Goal: Task Accomplishment & Management: Manage account settings

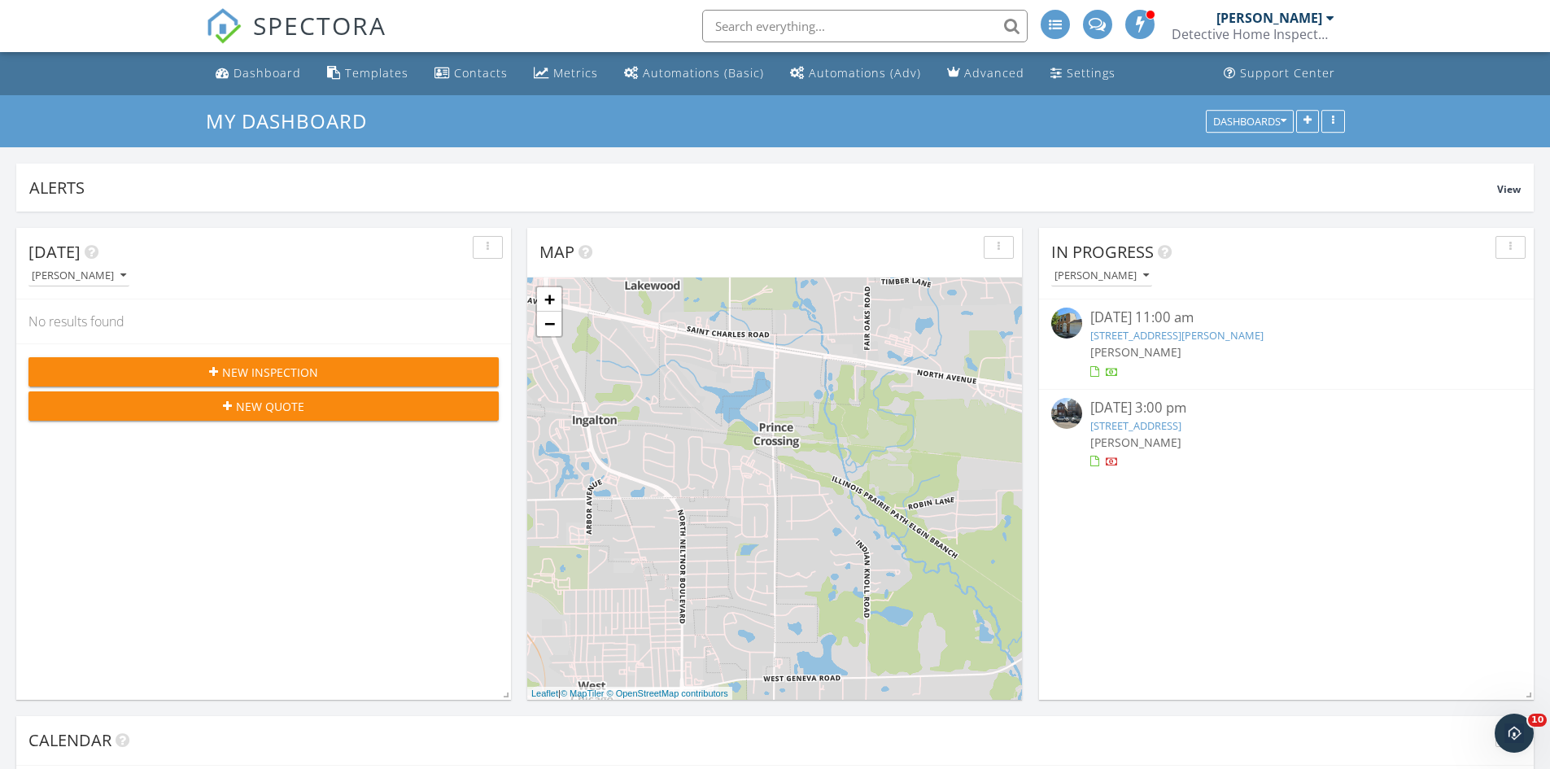
click at [1135, 334] on link "[STREET_ADDRESS][PERSON_NAME]" at bounding box center [1176, 335] width 173 height 15
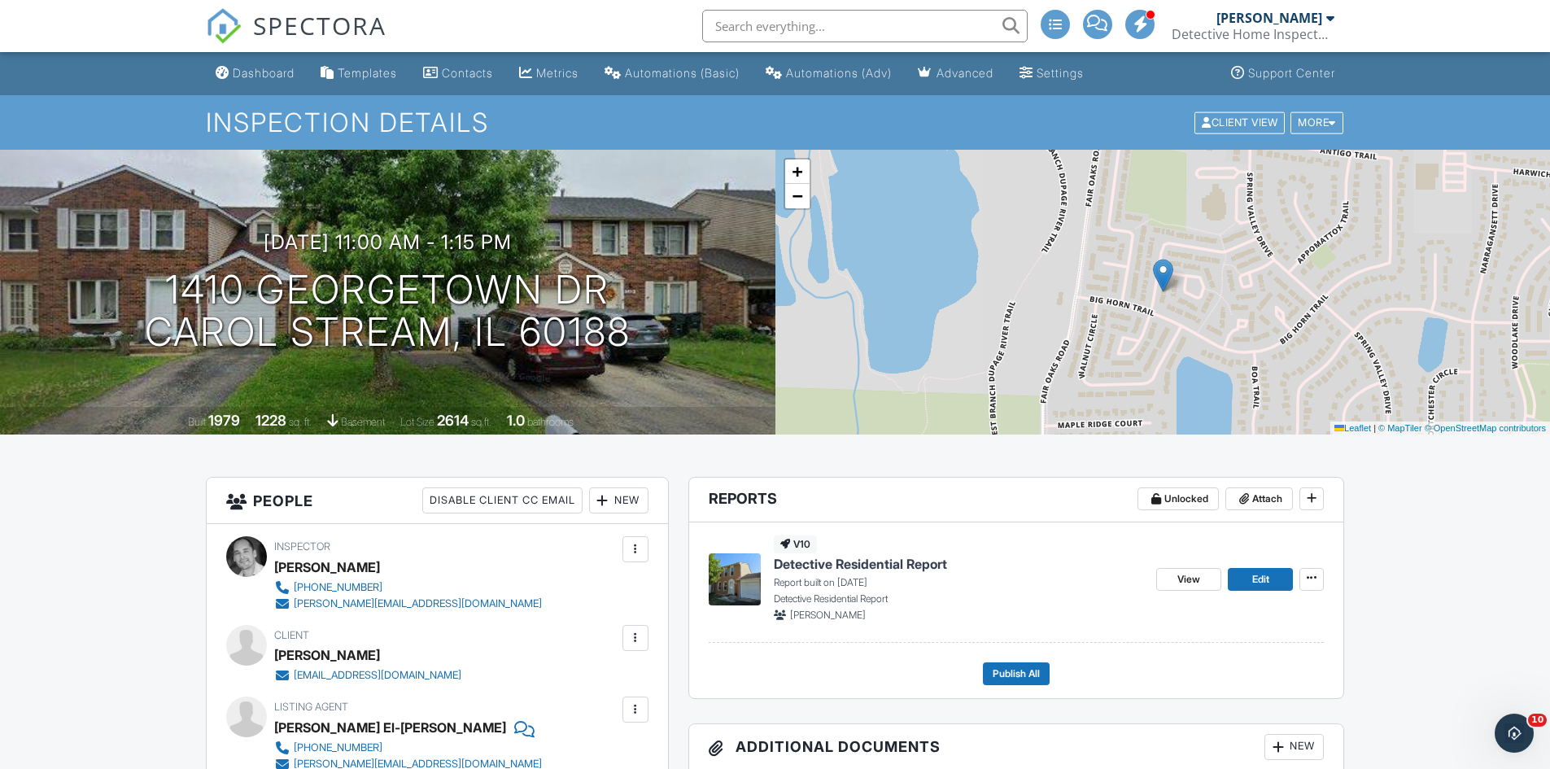
click at [801, 562] on span "Detective Residential Report" at bounding box center [860, 564] width 173 height 18
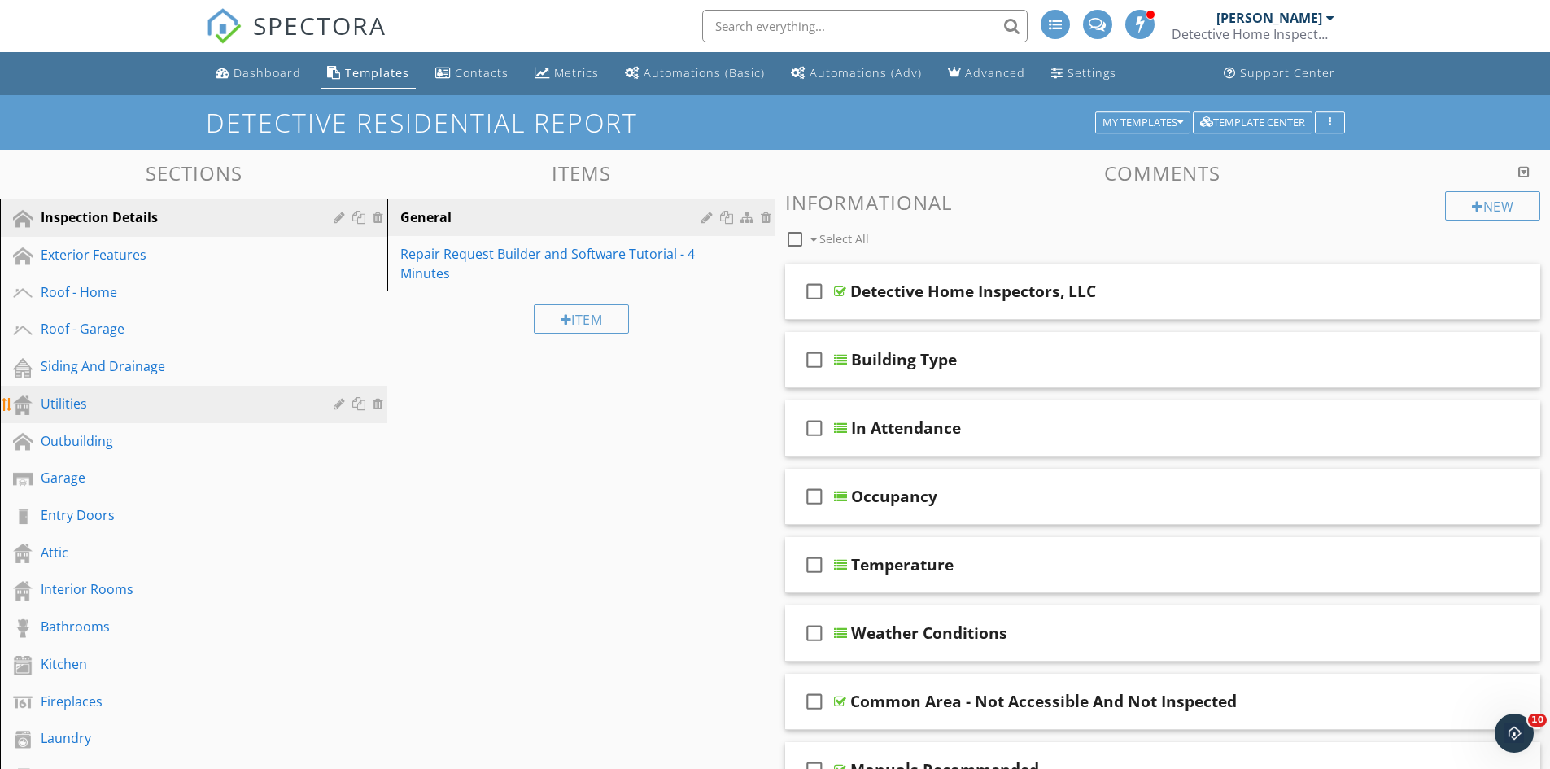
click at [98, 386] on link "Utilities" at bounding box center [196, 404] width 382 height 37
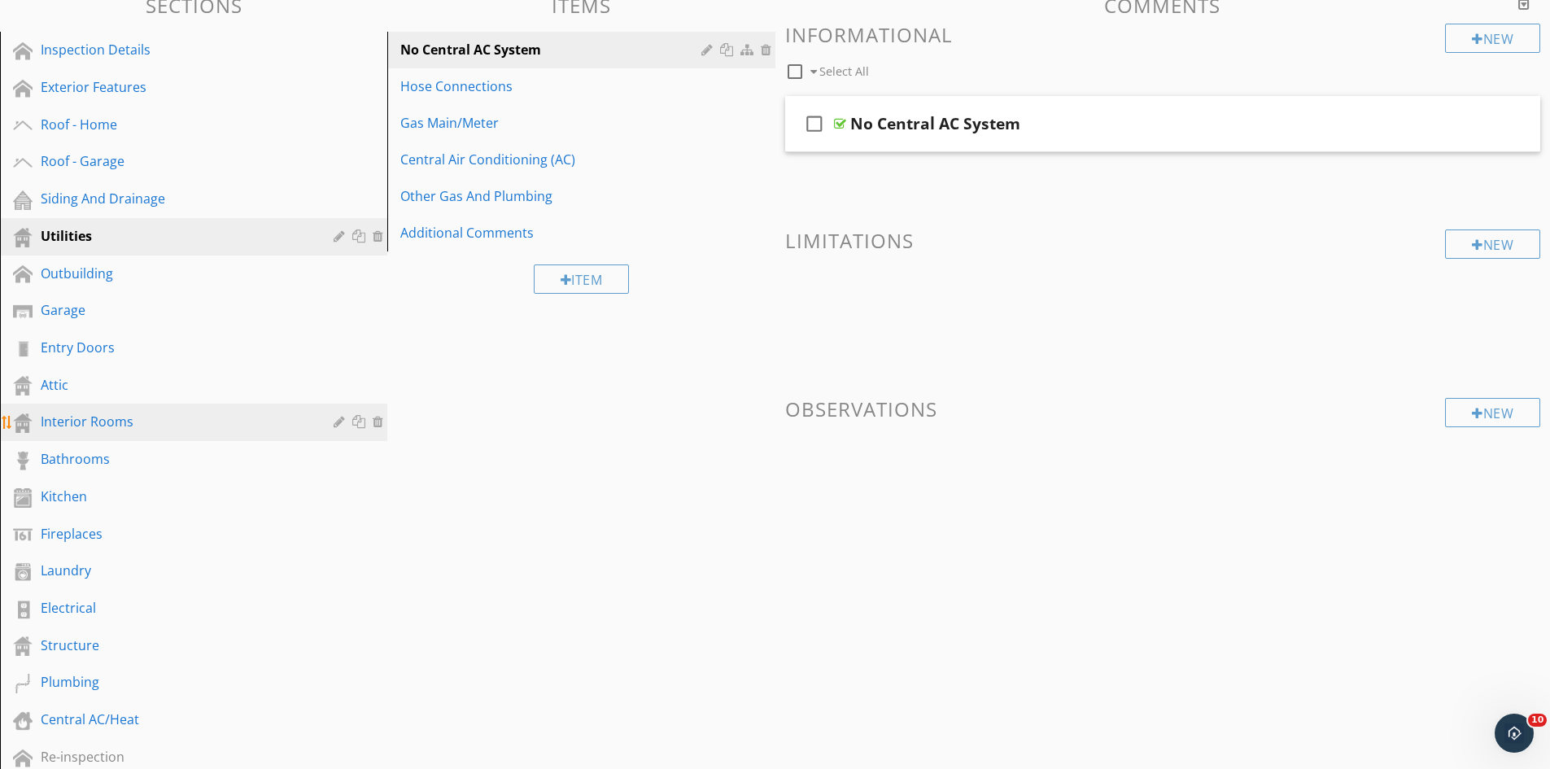
scroll to position [244, 0]
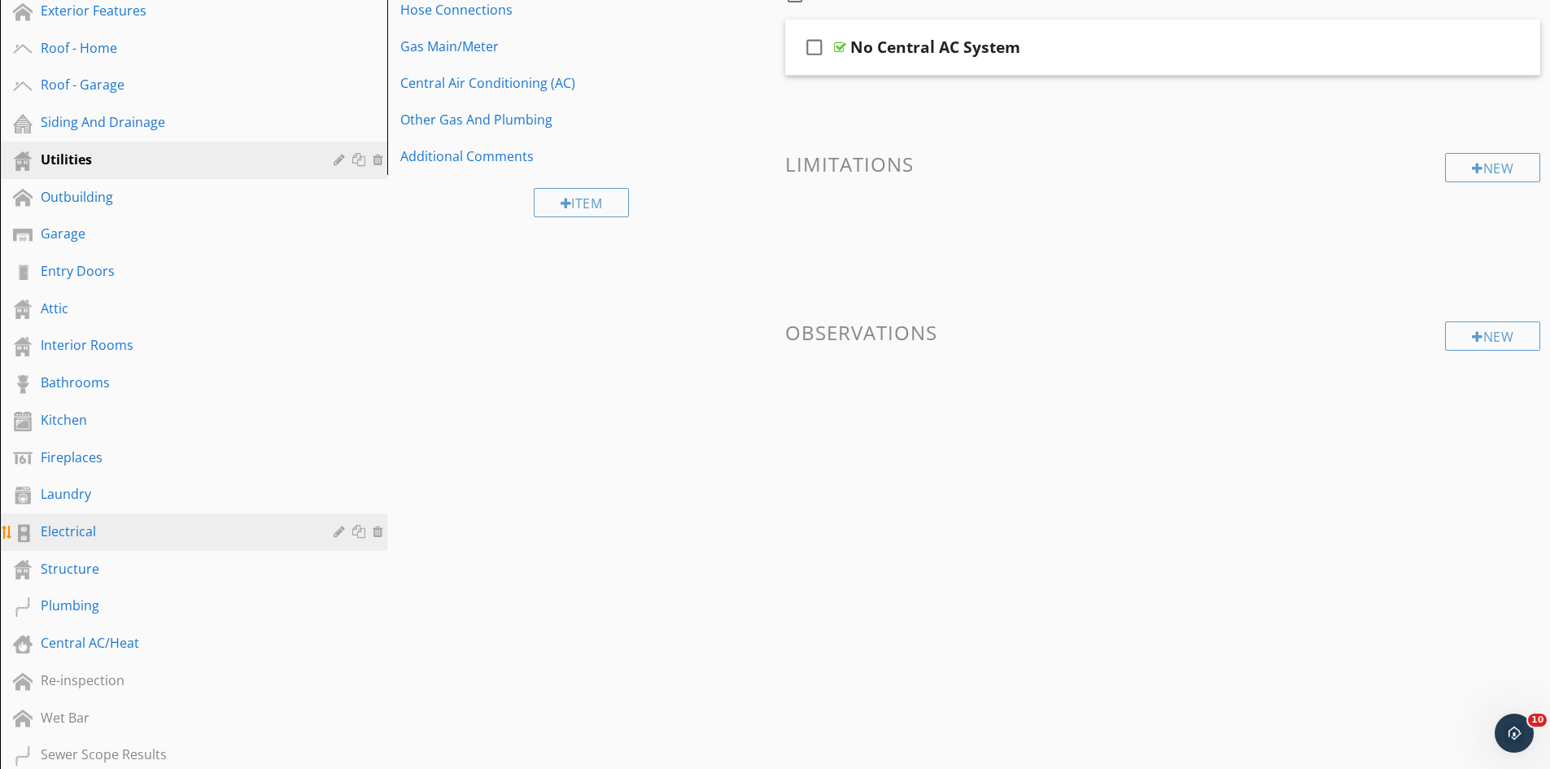
click at [92, 535] on div "Electrical" at bounding box center [175, 532] width 269 height 20
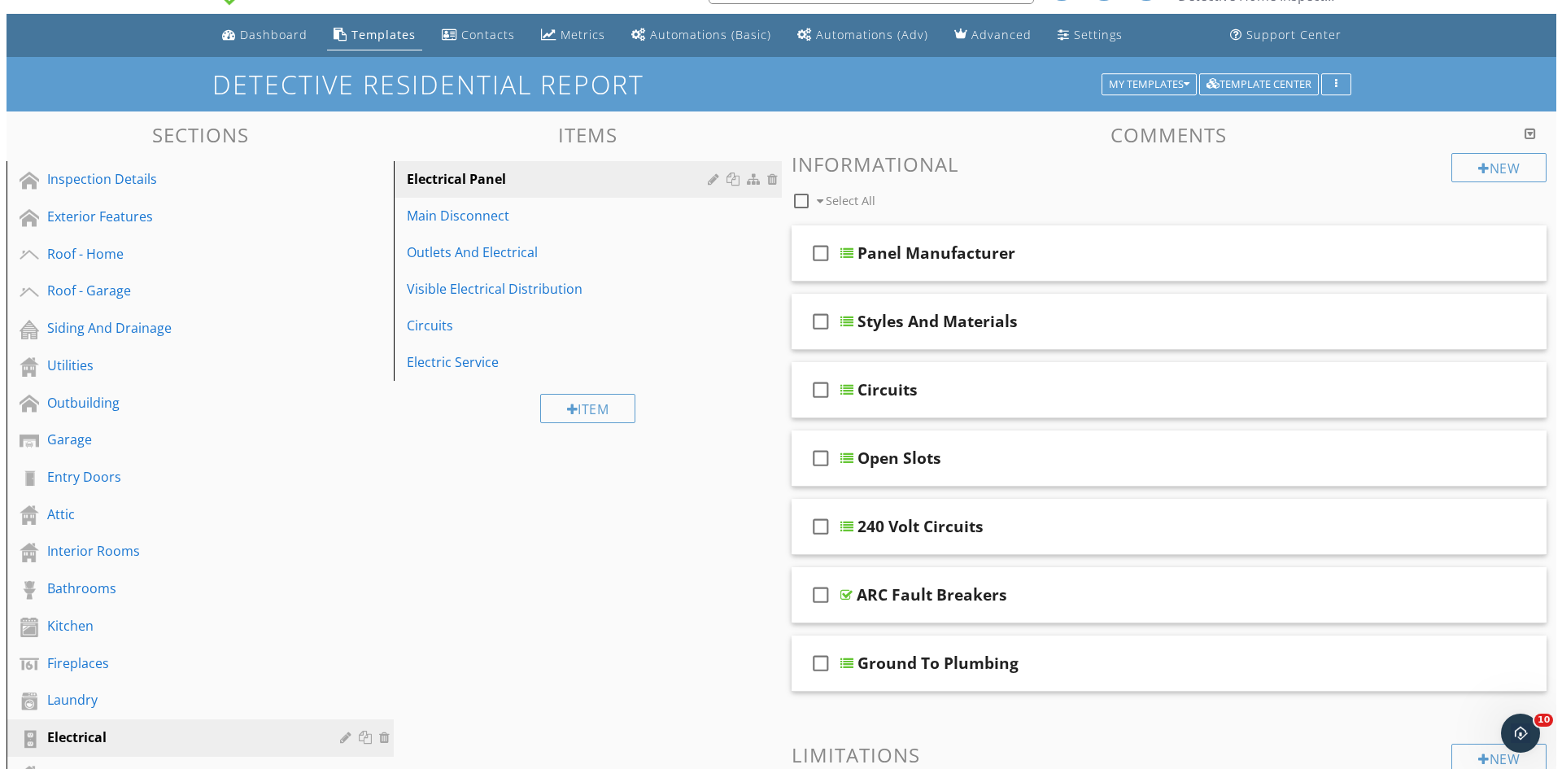
scroll to position [0, 0]
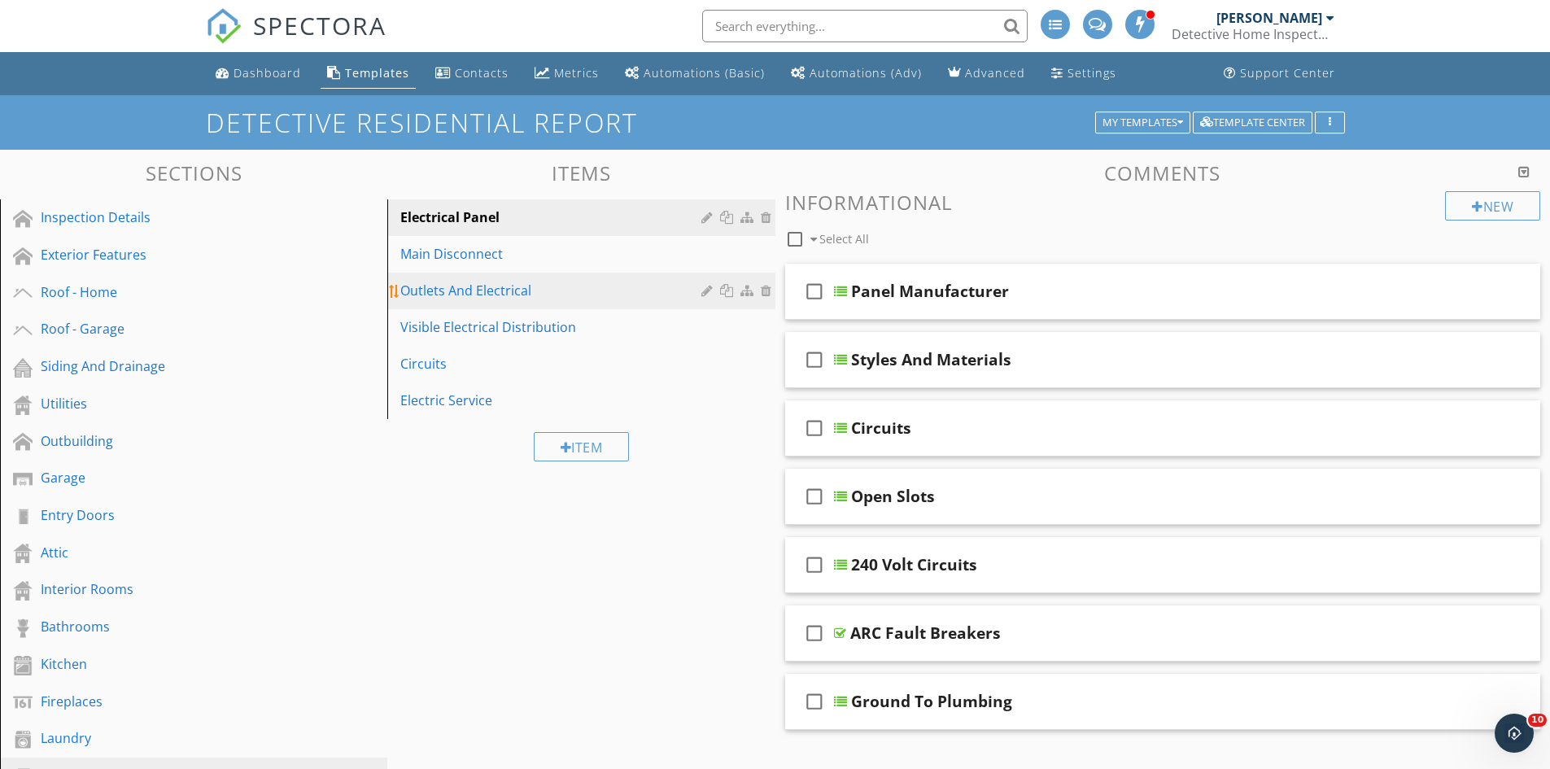
click at [701, 287] on div at bounding box center [708, 290] width 15 height 13
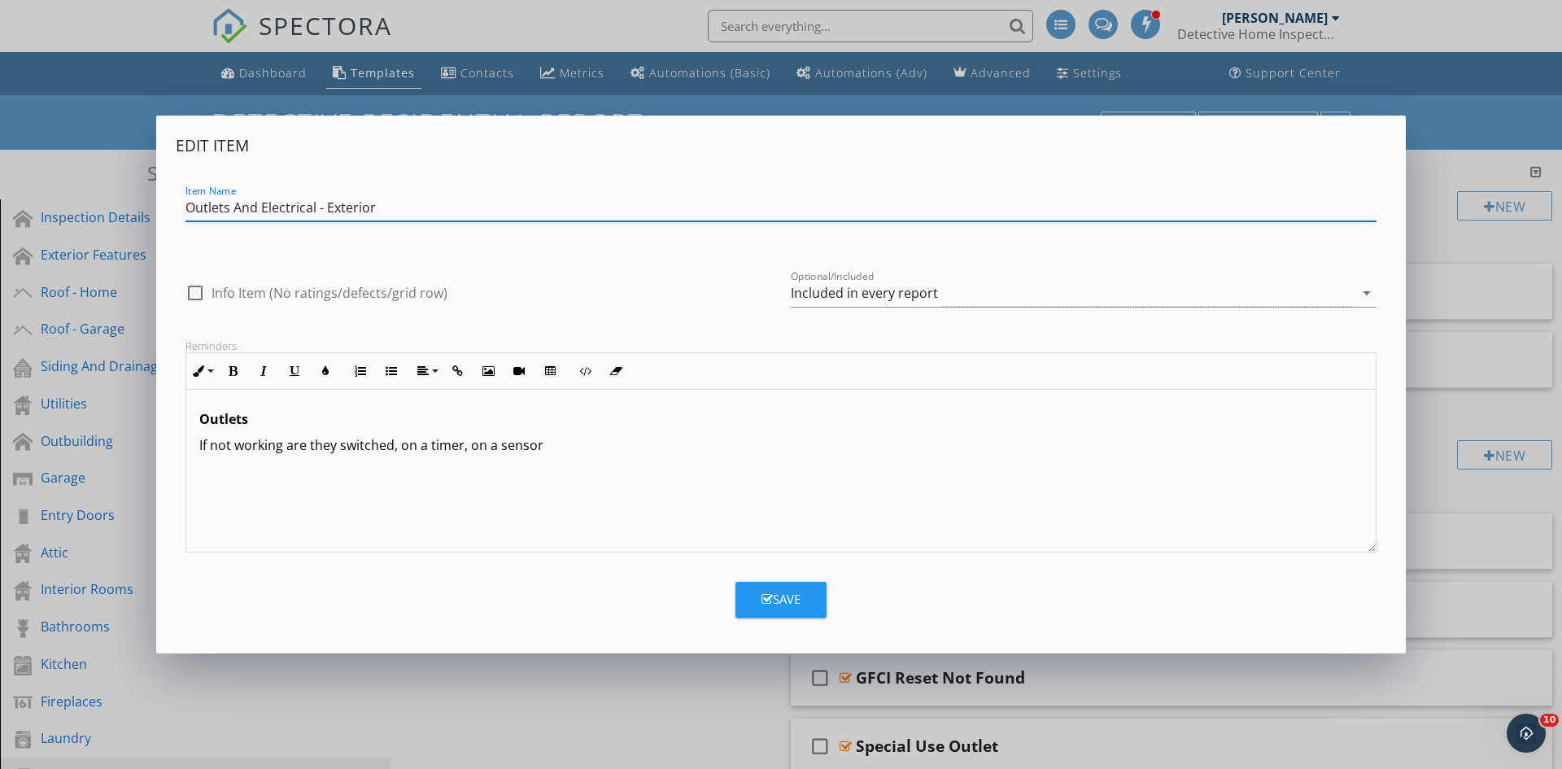
type input "Outlets And Electrical - Exterior"
click at [794, 594] on div "Save" at bounding box center [781, 599] width 39 height 19
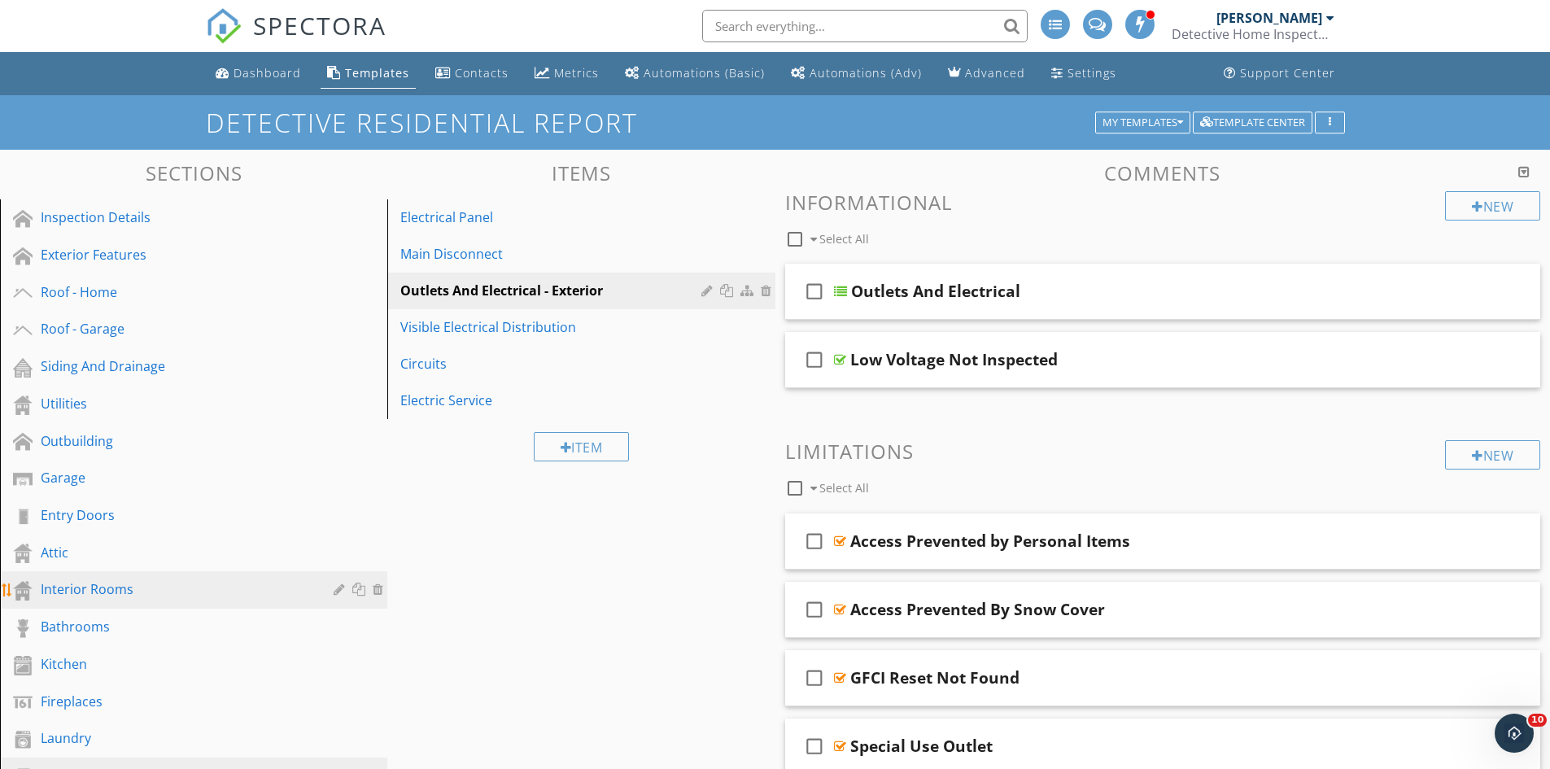
click at [124, 592] on div "Interior Rooms" at bounding box center [175, 589] width 269 height 20
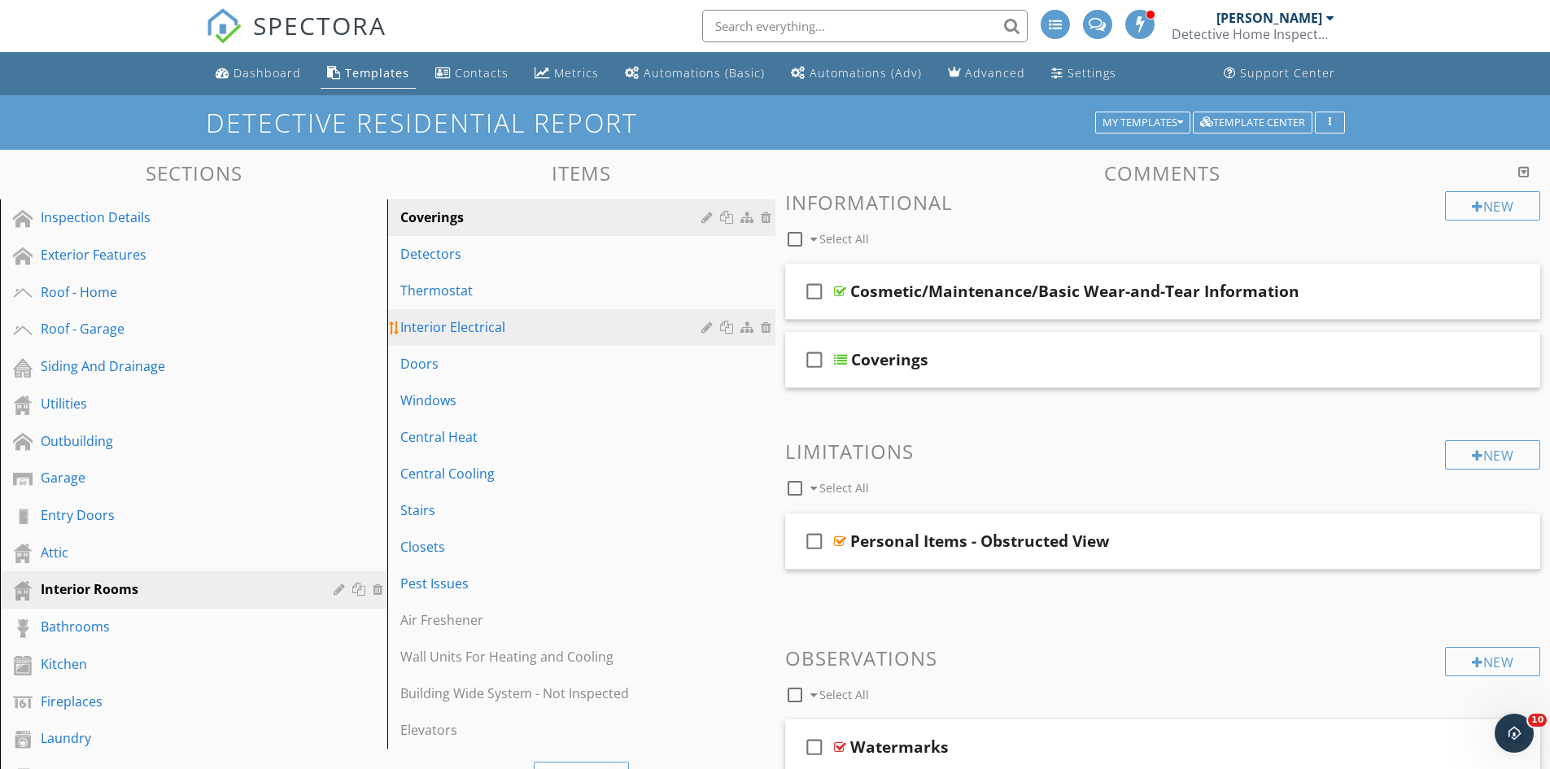
click at [706, 326] on div at bounding box center [708, 327] width 15 height 13
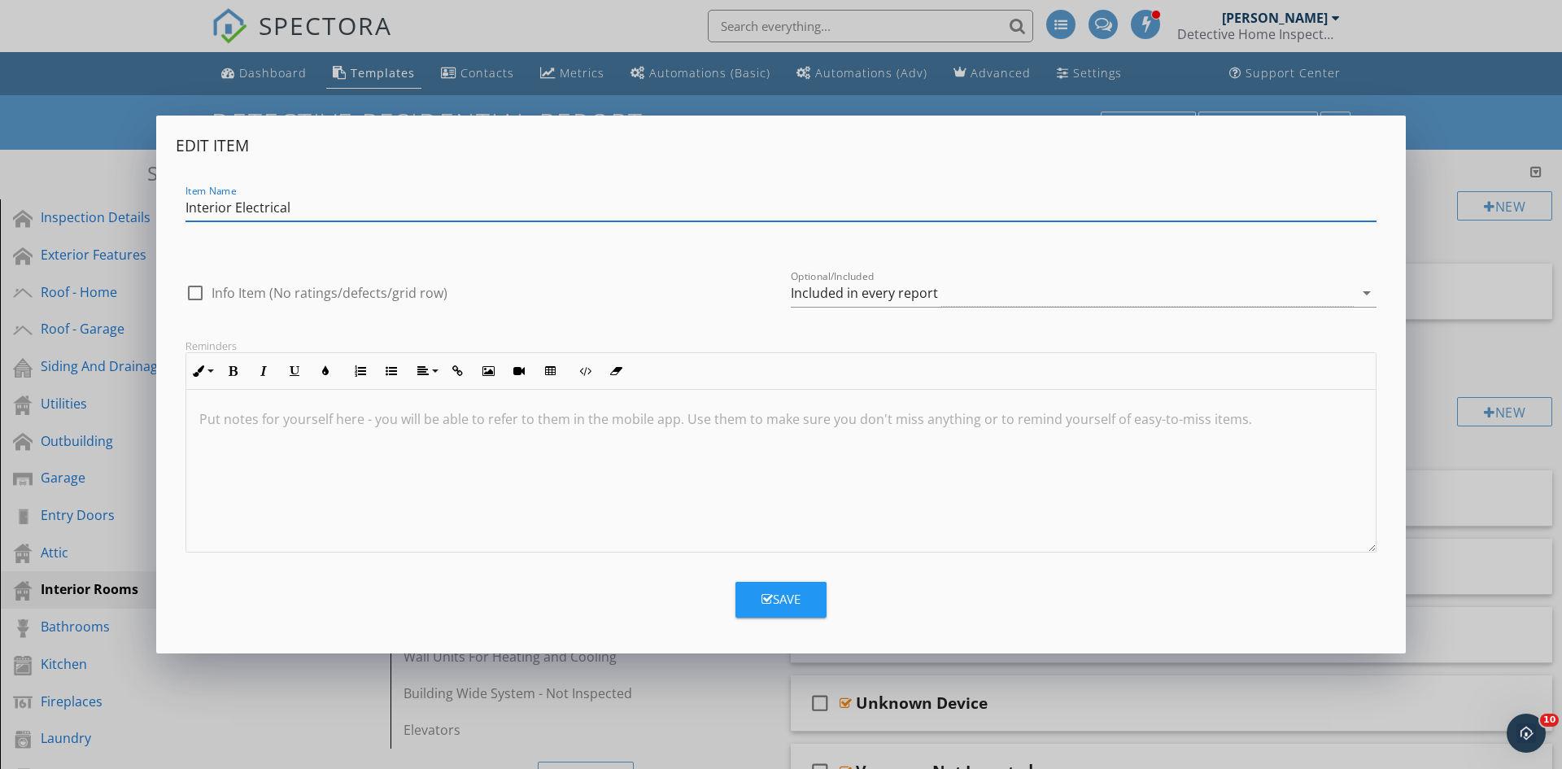
click at [356, 204] on input "Interior Electrical" at bounding box center [781, 207] width 1191 height 27
type input "Interior Electrical - Interior"
click at [779, 599] on div "Save" at bounding box center [781, 599] width 39 height 19
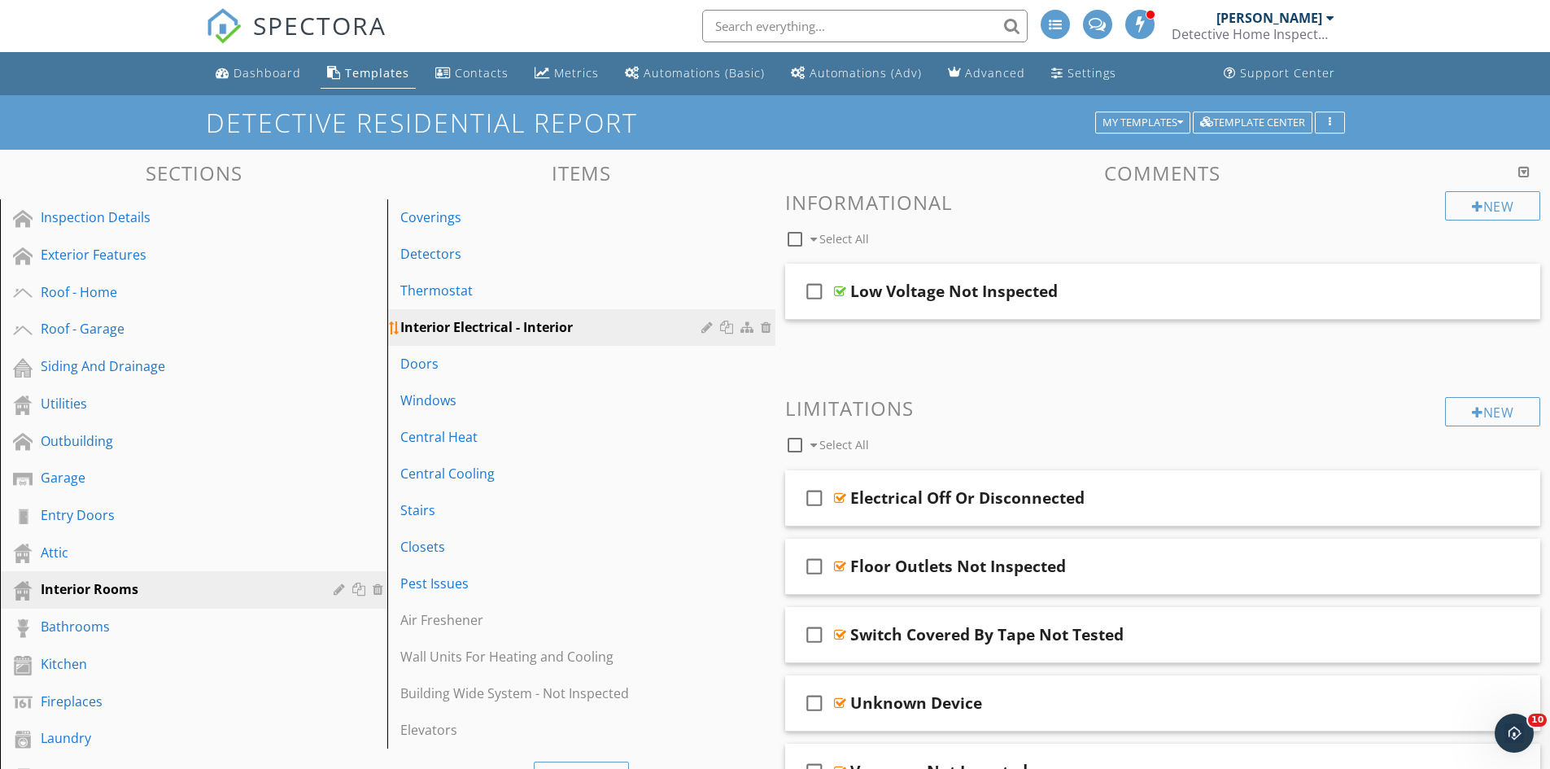
click at [745, 328] on div at bounding box center [748, 327] width 17 height 13
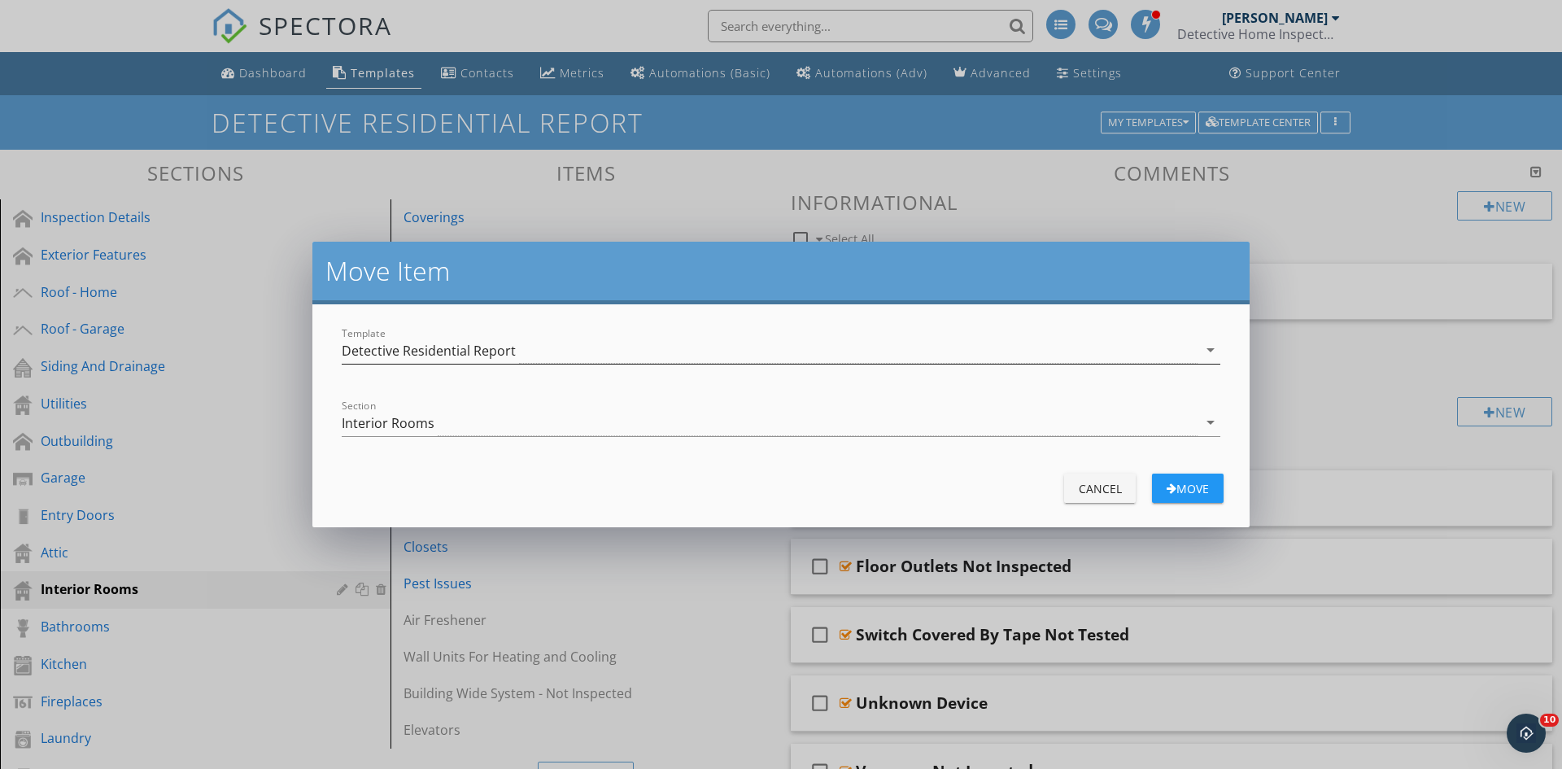
click at [385, 352] on div "Detective Residential Report" at bounding box center [429, 350] width 174 height 15
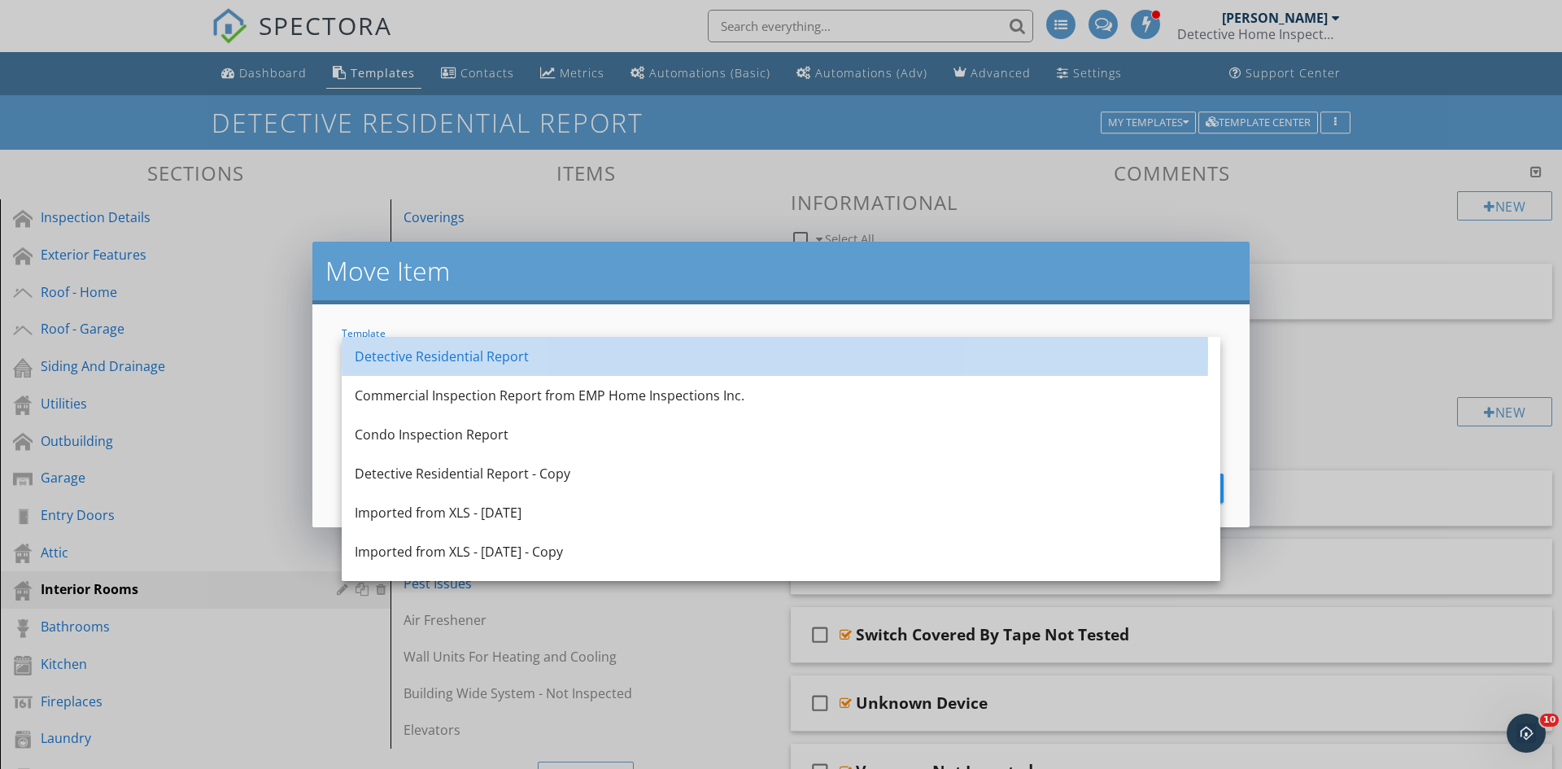
click at [385, 352] on div "Detective Residential Report" at bounding box center [781, 357] width 853 height 20
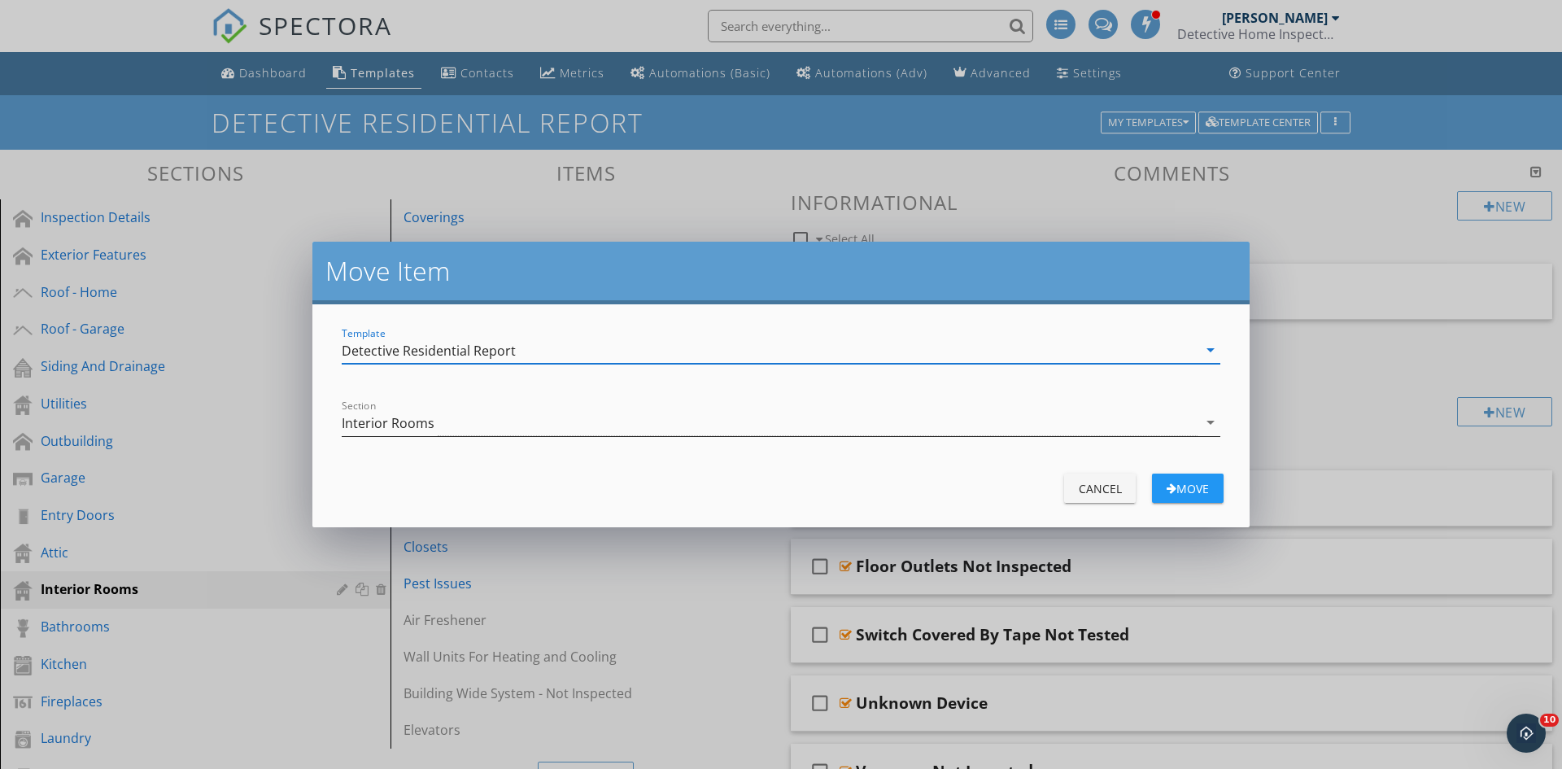
click at [400, 422] on div "Interior Rooms" at bounding box center [388, 423] width 93 height 15
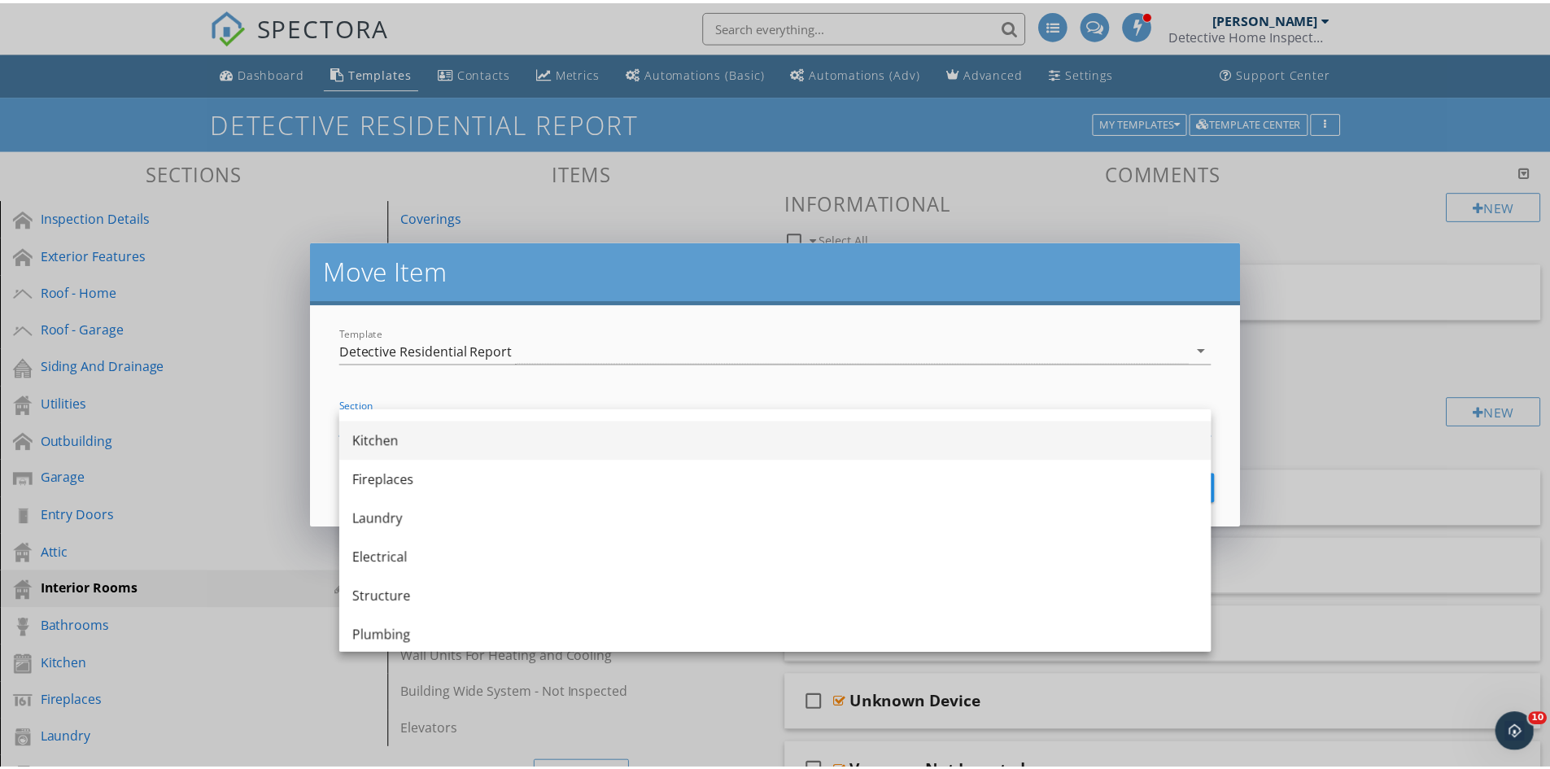
scroll to position [452, 0]
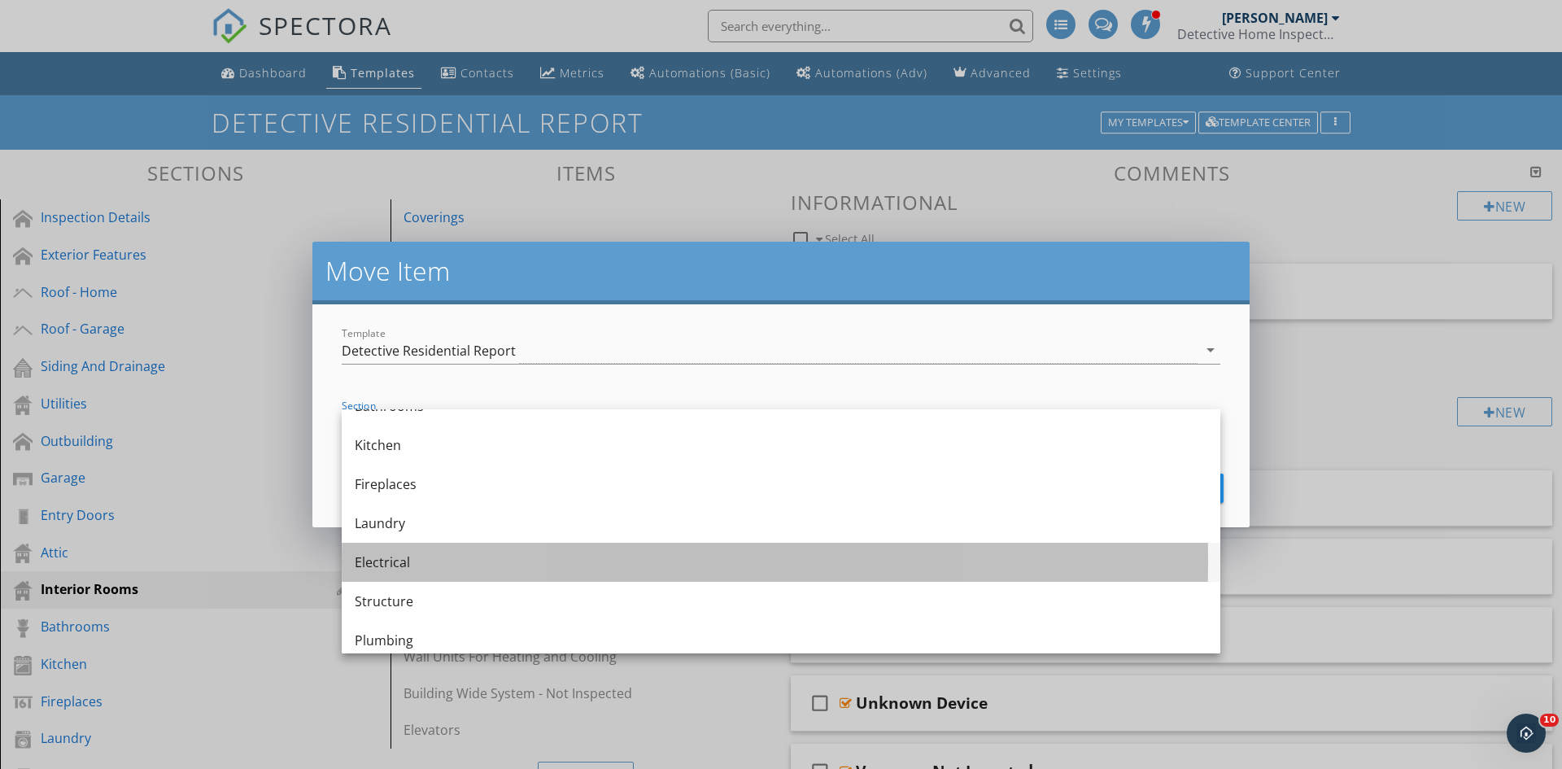
click at [400, 566] on div "Electrical" at bounding box center [781, 562] width 853 height 20
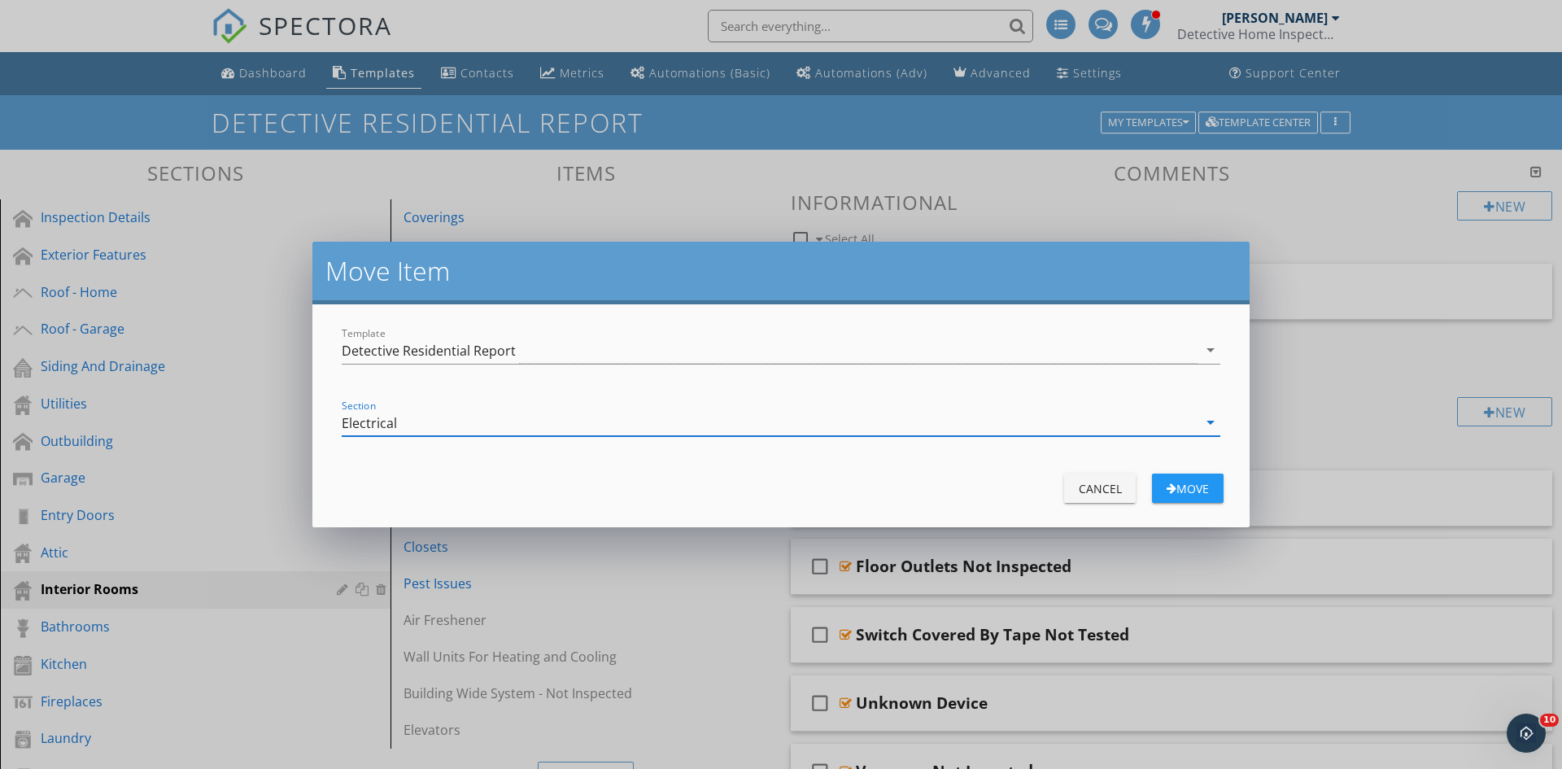
click at [1188, 482] on div "Move" at bounding box center [1188, 488] width 46 height 17
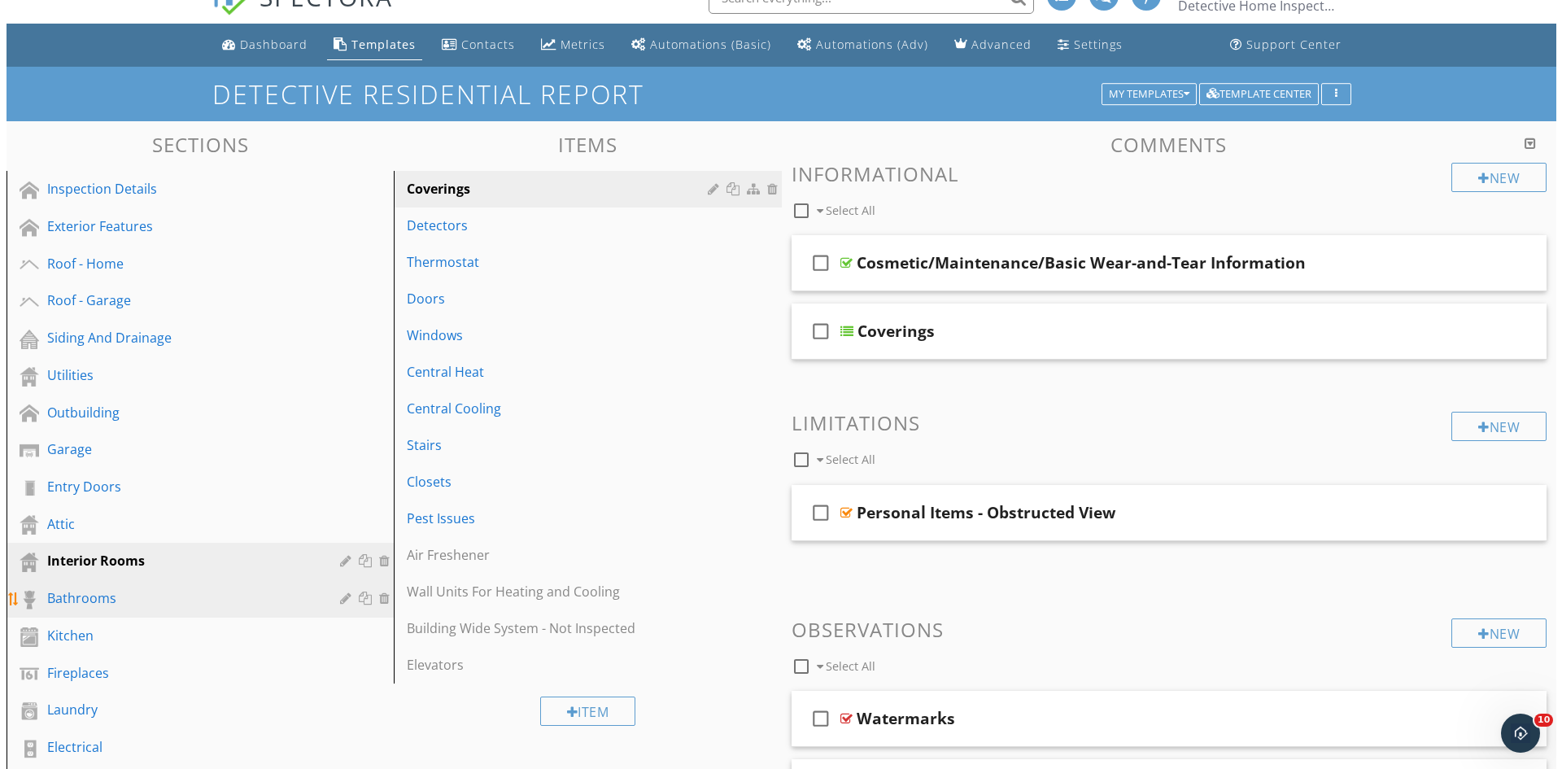
scroll to position [81, 0]
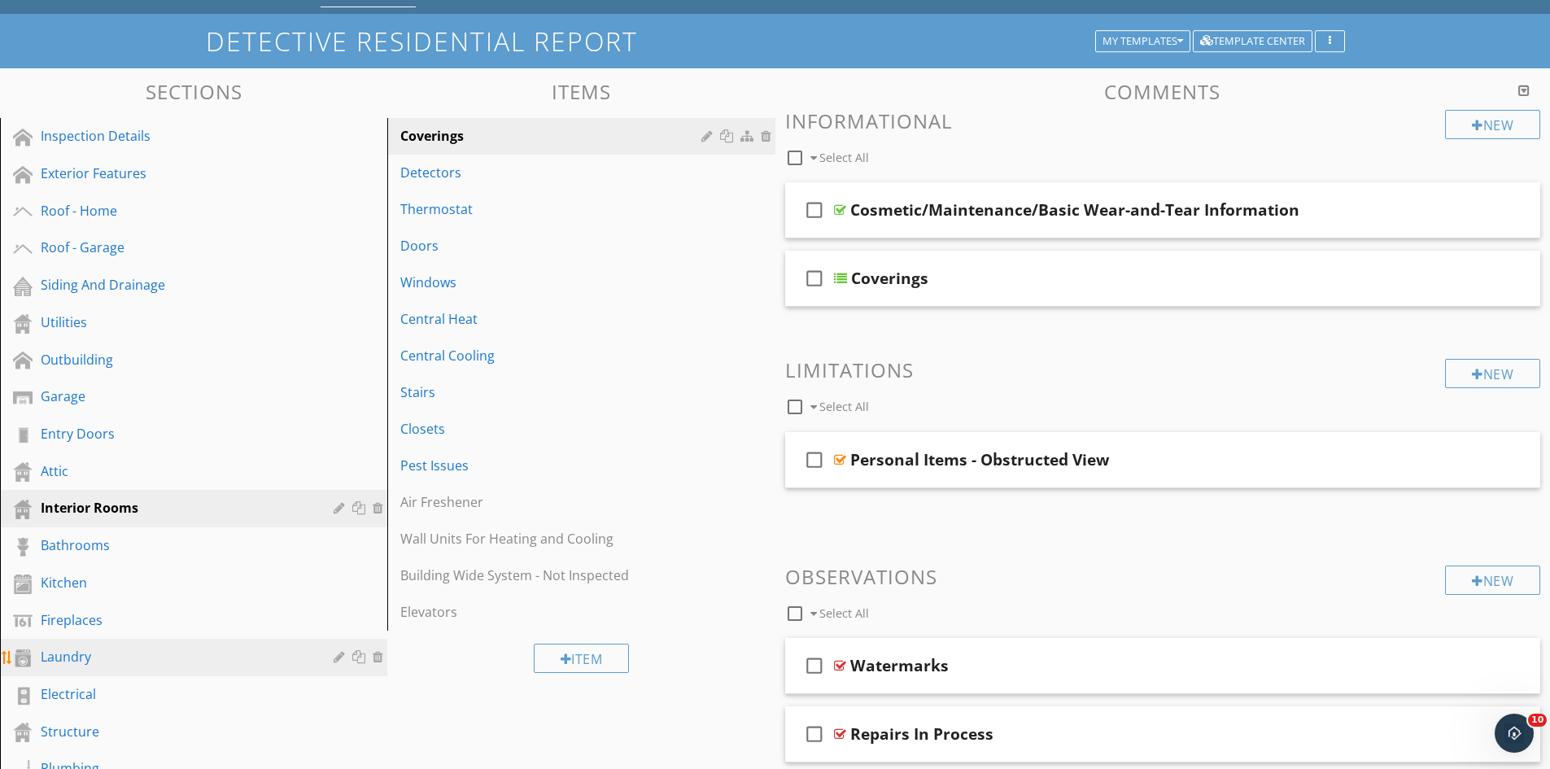
click at [109, 653] on div "Laundry" at bounding box center [175, 657] width 269 height 20
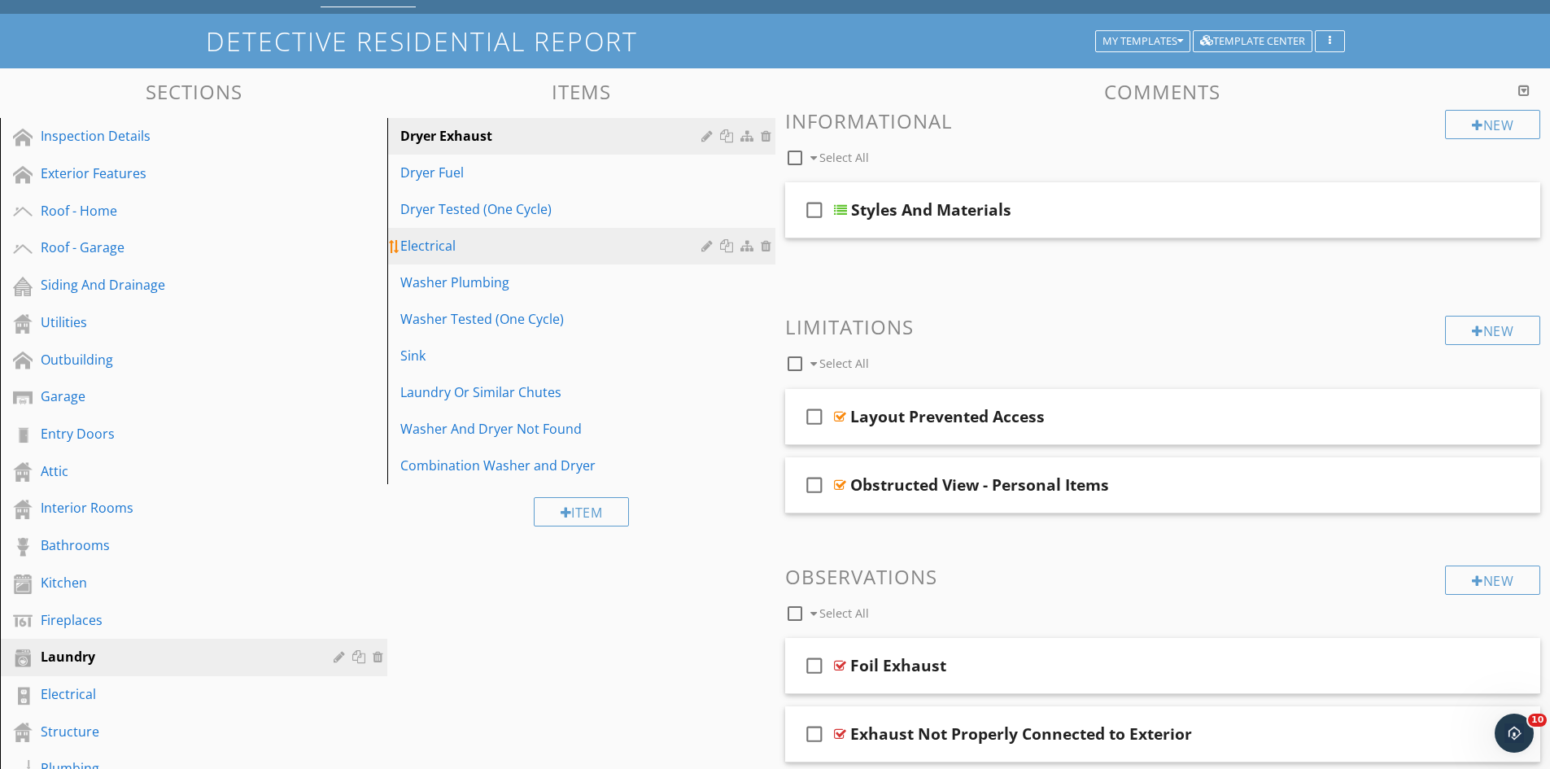
click at [705, 246] on div at bounding box center [708, 245] width 15 height 13
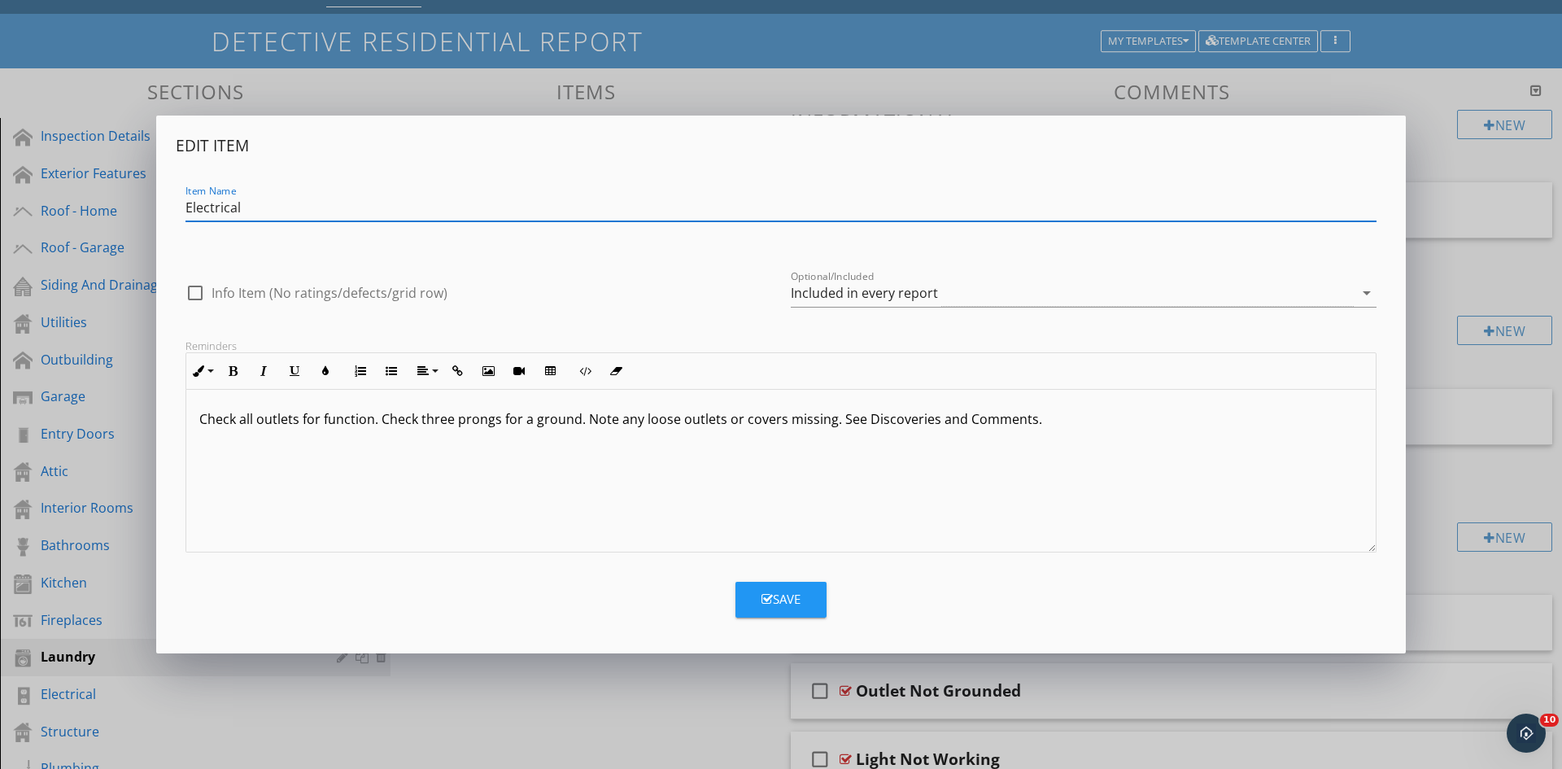
click at [285, 213] on input "Electrical" at bounding box center [781, 207] width 1191 height 27
type input "Electrical - Laundry"
click at [784, 596] on div "Save" at bounding box center [781, 599] width 39 height 19
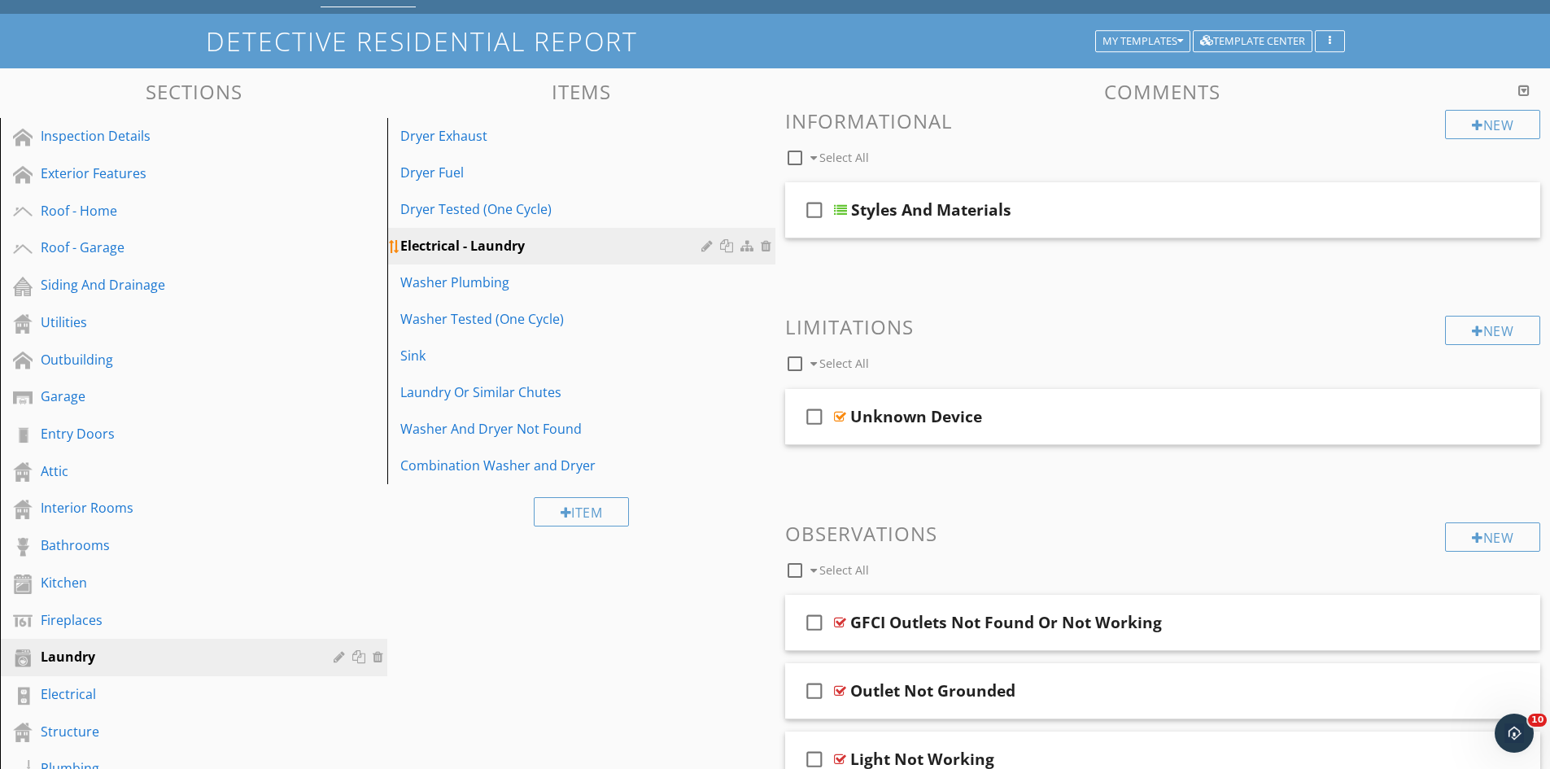
click at [749, 246] on div at bounding box center [748, 245] width 17 height 13
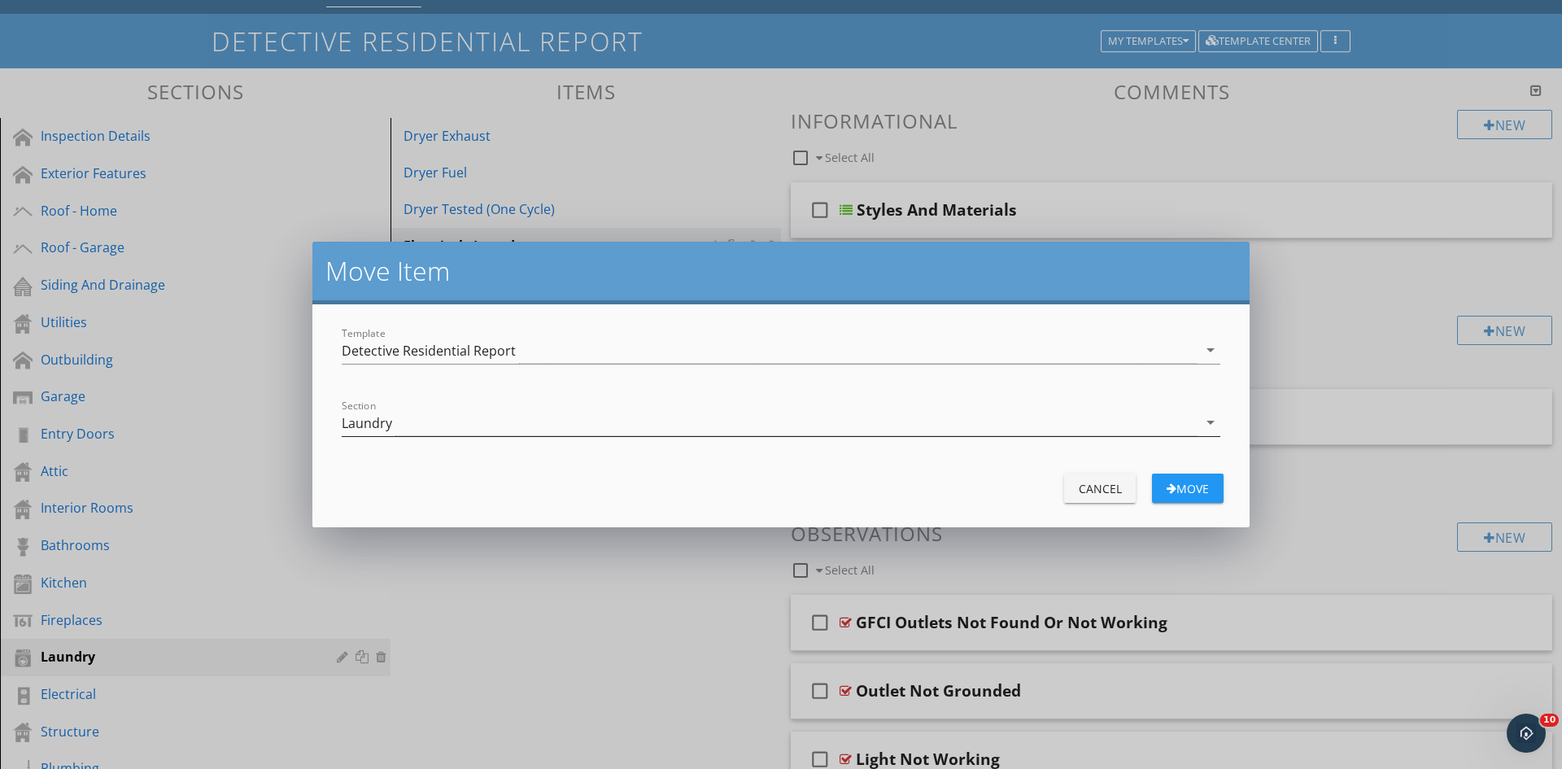
click at [394, 418] on div "Laundry" at bounding box center [770, 422] width 856 height 27
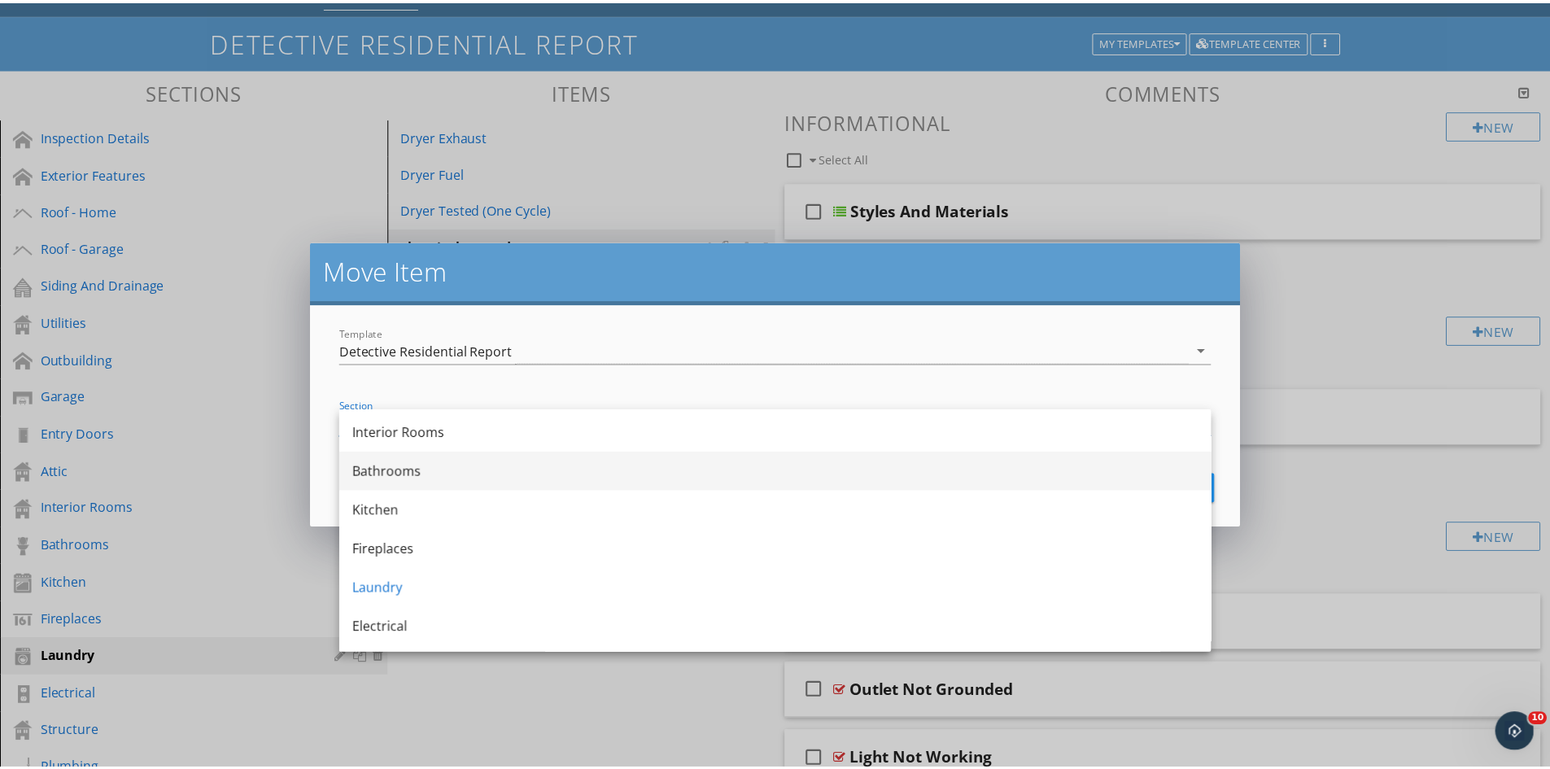
scroll to position [488, 0]
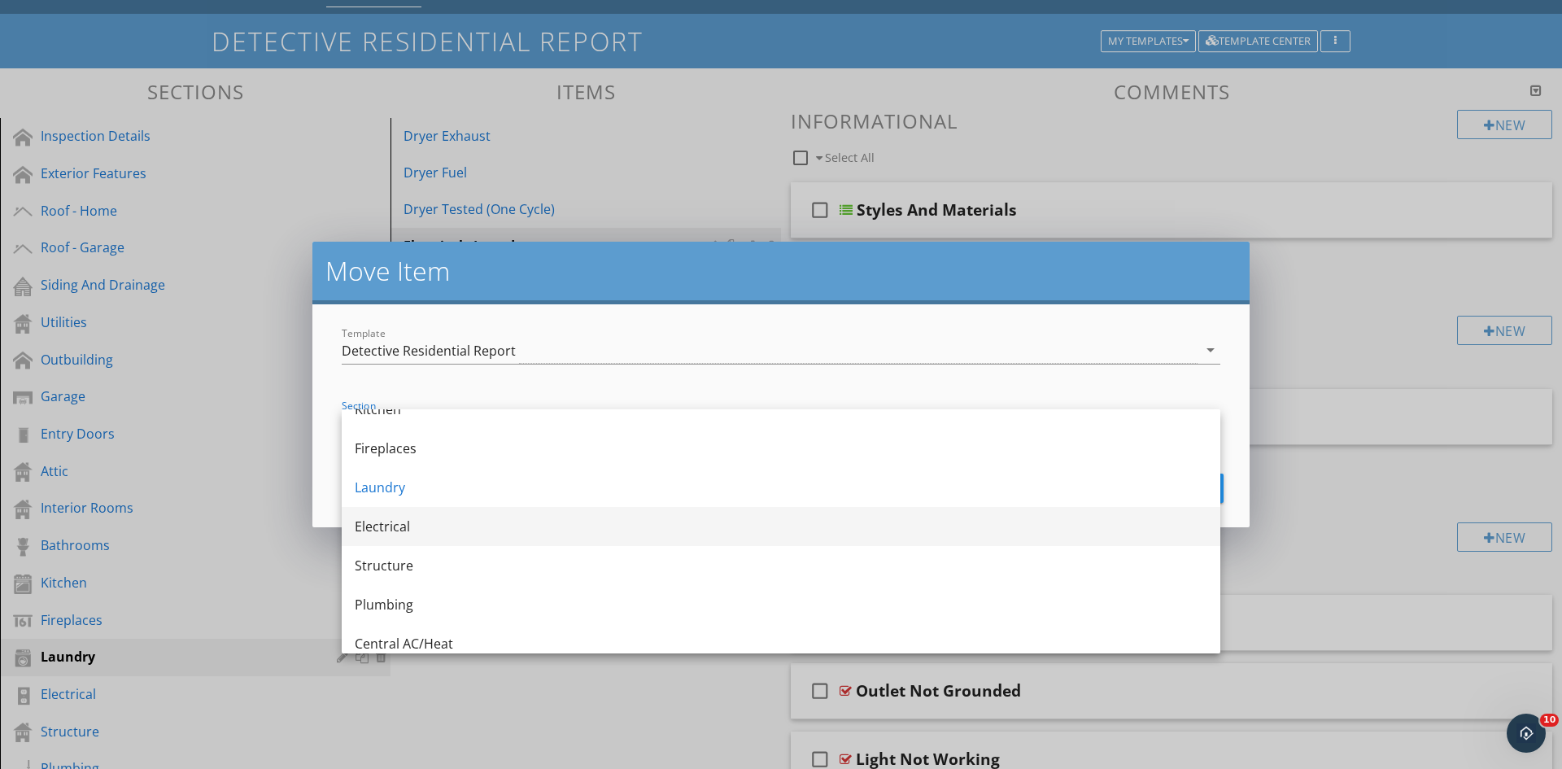
click at [399, 526] on div "Electrical" at bounding box center [781, 527] width 853 height 20
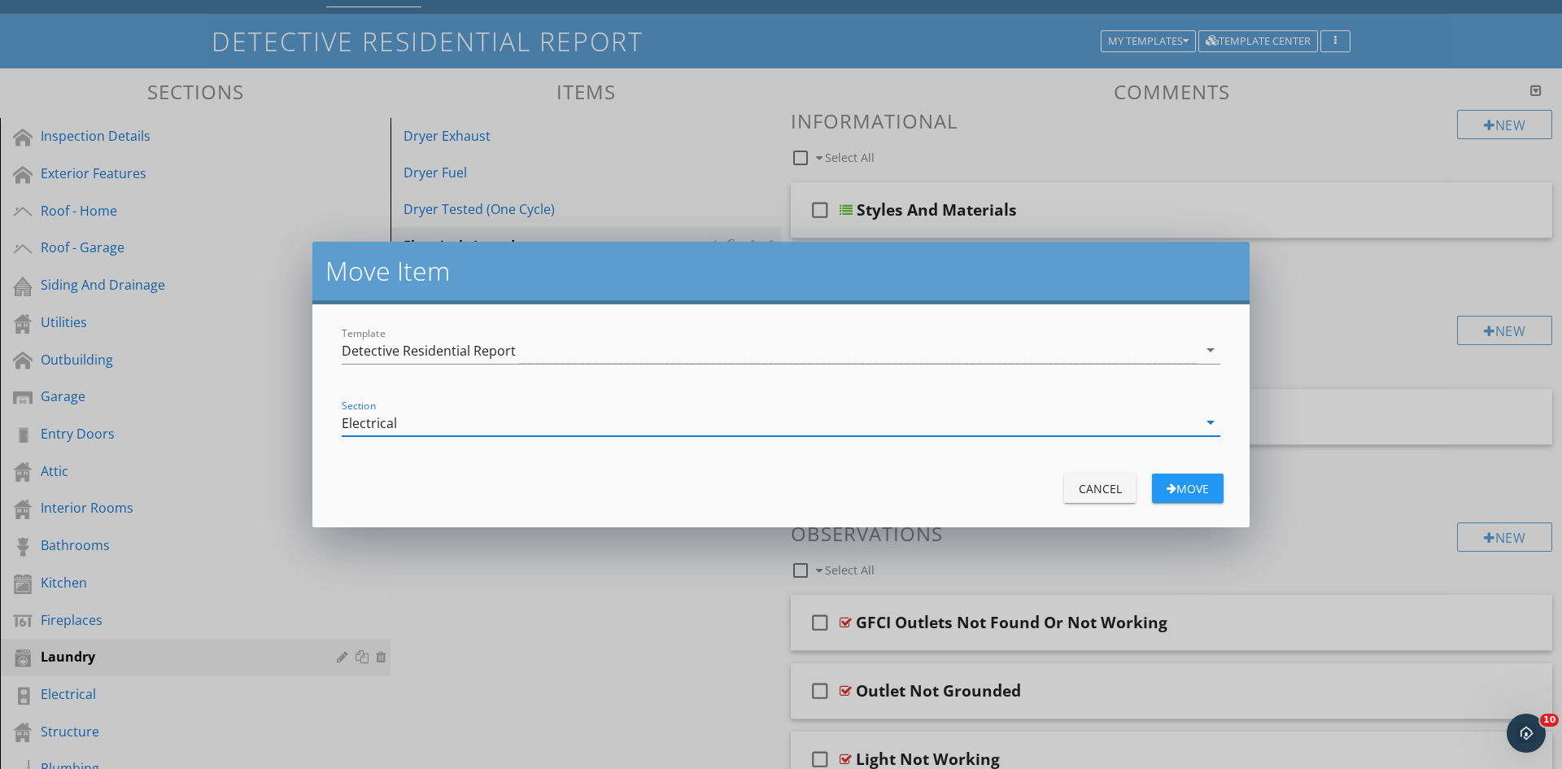
click at [1194, 491] on div "Move" at bounding box center [1188, 488] width 46 height 17
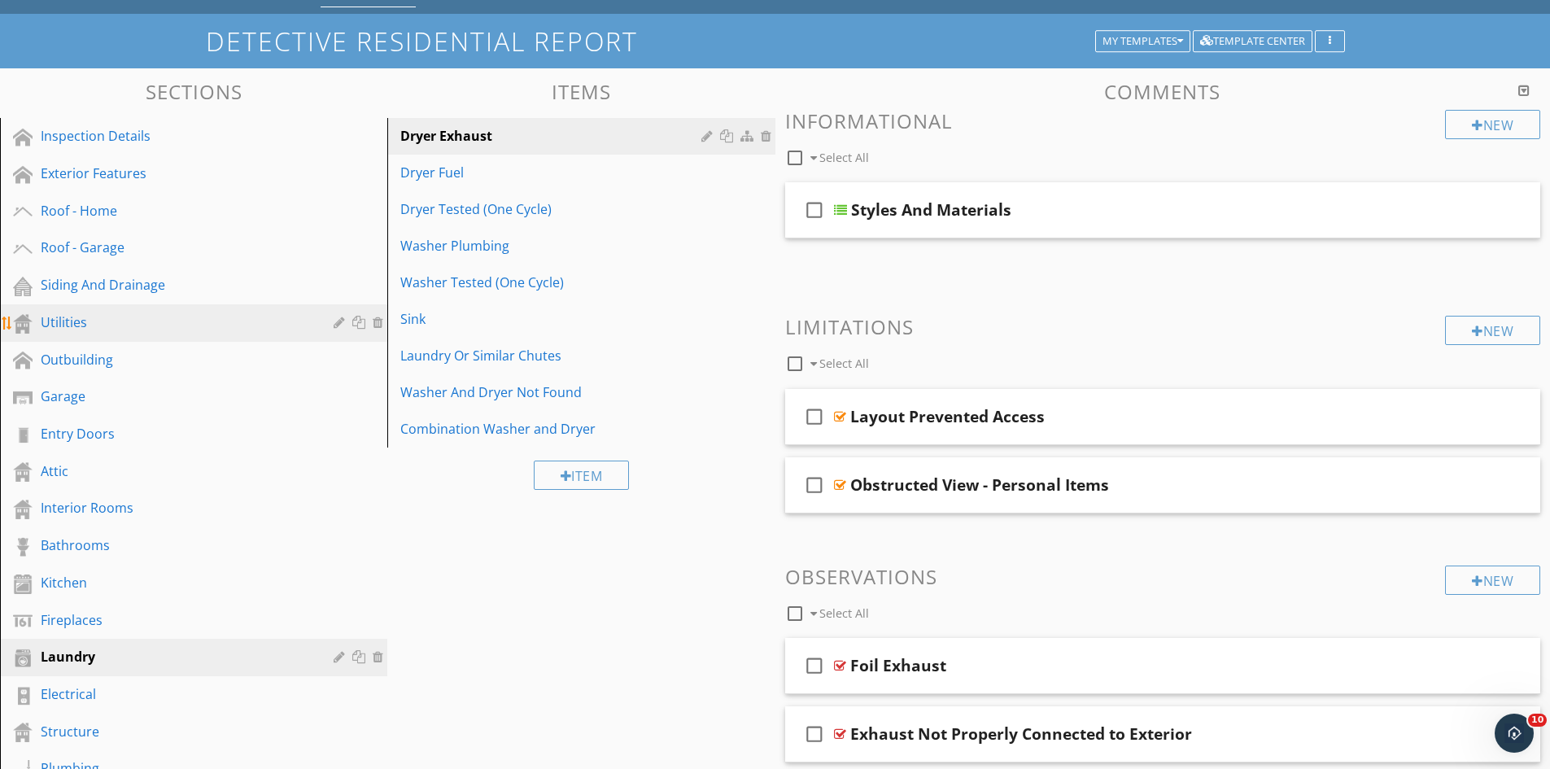
click at [109, 335] on link "Utilities" at bounding box center [196, 322] width 382 height 37
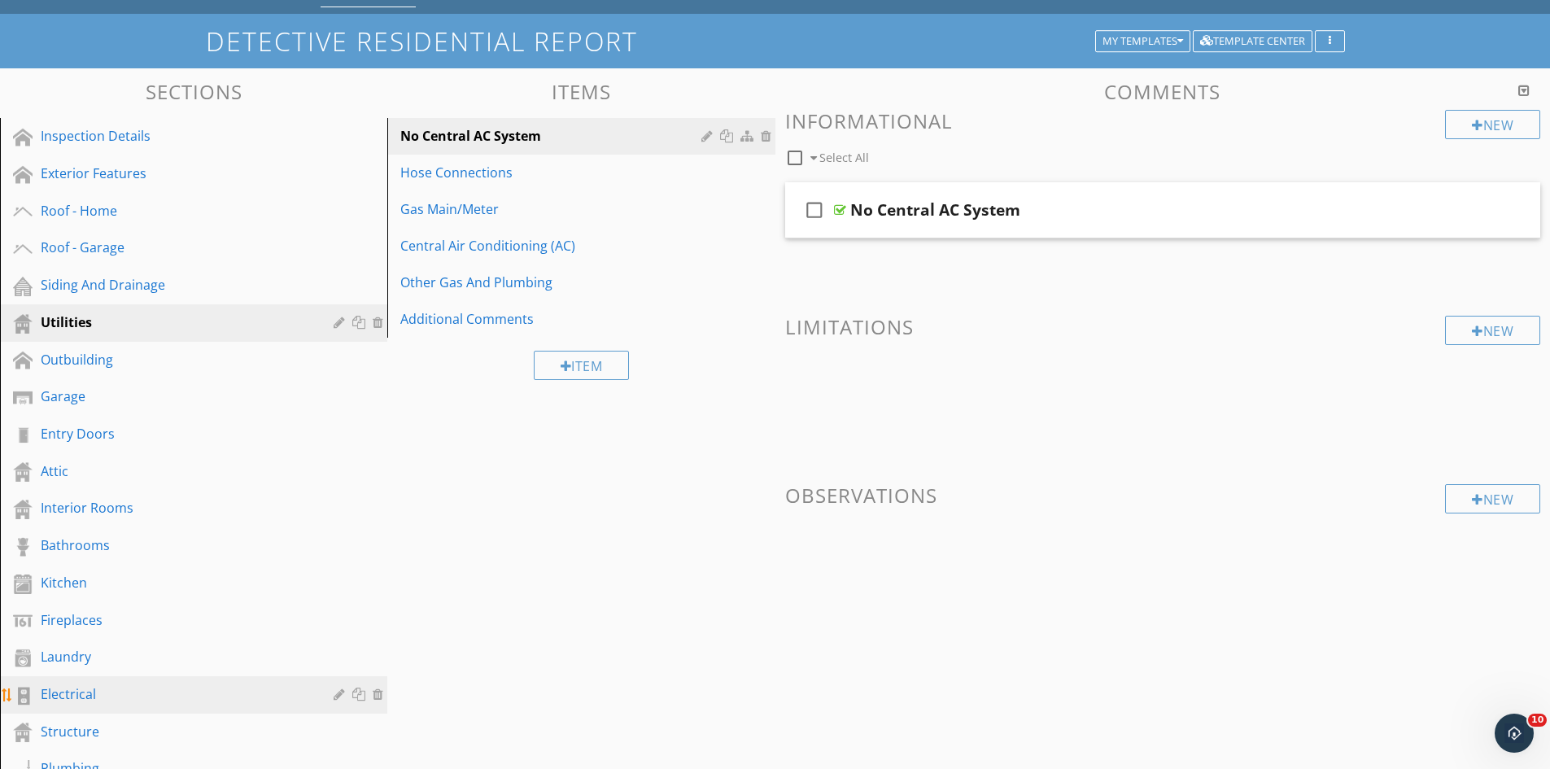
click at [86, 694] on div "Electrical" at bounding box center [175, 694] width 269 height 20
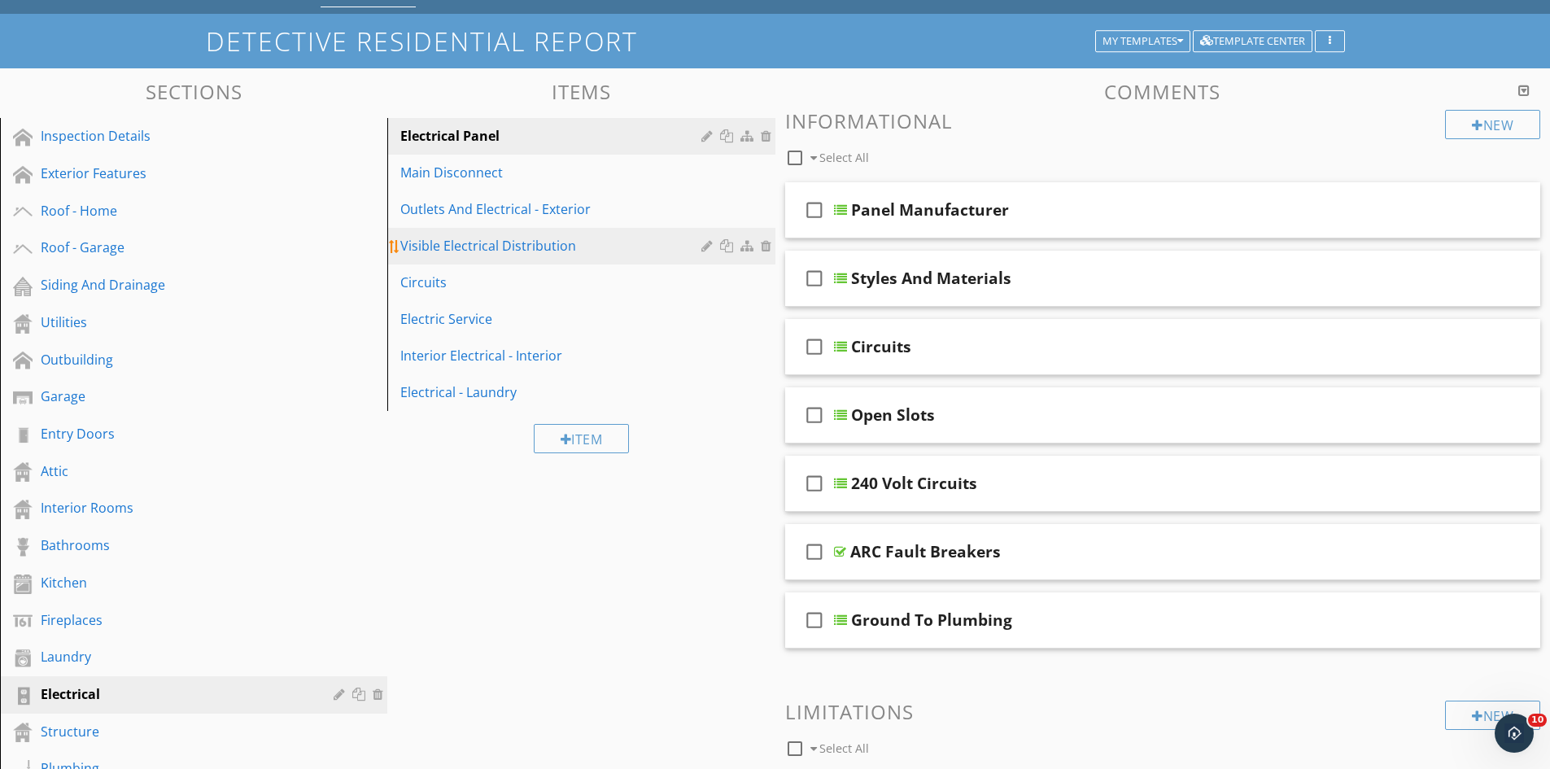
click at [707, 245] on div at bounding box center [708, 245] width 15 height 13
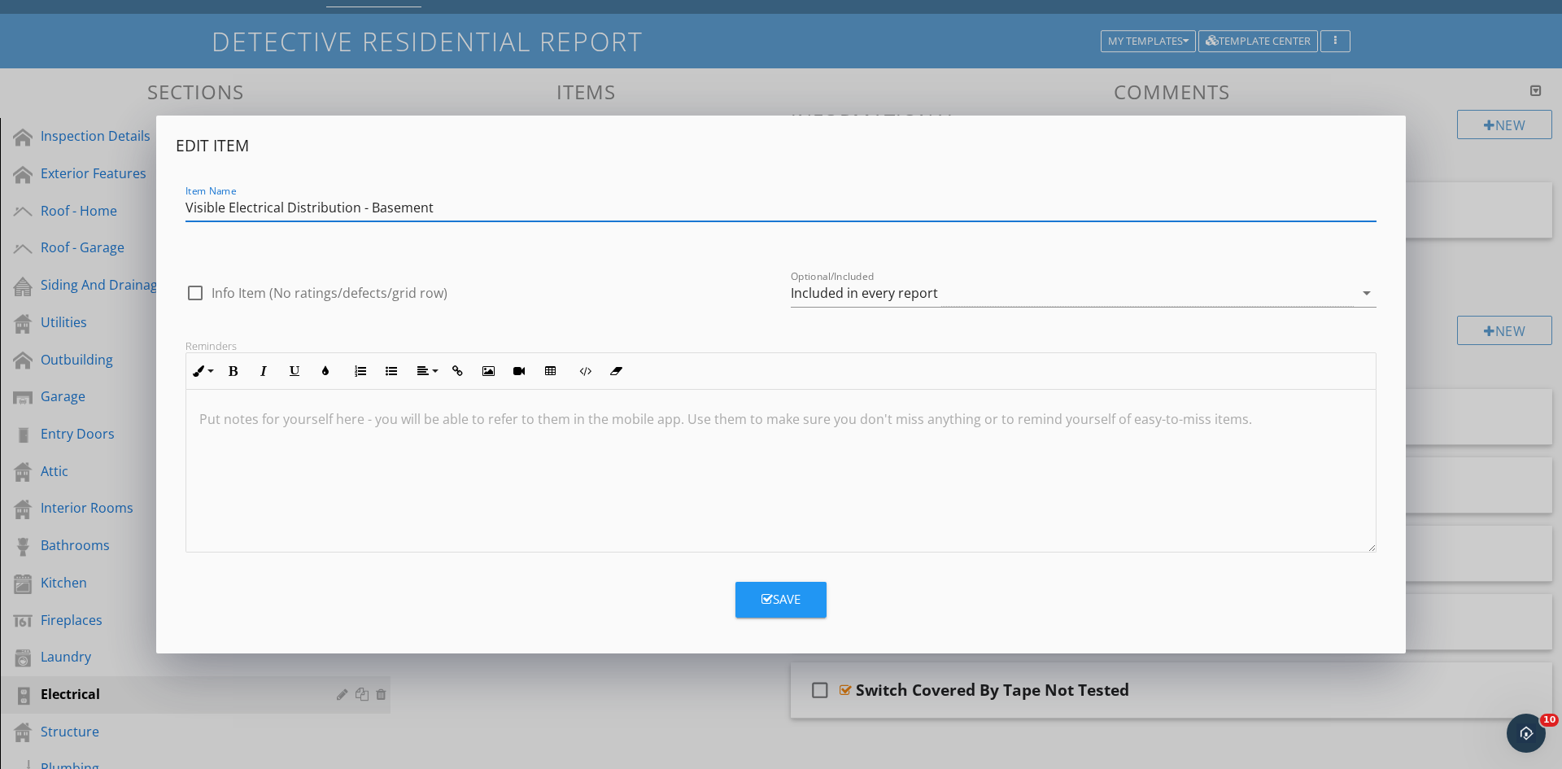
type input "Visible Electrical Distribution - Basement"
click at [793, 599] on div "Save" at bounding box center [781, 599] width 39 height 19
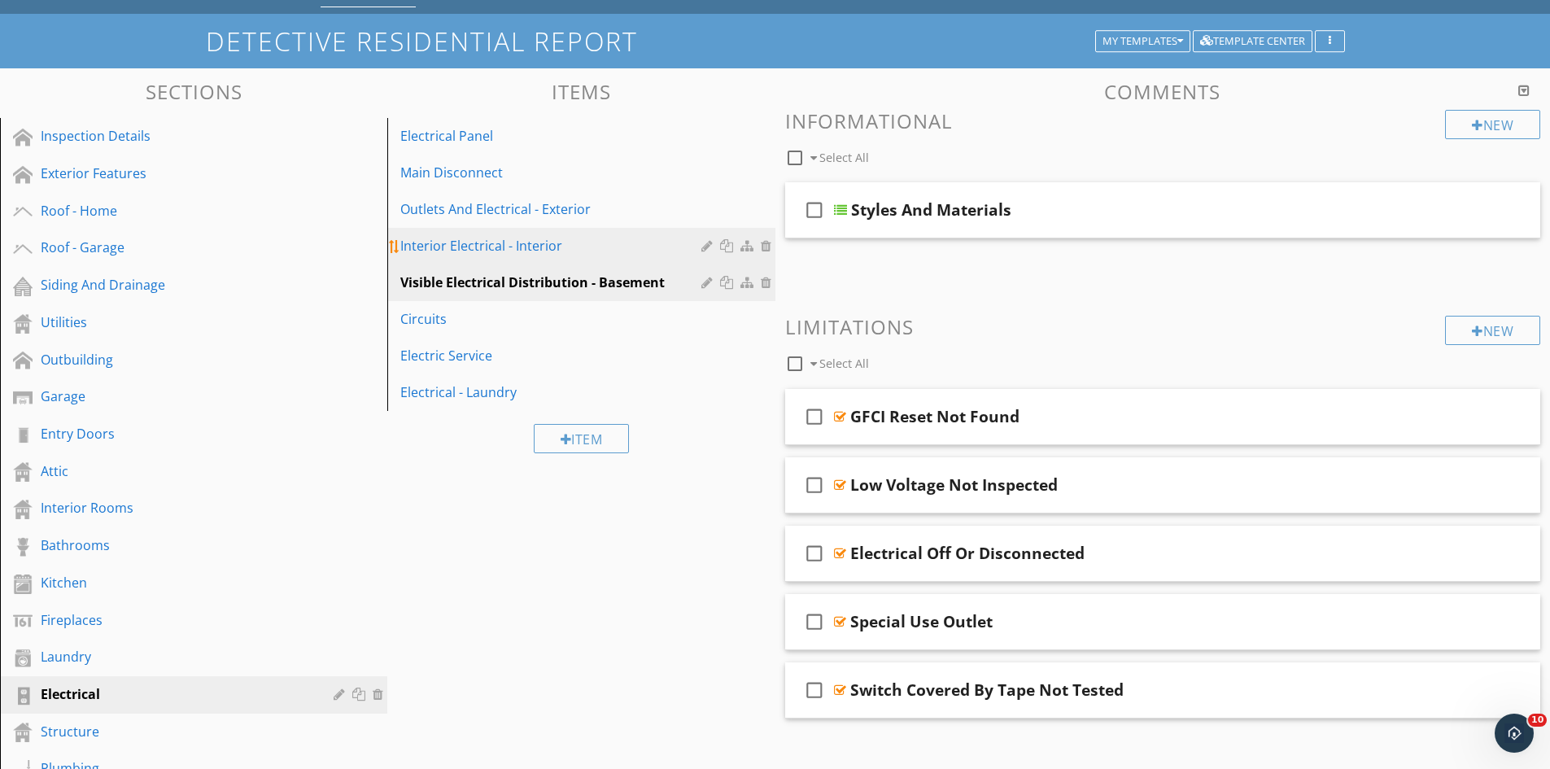
click at [706, 243] on div at bounding box center [708, 245] width 15 height 13
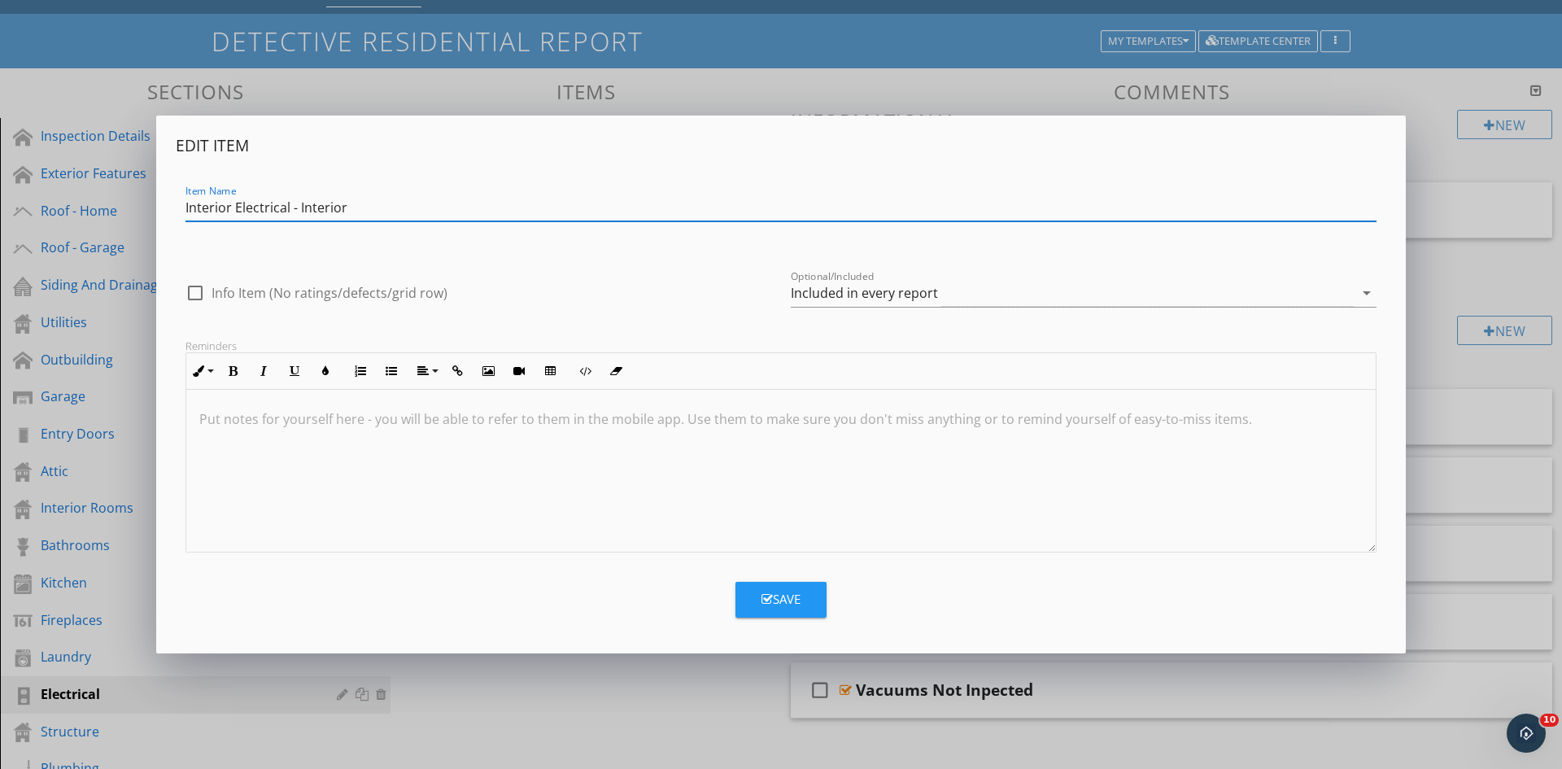
click at [203, 211] on input "Interior Electrical - Interior" at bounding box center [781, 207] width 1191 height 27
type input "OLutlets And Electrical - Interior"
click at [785, 592] on div "Save" at bounding box center [781, 599] width 39 height 19
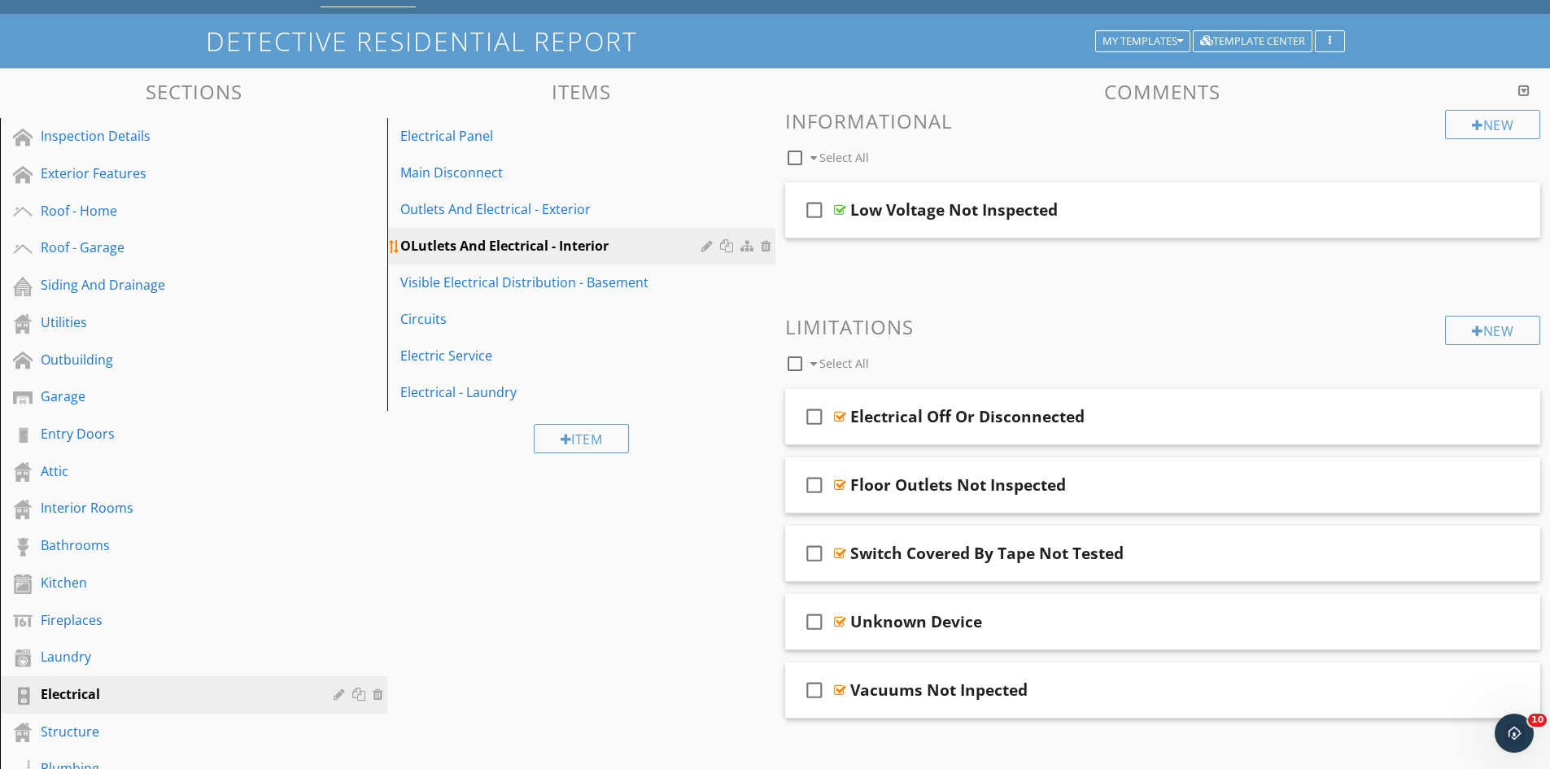
click at [710, 242] on div at bounding box center [708, 245] width 15 height 13
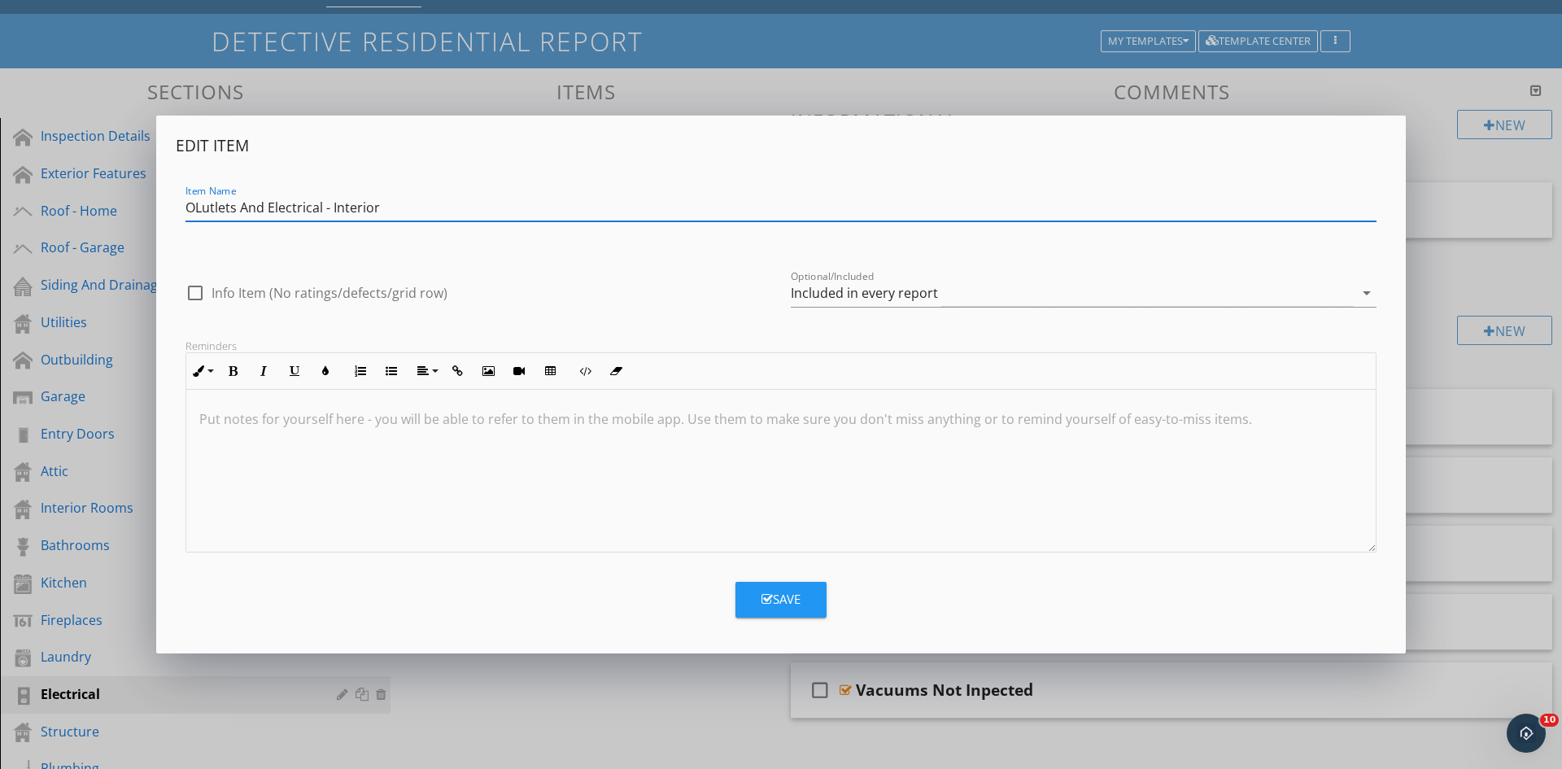
click at [197, 208] on input "OLutlets And Electrical - Interior" at bounding box center [781, 207] width 1191 height 27
type input "Outlets And Electrical - Interior"
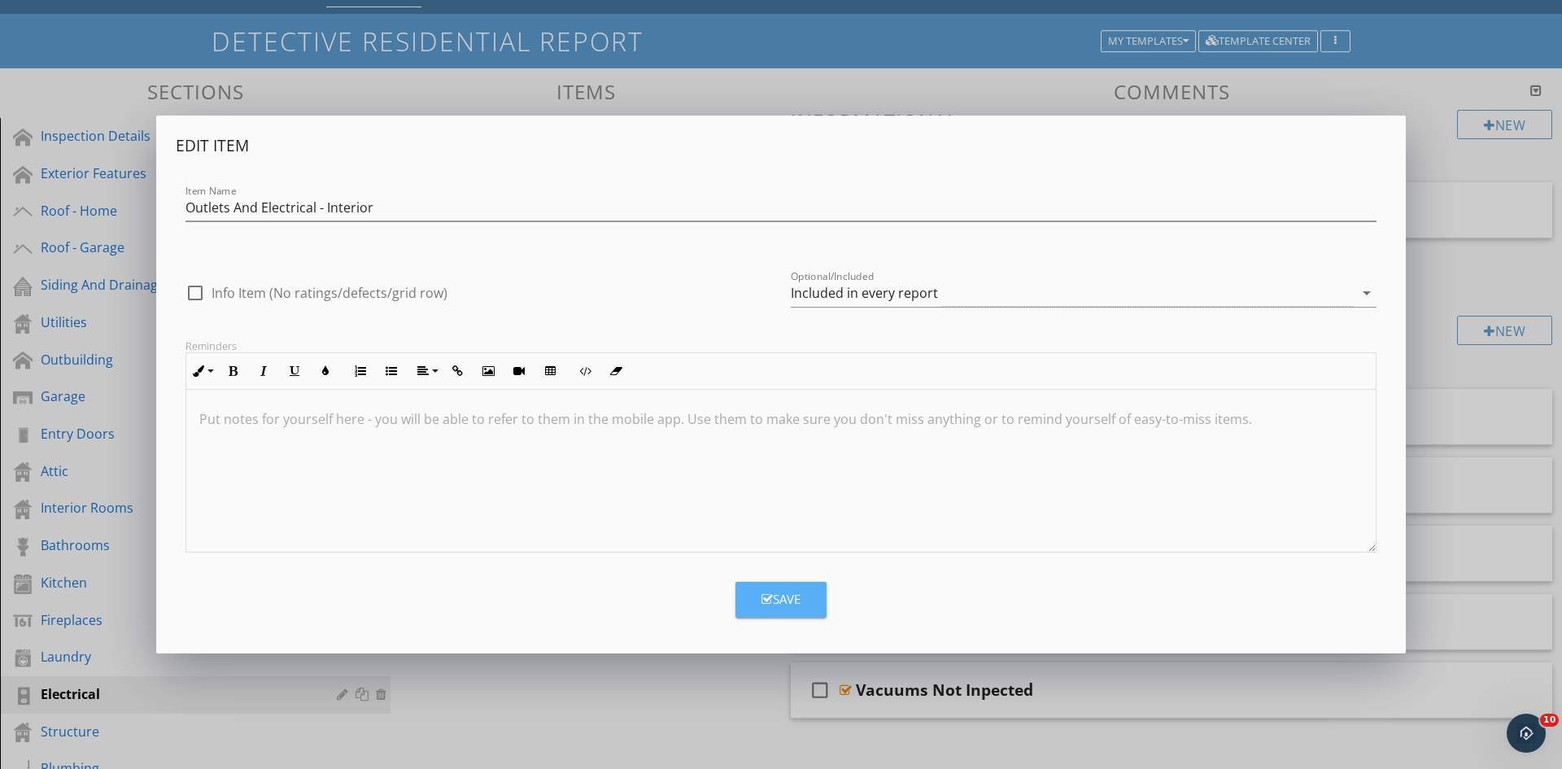
click at [793, 599] on div "Save" at bounding box center [781, 599] width 39 height 19
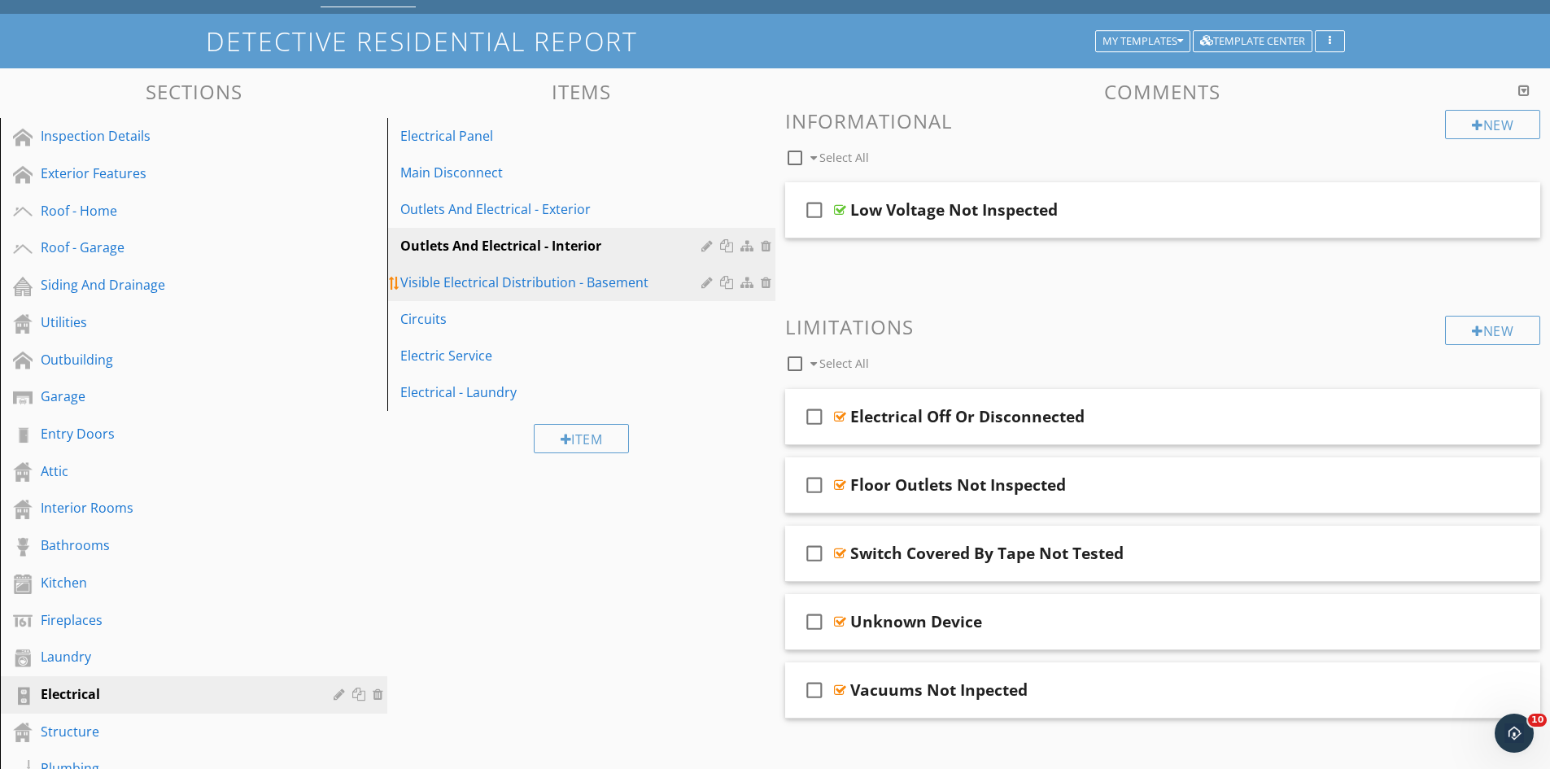
click at [706, 282] on div at bounding box center [708, 282] width 15 height 13
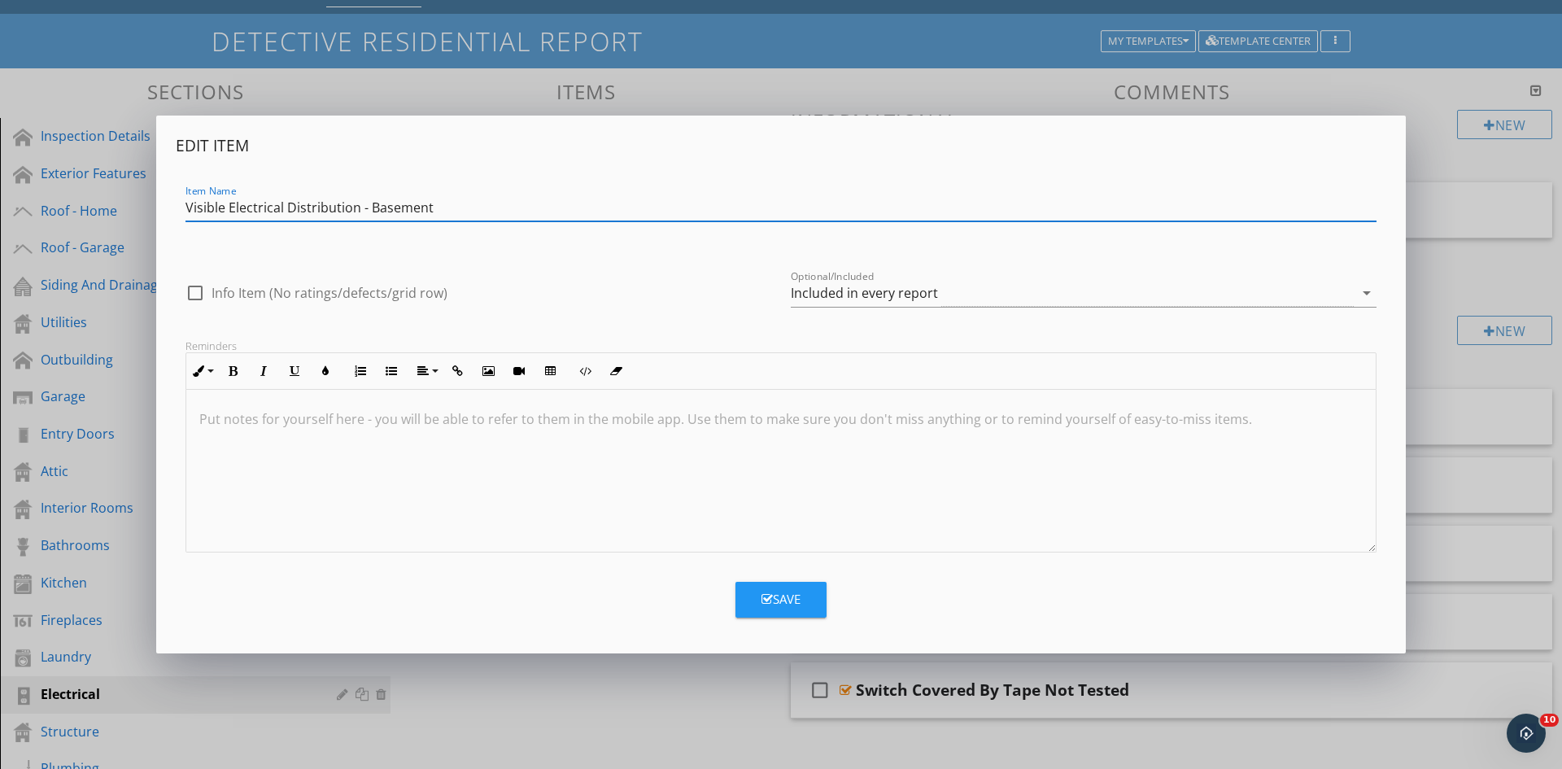
drag, startPoint x: 356, startPoint y: 209, endPoint x: 185, endPoint y: 207, distance: 171.7
click at [185, 207] on div "Item Name Visible Electrical Distribution - Basement" at bounding box center [781, 209] width 1211 height 56
type input "Outlets And Electrical - Basement"
click at [771, 594] on icon "button" at bounding box center [767, 599] width 11 height 12
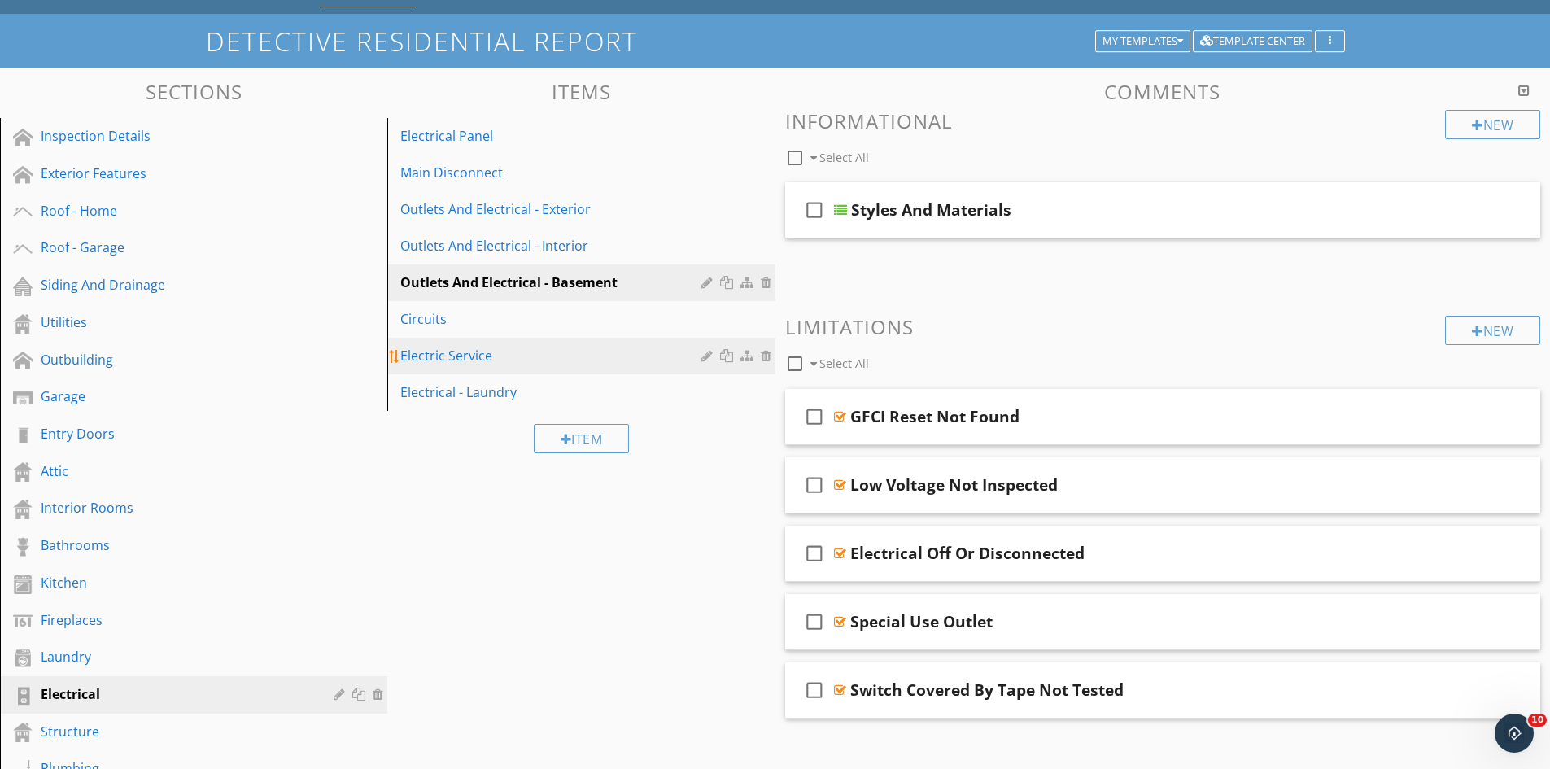
click at [705, 353] on div at bounding box center [708, 355] width 15 height 13
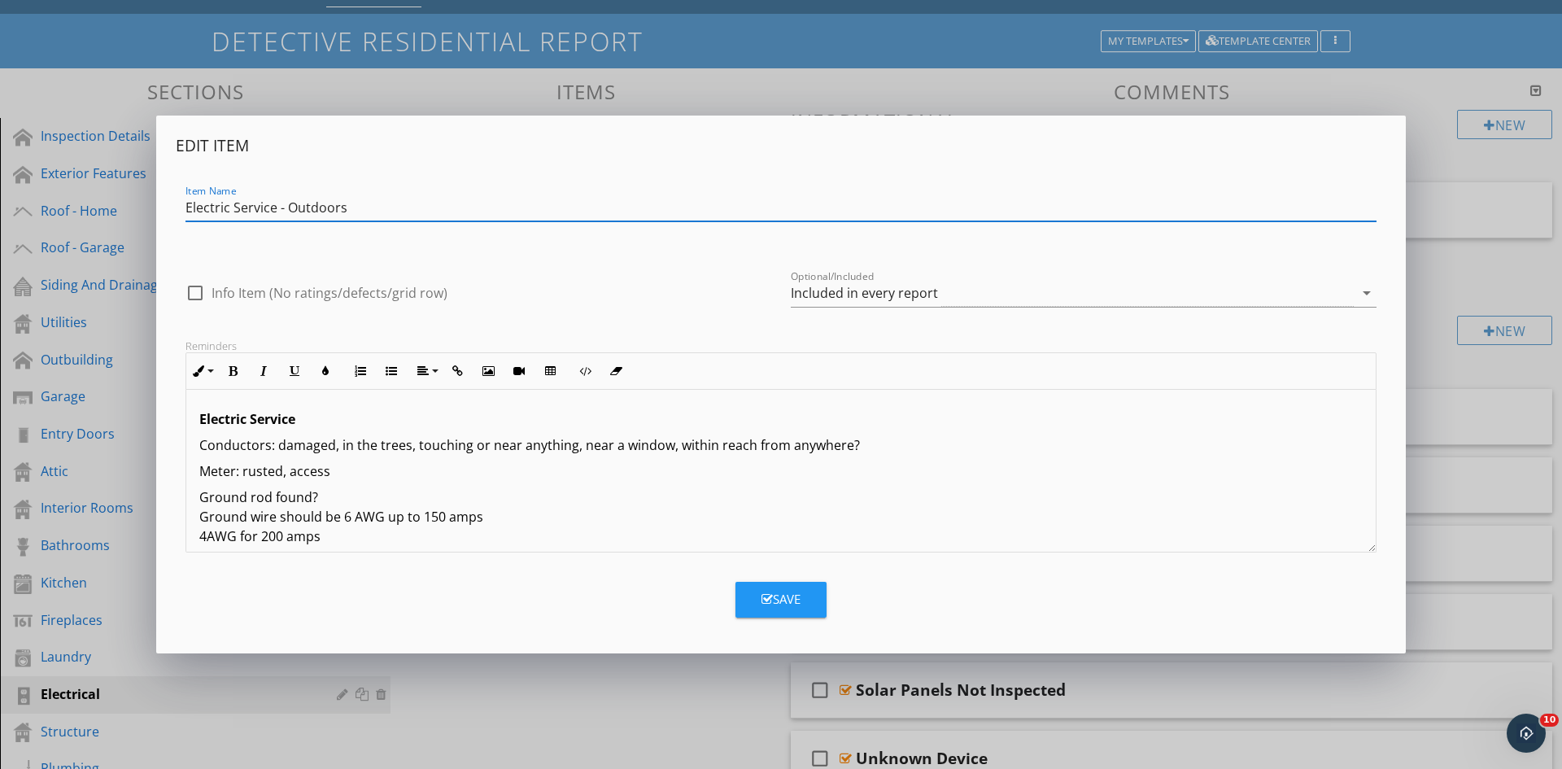
type input "Electric Service - Outdoors"
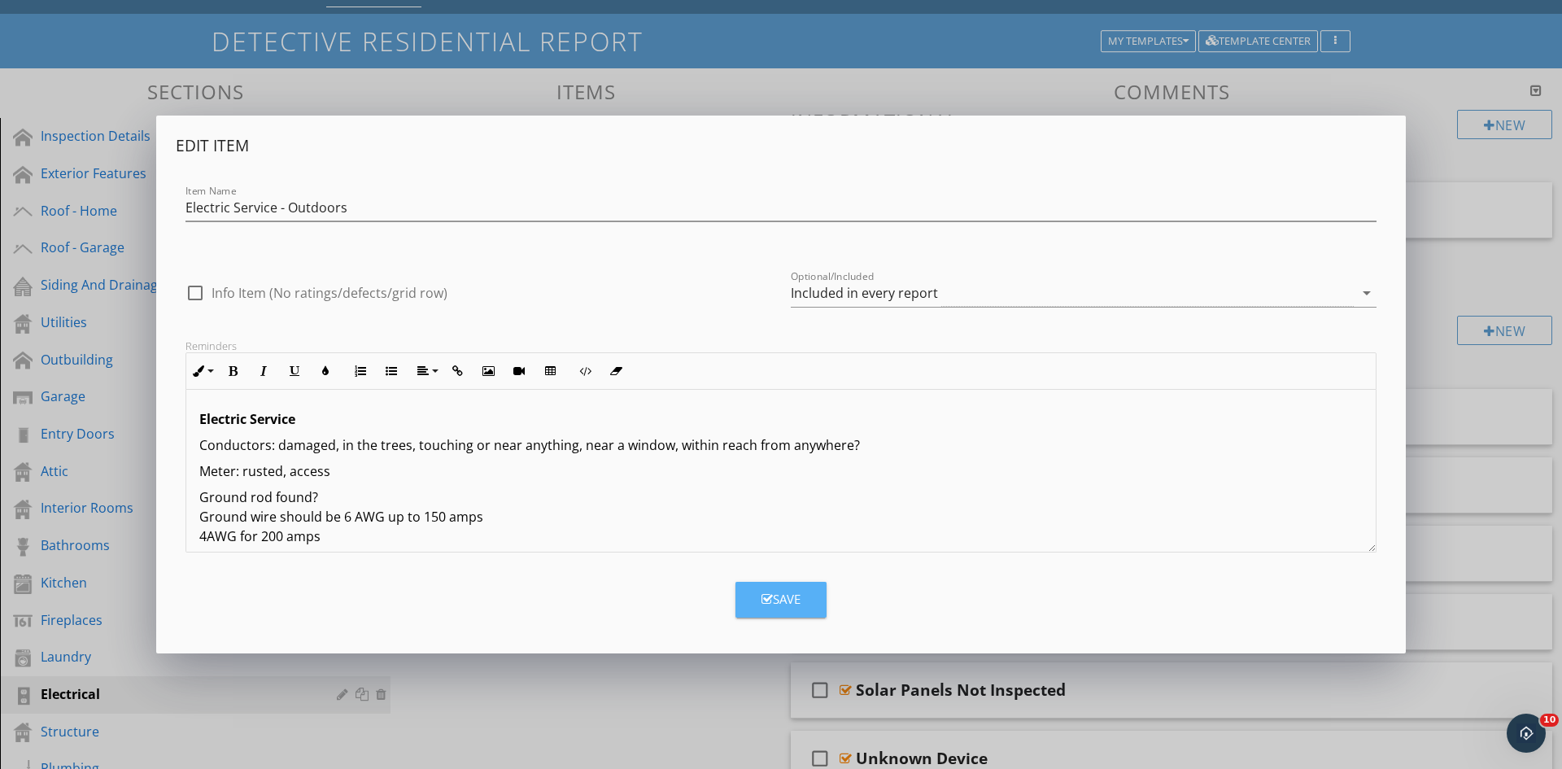
click at [784, 593] on div "Save" at bounding box center [781, 599] width 39 height 19
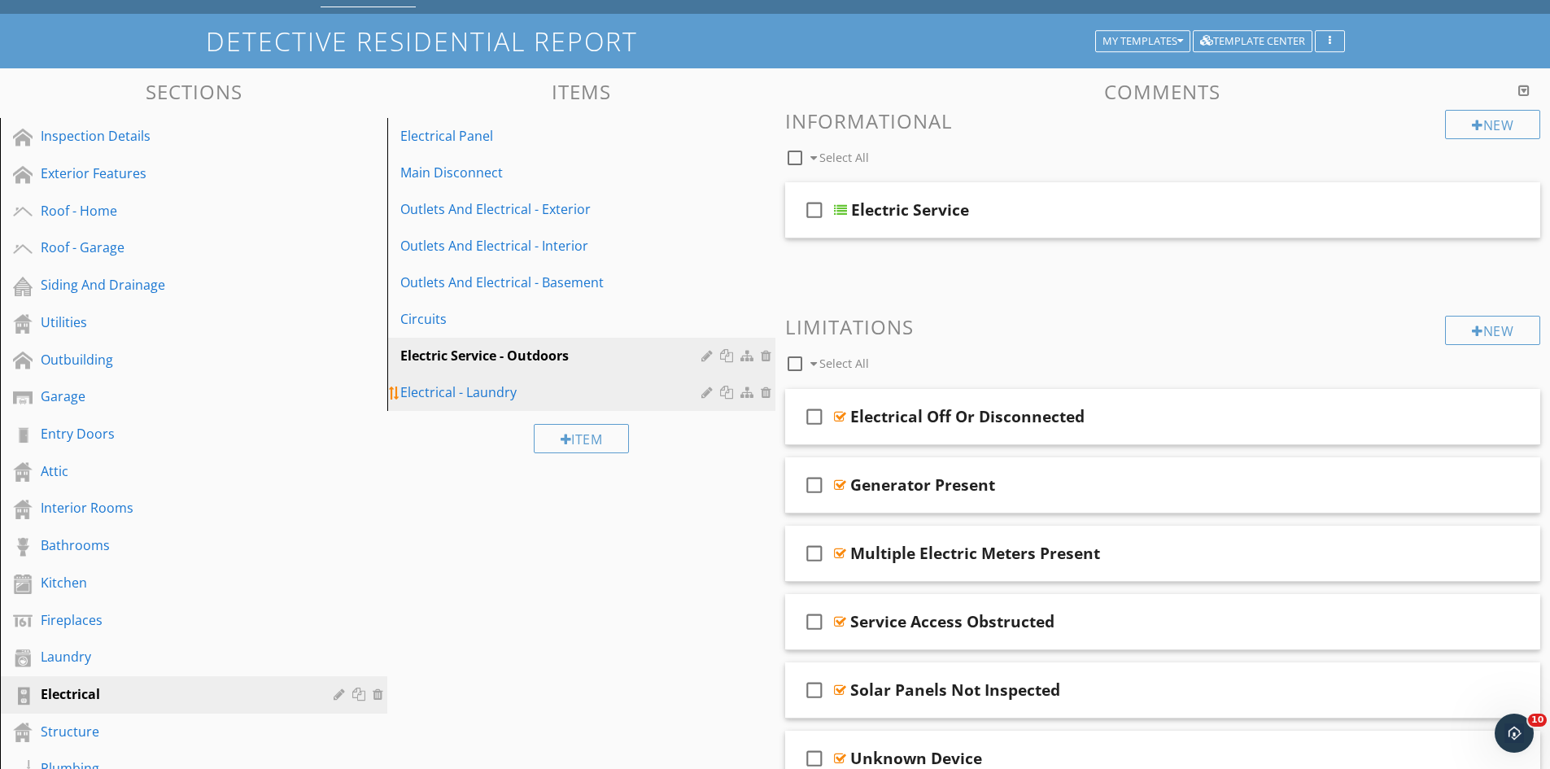
click at [705, 390] on div at bounding box center [708, 392] width 15 height 13
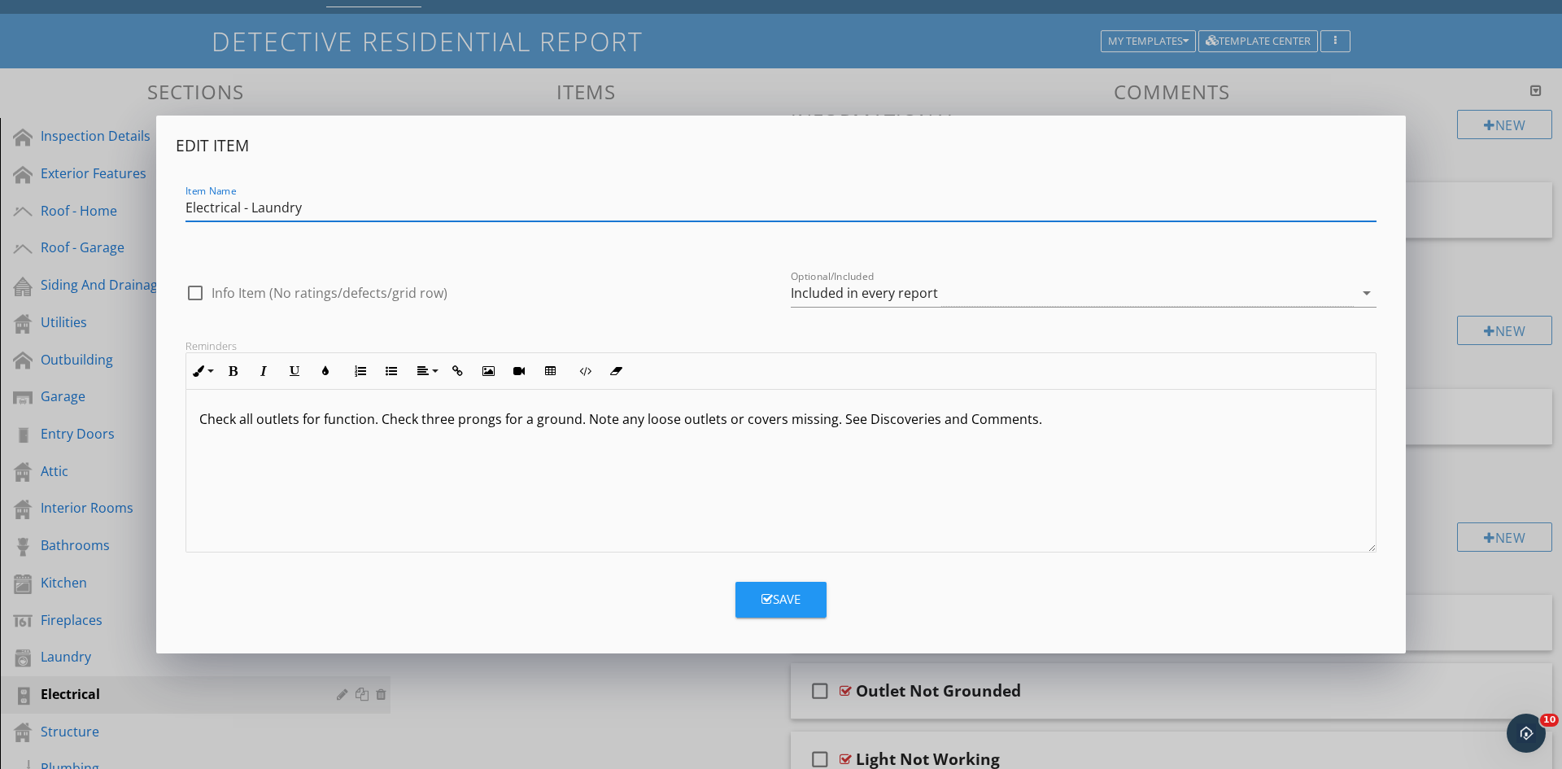
drag, startPoint x: 238, startPoint y: 207, endPoint x: 173, endPoint y: 208, distance: 65.1
click at [173, 208] on div "Edit Item Item Name Electrical - Laundry check_box_outline_blank Info Item (No …" at bounding box center [781, 384] width 1250 height 537
type input "Outlets And Electrical - Laundry"
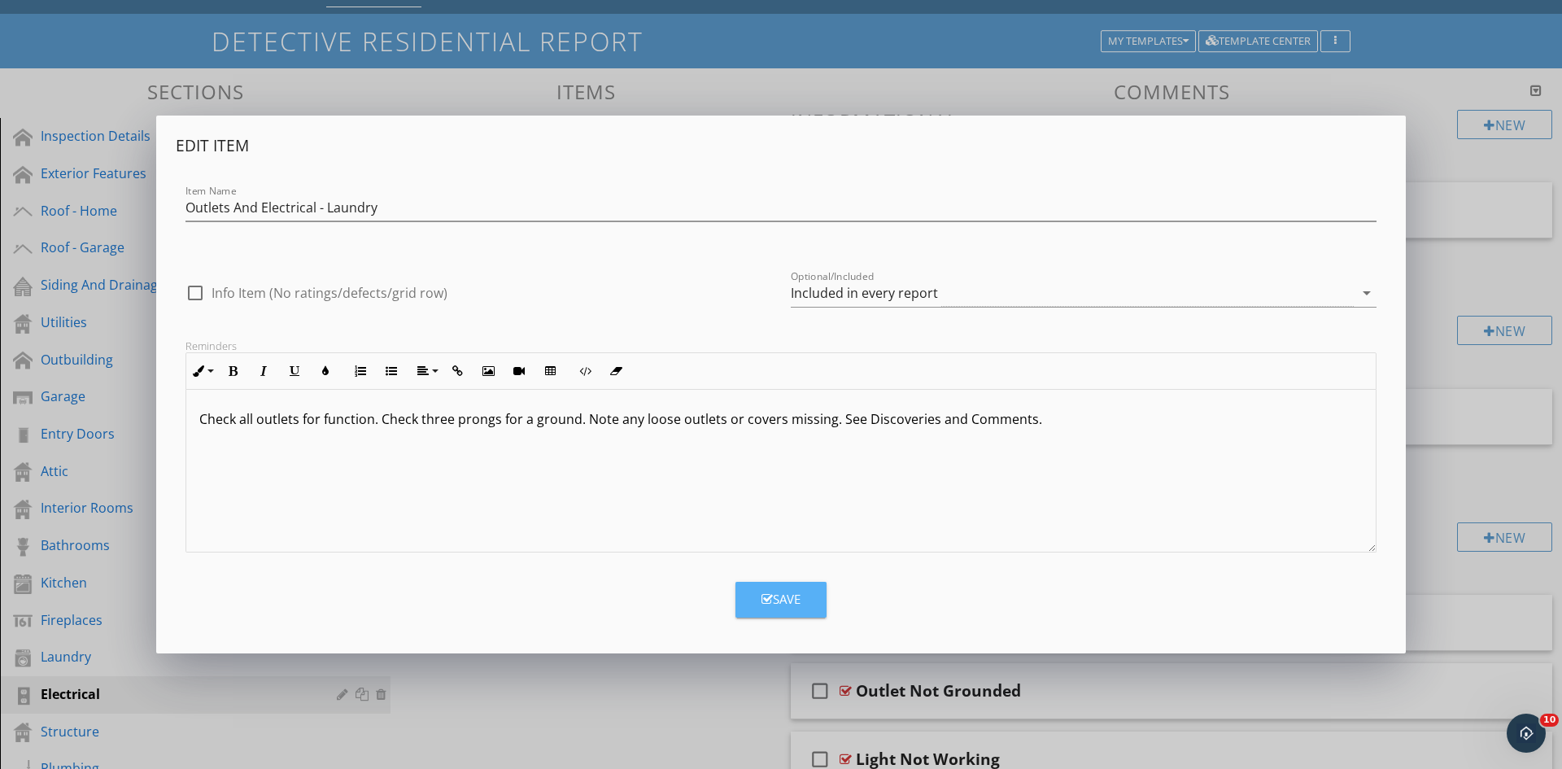
click at [779, 591] on div "Save" at bounding box center [781, 599] width 39 height 19
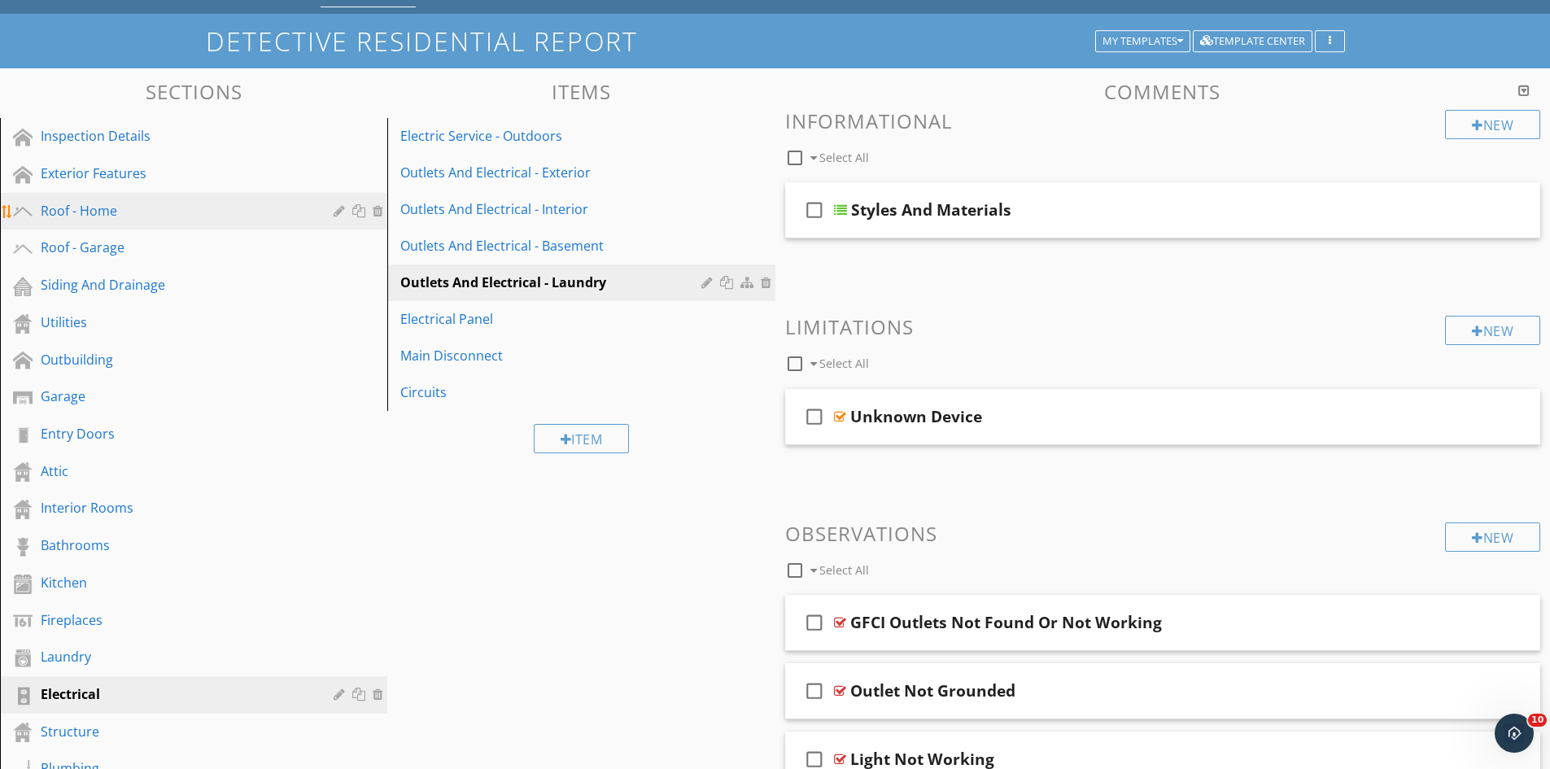
click at [98, 211] on div "Roof - Home" at bounding box center [175, 211] width 269 height 20
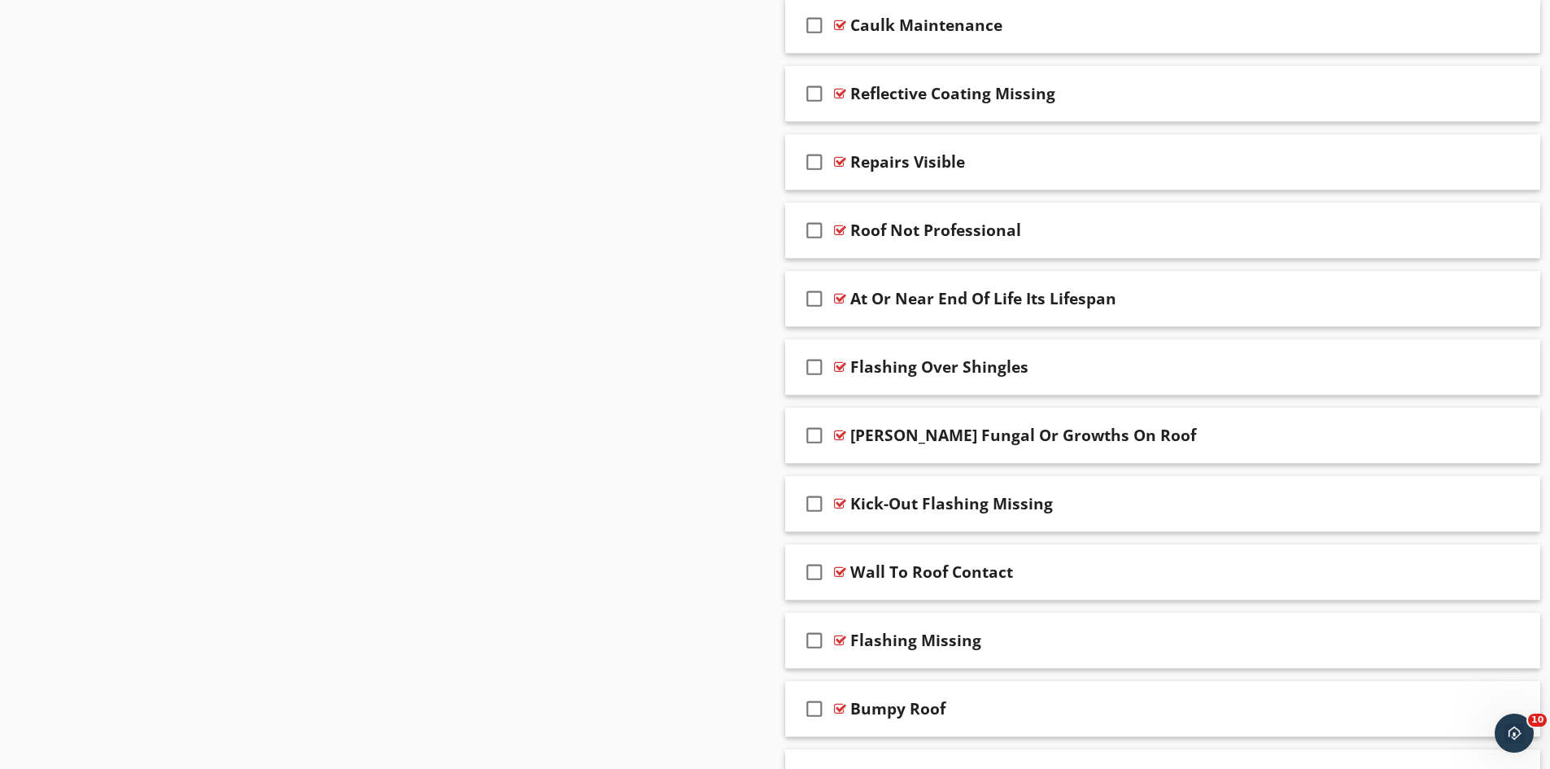
scroll to position [1465, 0]
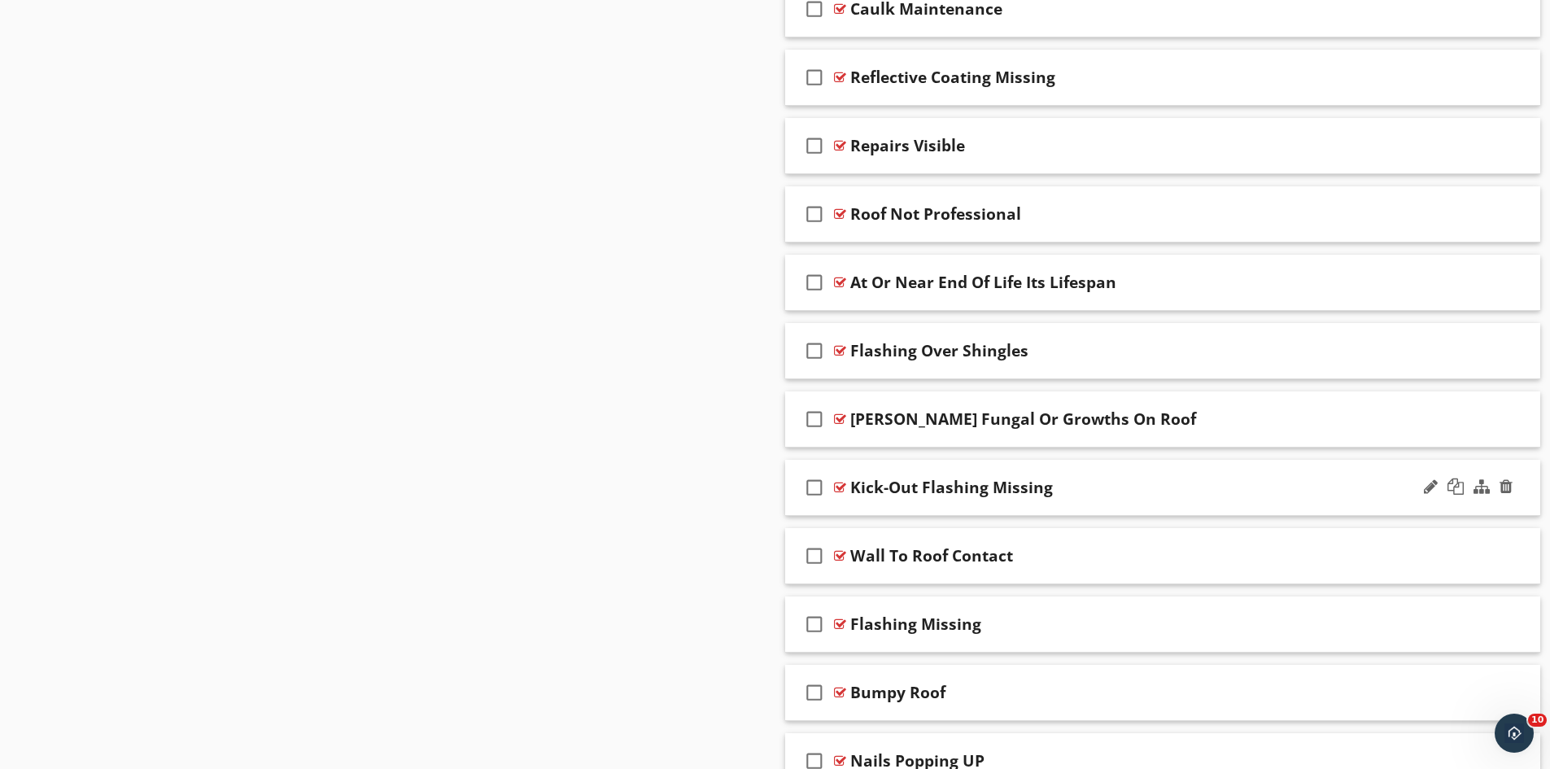
click at [1085, 486] on div "Kick-Out Flashing Missing" at bounding box center [1121, 488] width 542 height 20
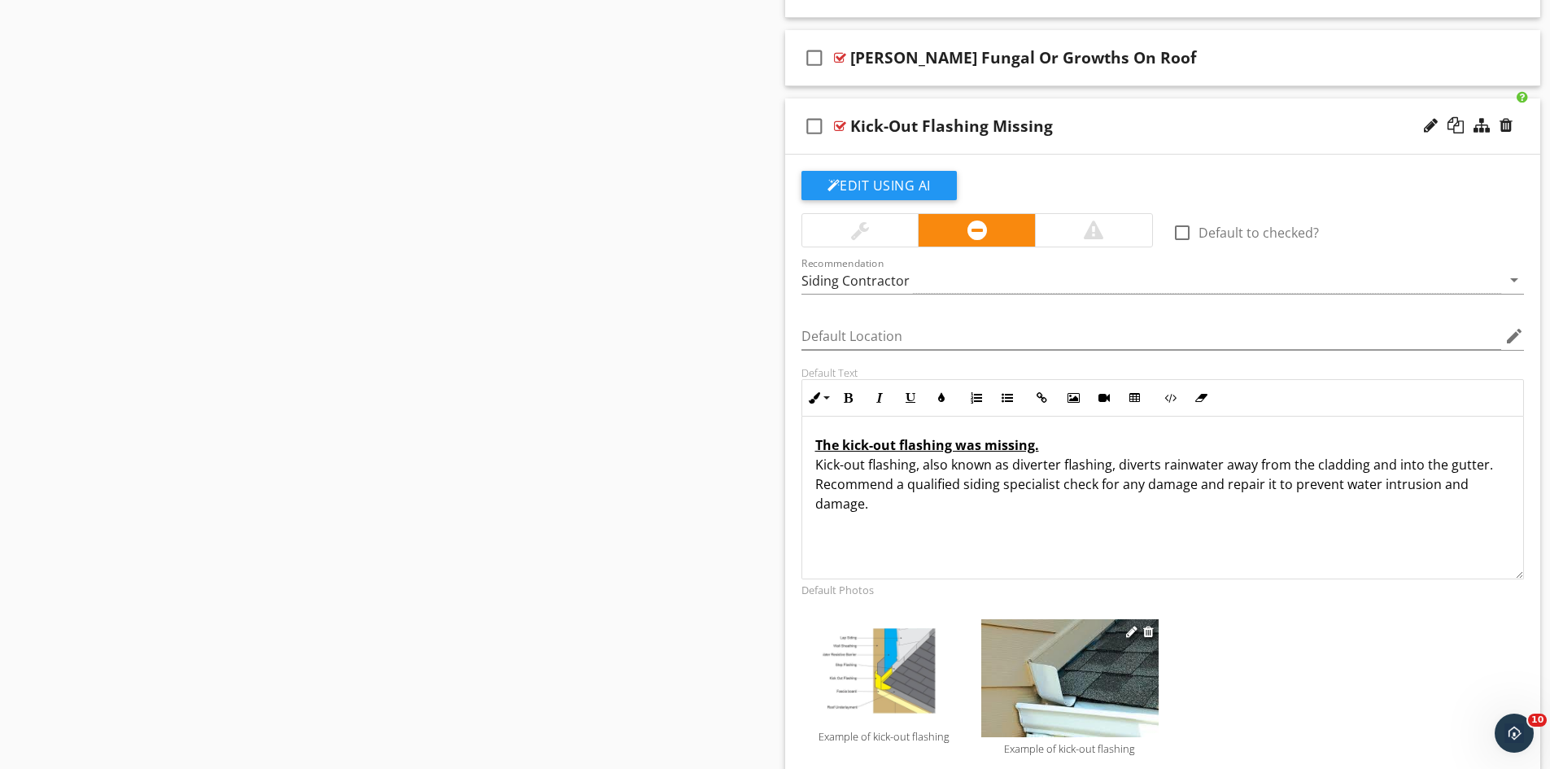
scroll to position [1871, 0]
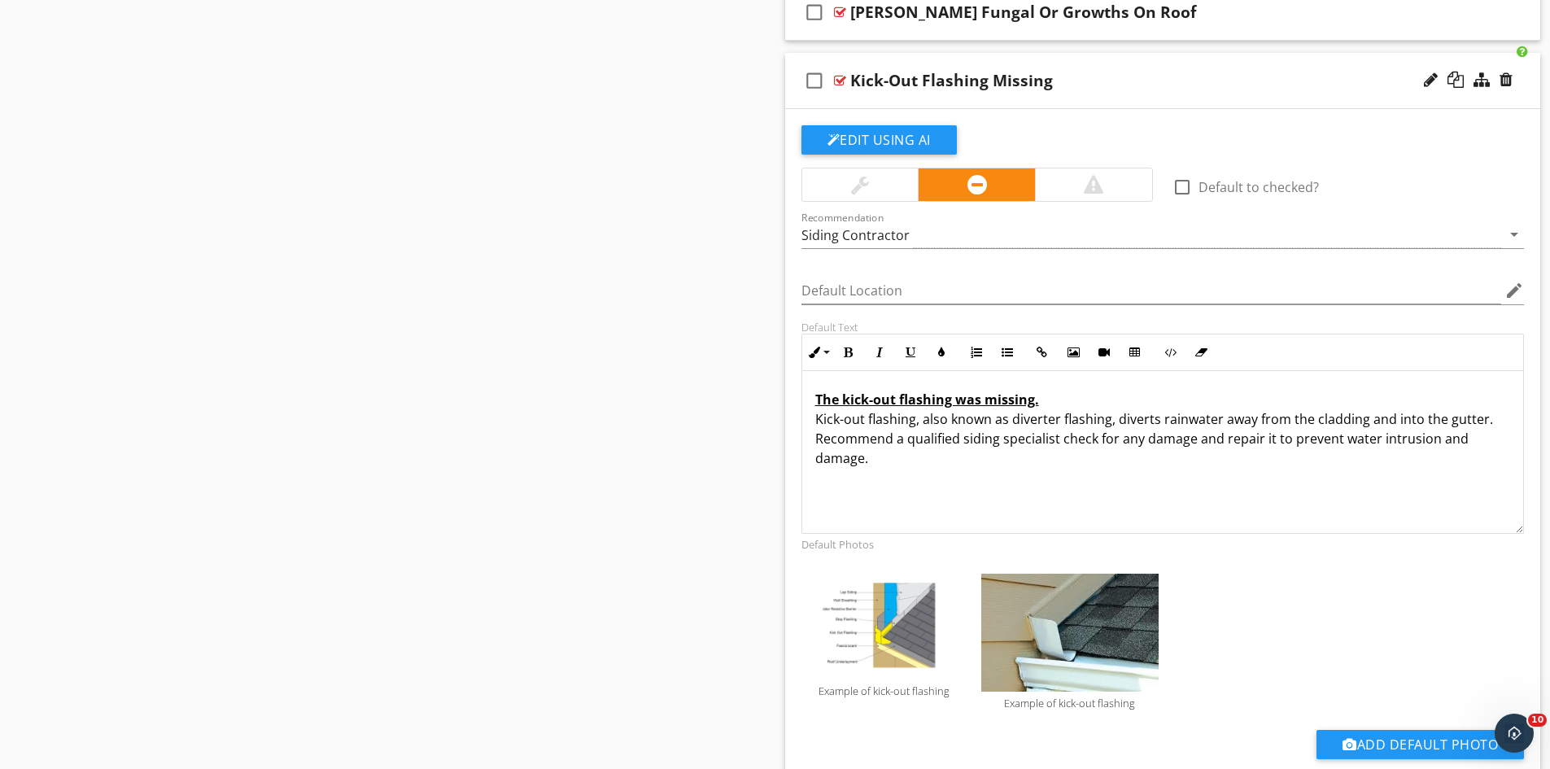
click at [945, 474] on div "The kick-out flashing was missing. Kick-out flashing, also known as diverter fl…" at bounding box center [1163, 451] width 722 height 163
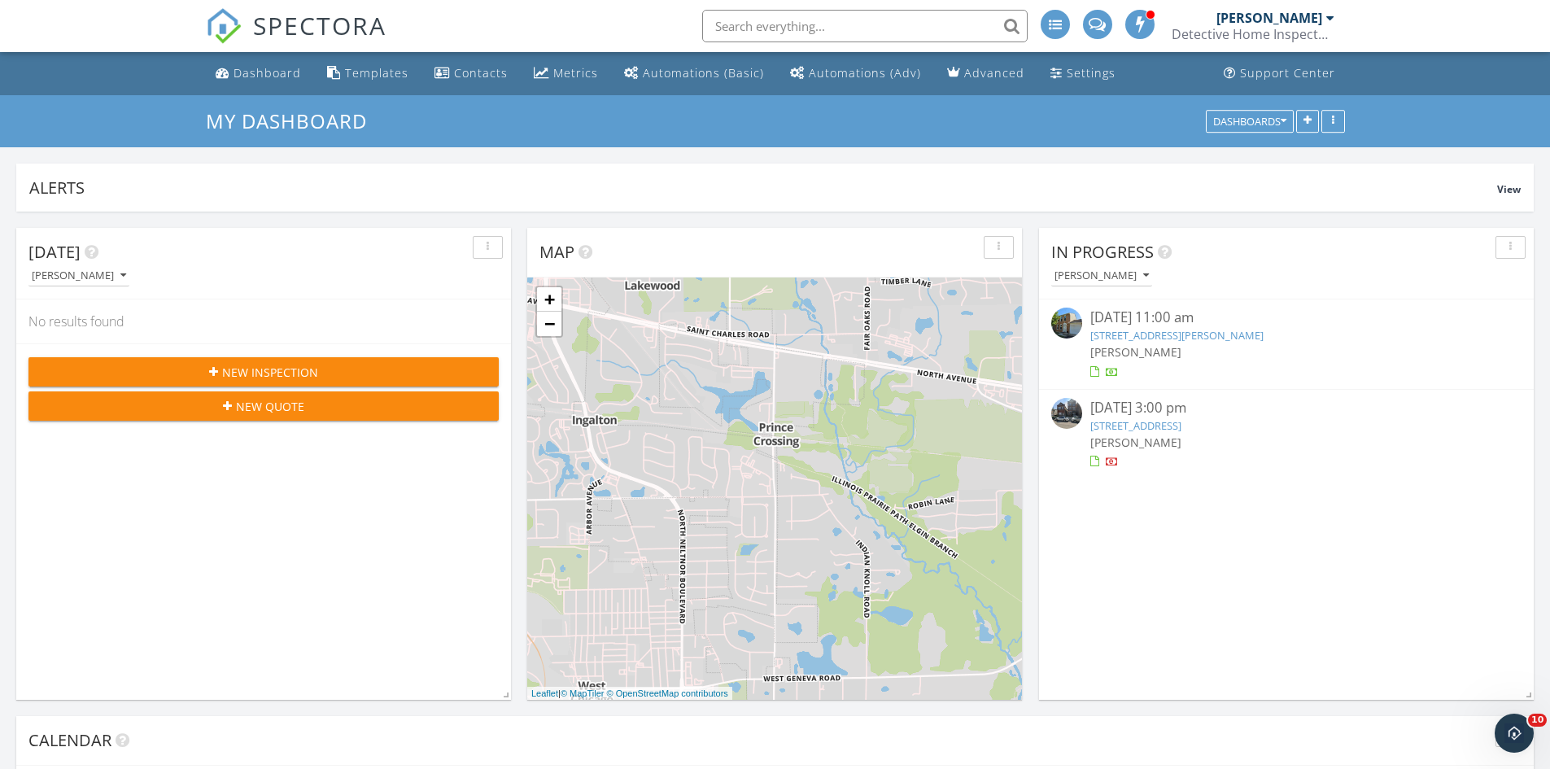
click at [1188, 338] on link "1410 Georgetown Dr, Carol Stream, IL 60188" at bounding box center [1176, 335] width 173 height 15
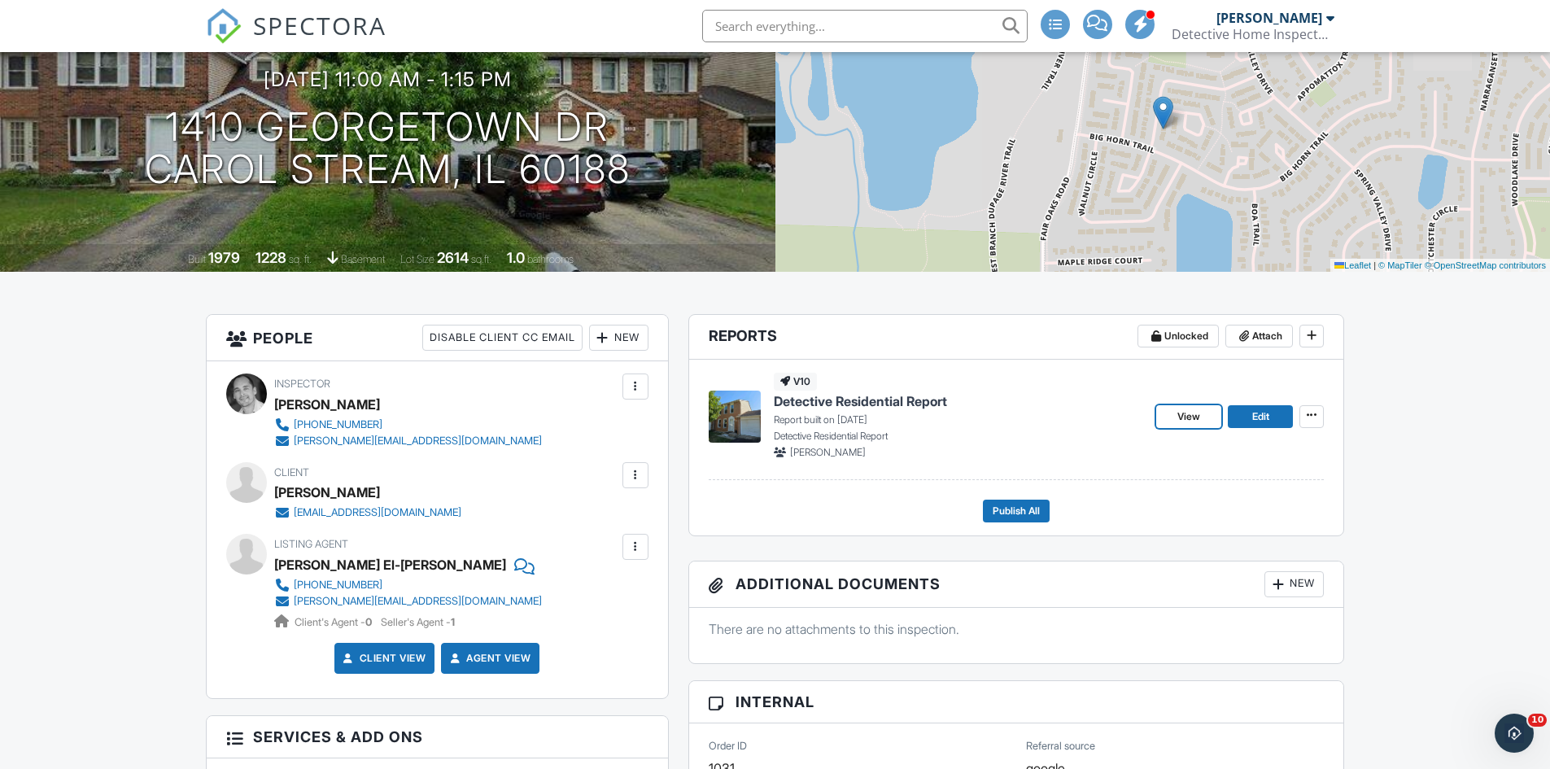
click at [828, 395] on span "Detective Residential Report" at bounding box center [860, 401] width 173 height 18
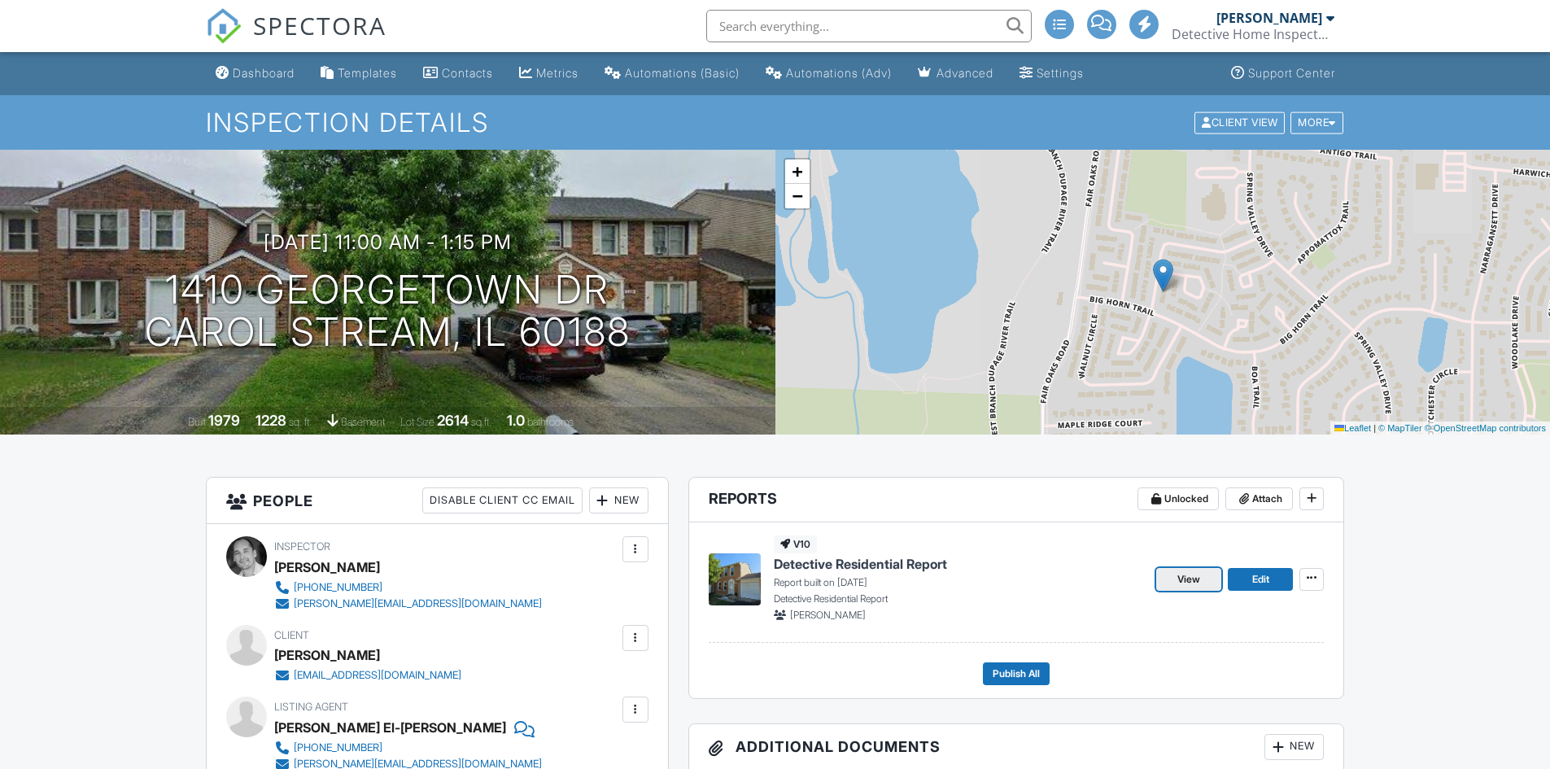
click at [1203, 576] on link "View" at bounding box center [1188, 579] width 65 height 23
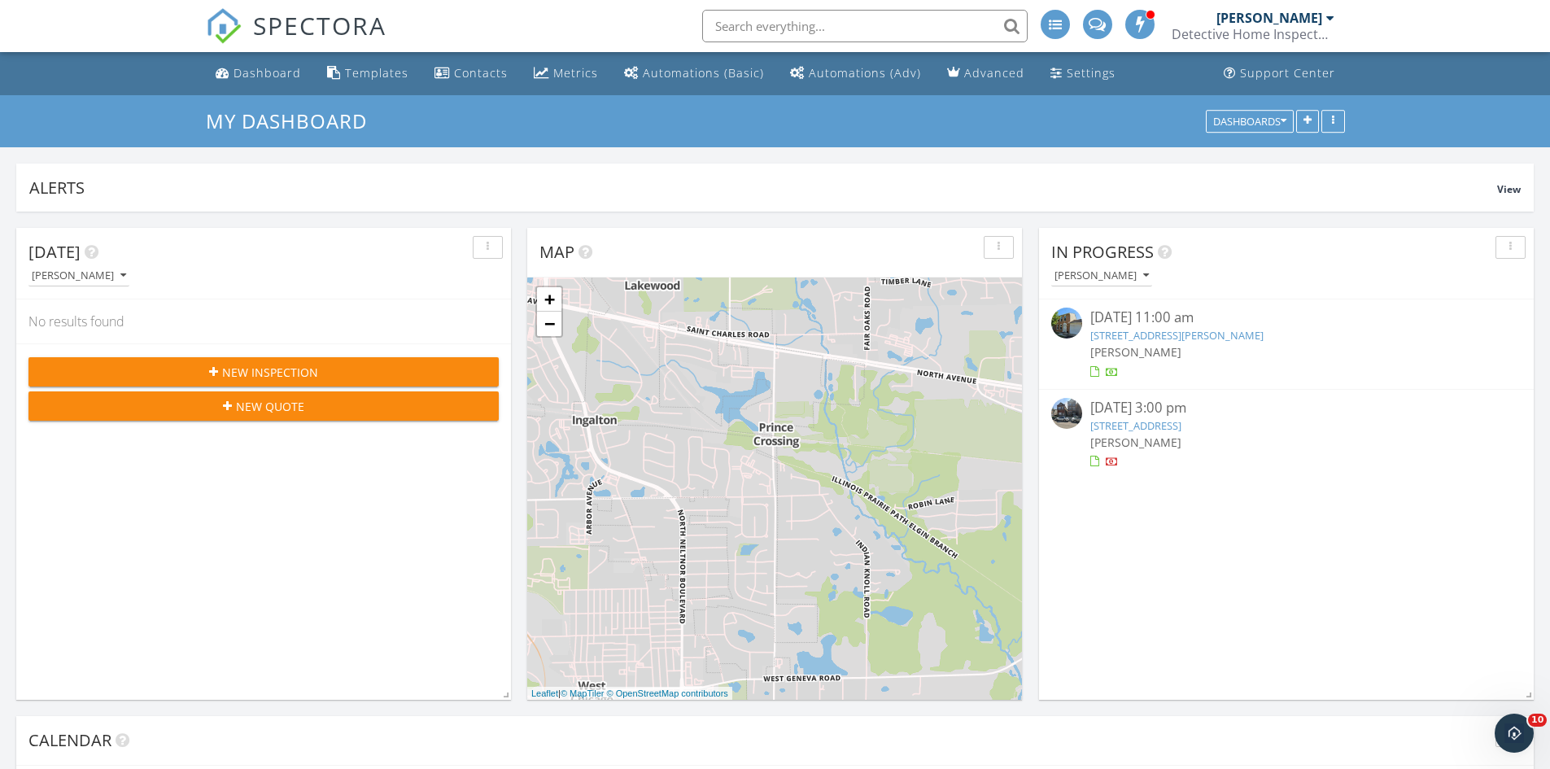
click at [1159, 332] on link "[STREET_ADDRESS][PERSON_NAME]" at bounding box center [1176, 335] width 173 height 15
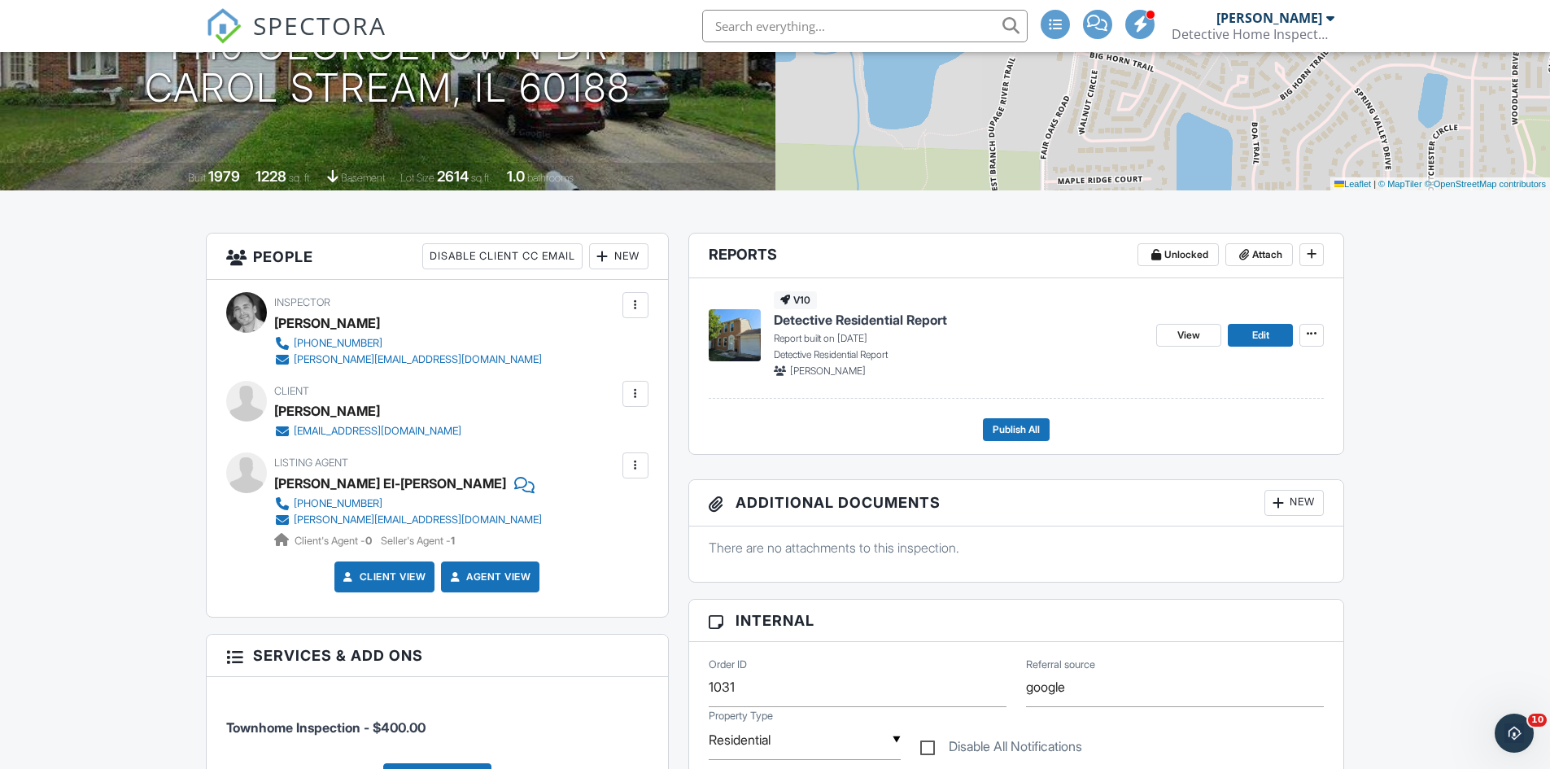
click at [631, 247] on div "New" at bounding box center [618, 256] width 59 height 26
click at [679, 346] on li "Client's Agent" at bounding box center [677, 346] width 160 height 41
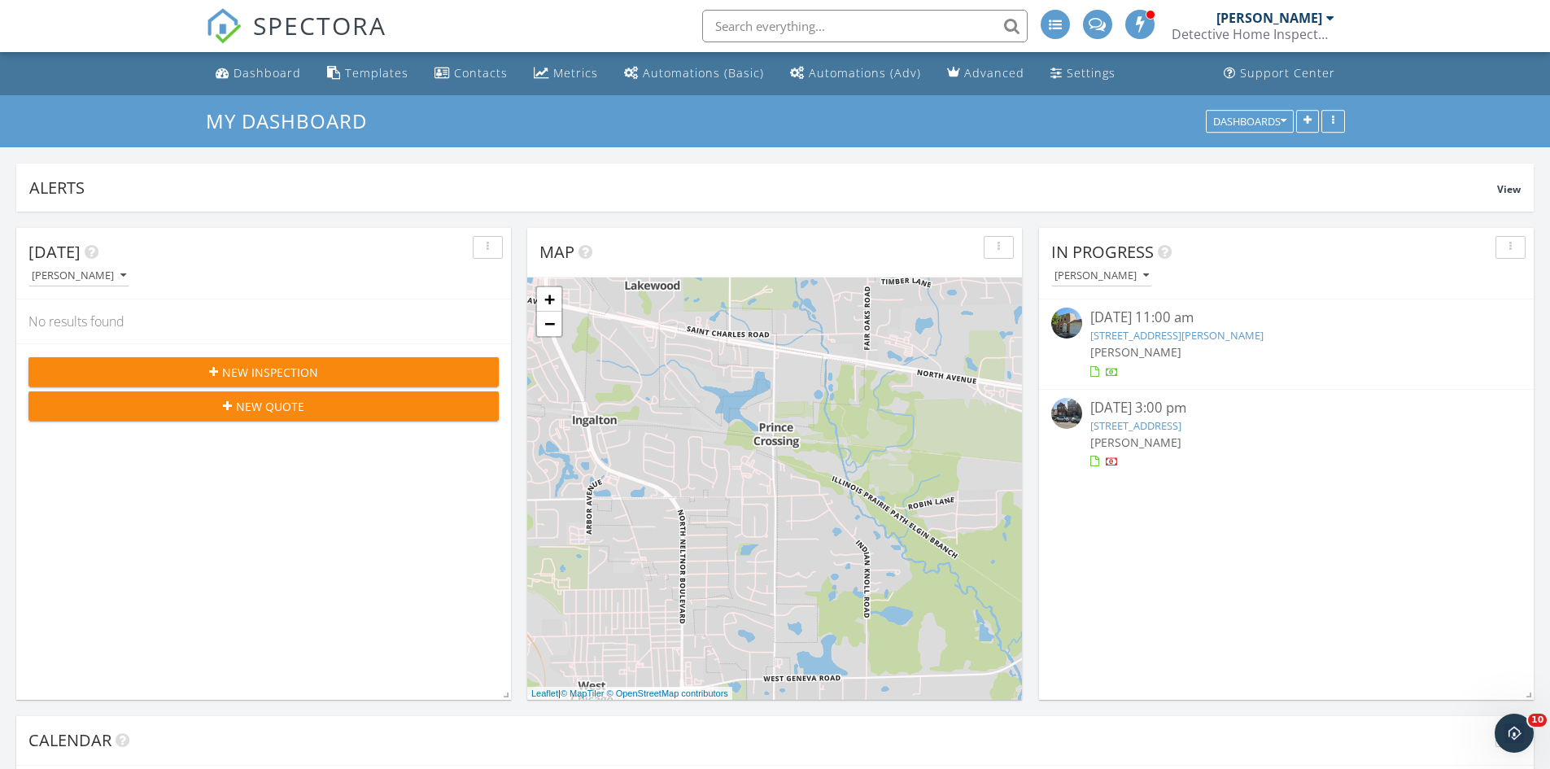
click at [1162, 334] on link "[STREET_ADDRESS][PERSON_NAME]" at bounding box center [1176, 335] width 173 height 15
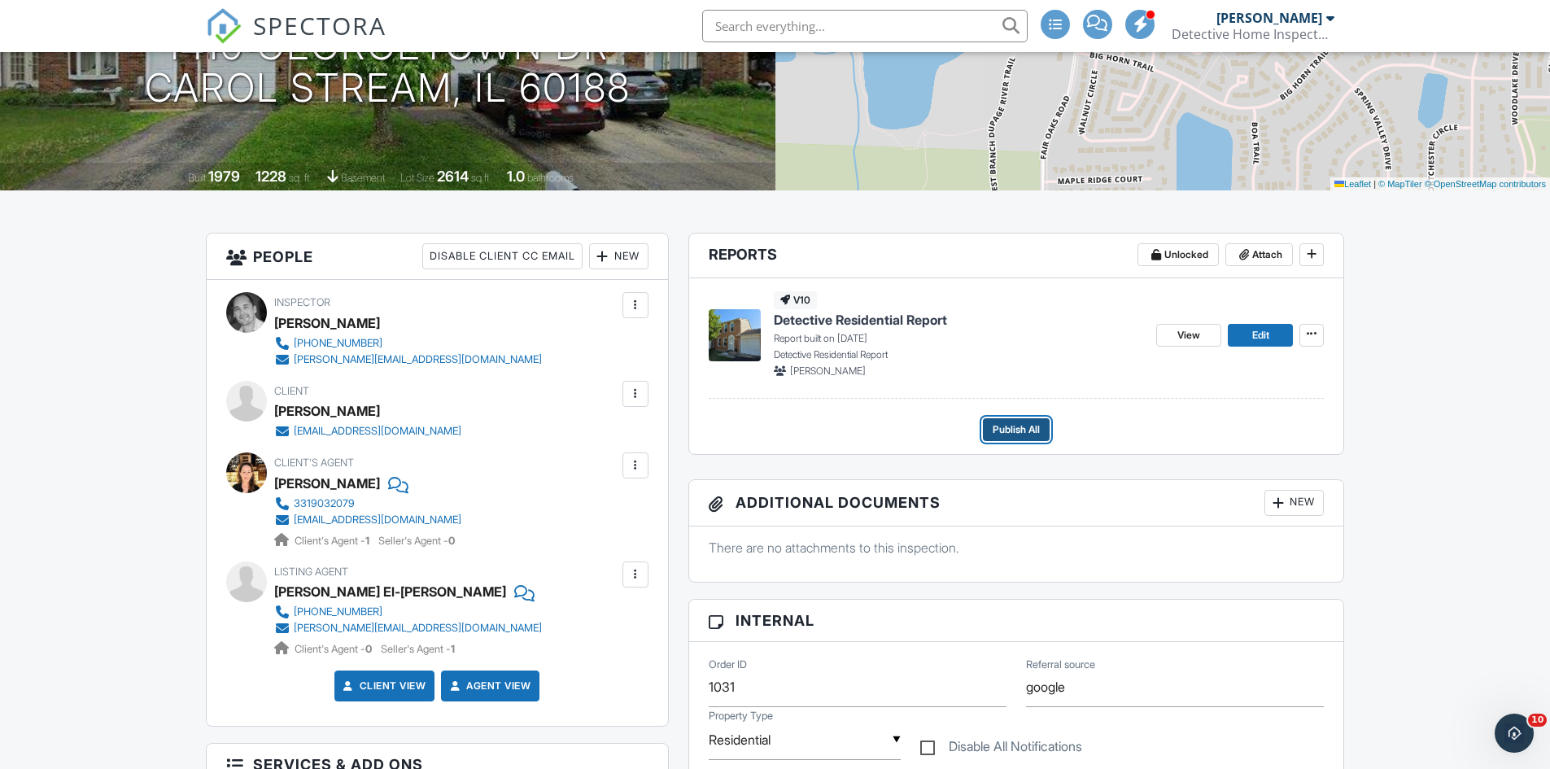
click at [1007, 427] on span "Publish All" at bounding box center [1016, 429] width 47 height 16
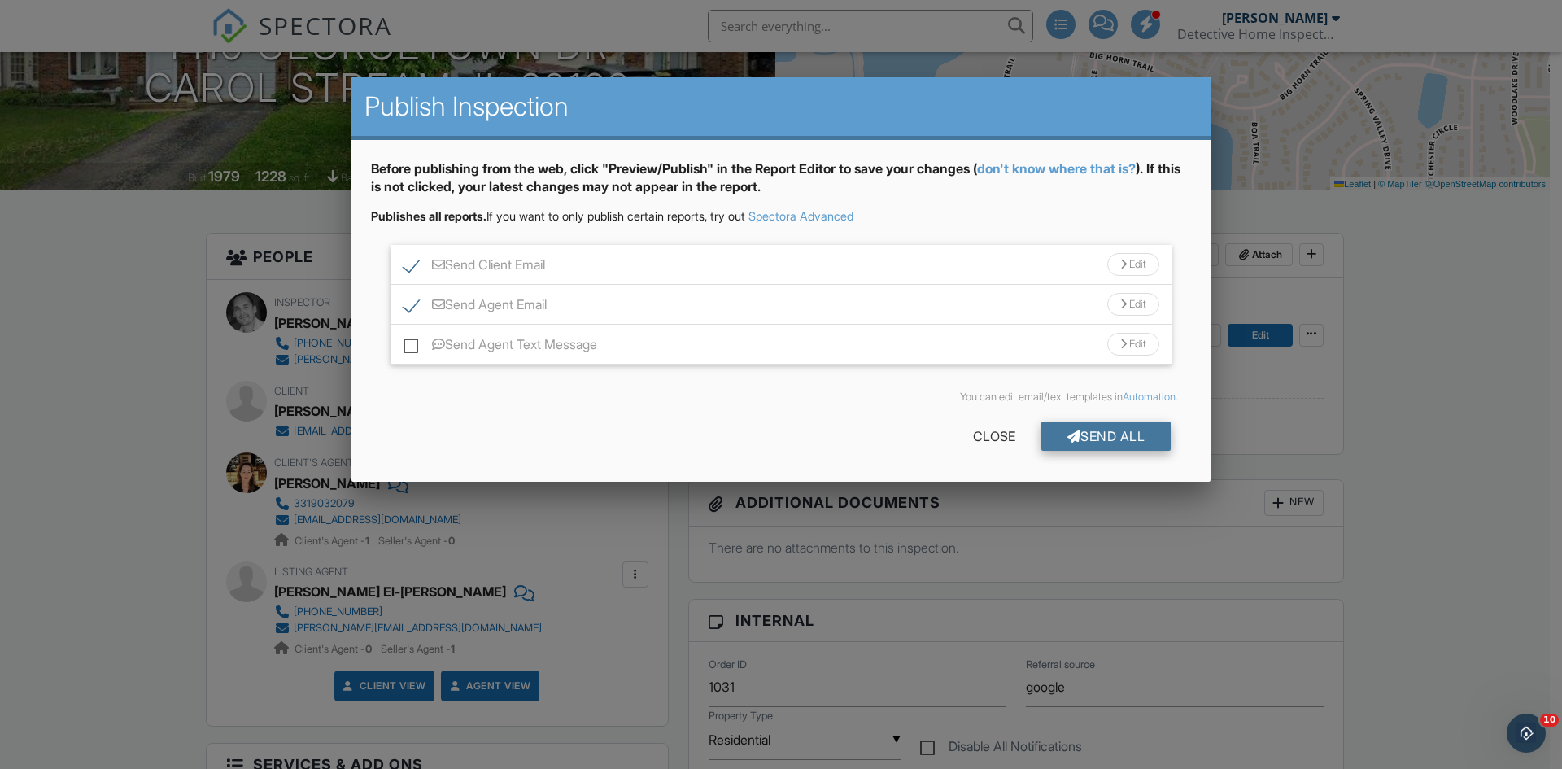
click at [1120, 435] on div "Send All" at bounding box center [1107, 435] width 130 height 29
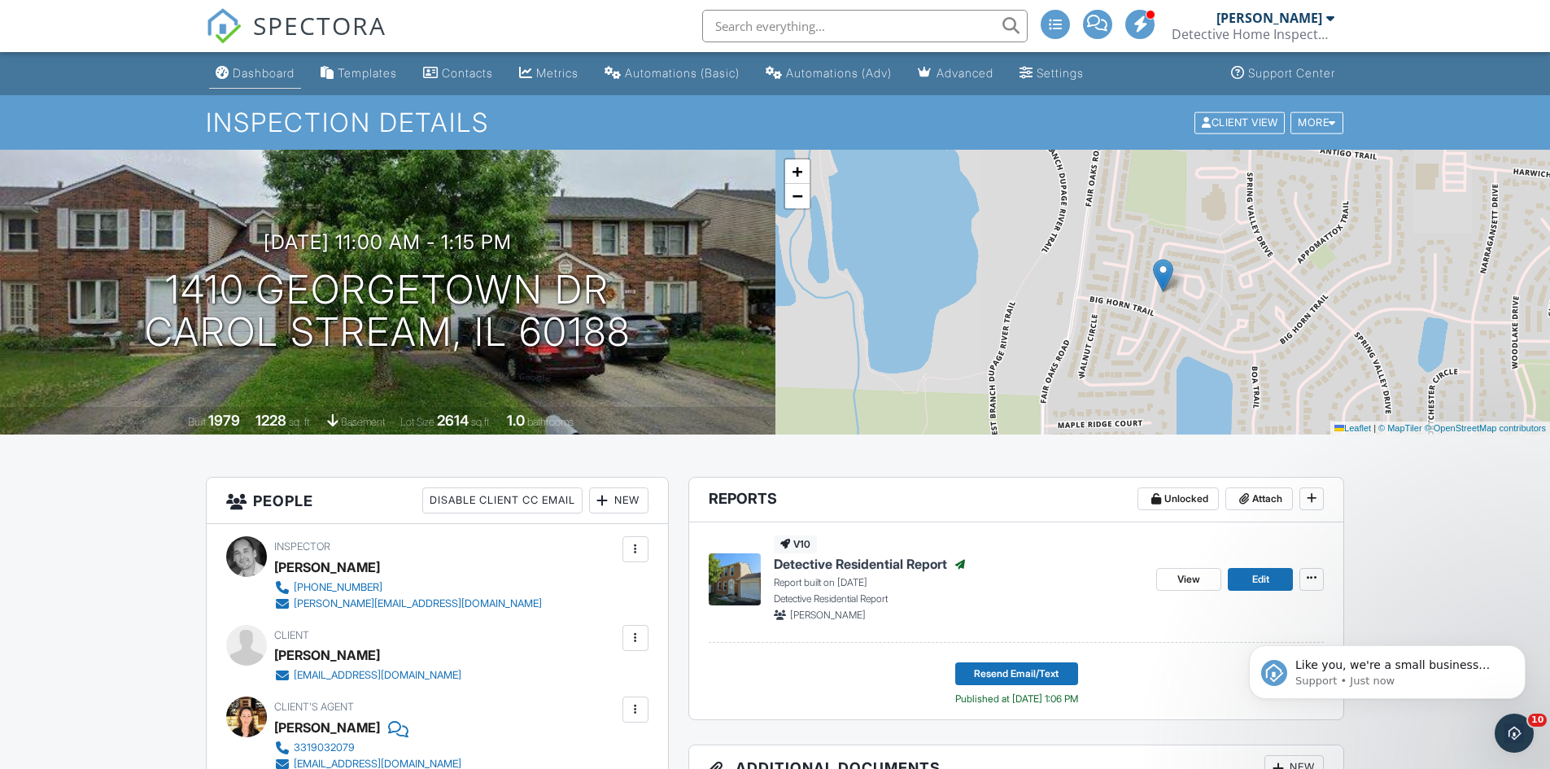
click at [262, 76] on div "Dashboard" at bounding box center [264, 73] width 62 height 14
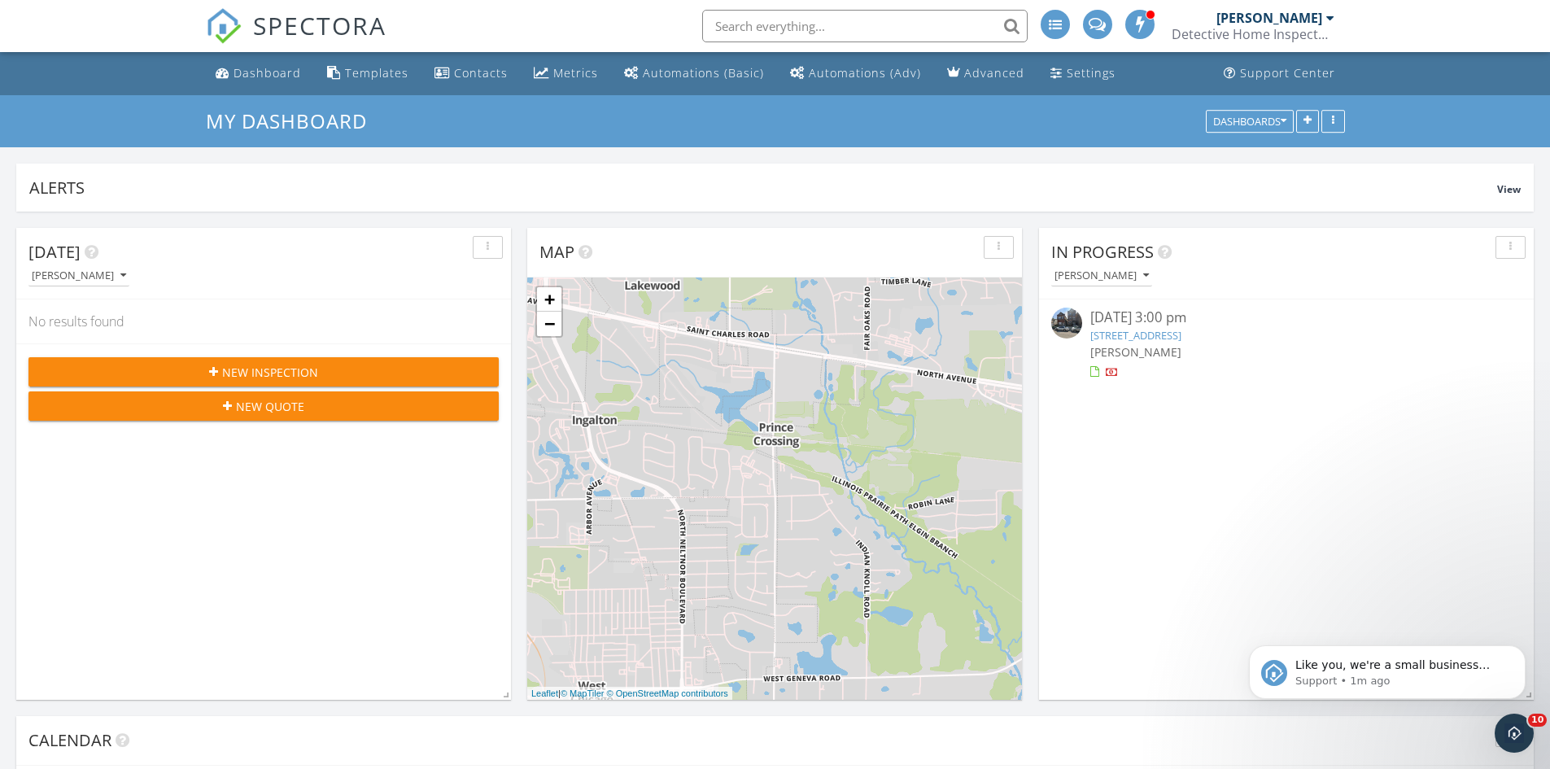
click at [1158, 334] on link "[STREET_ADDRESS]" at bounding box center [1135, 335] width 91 height 15
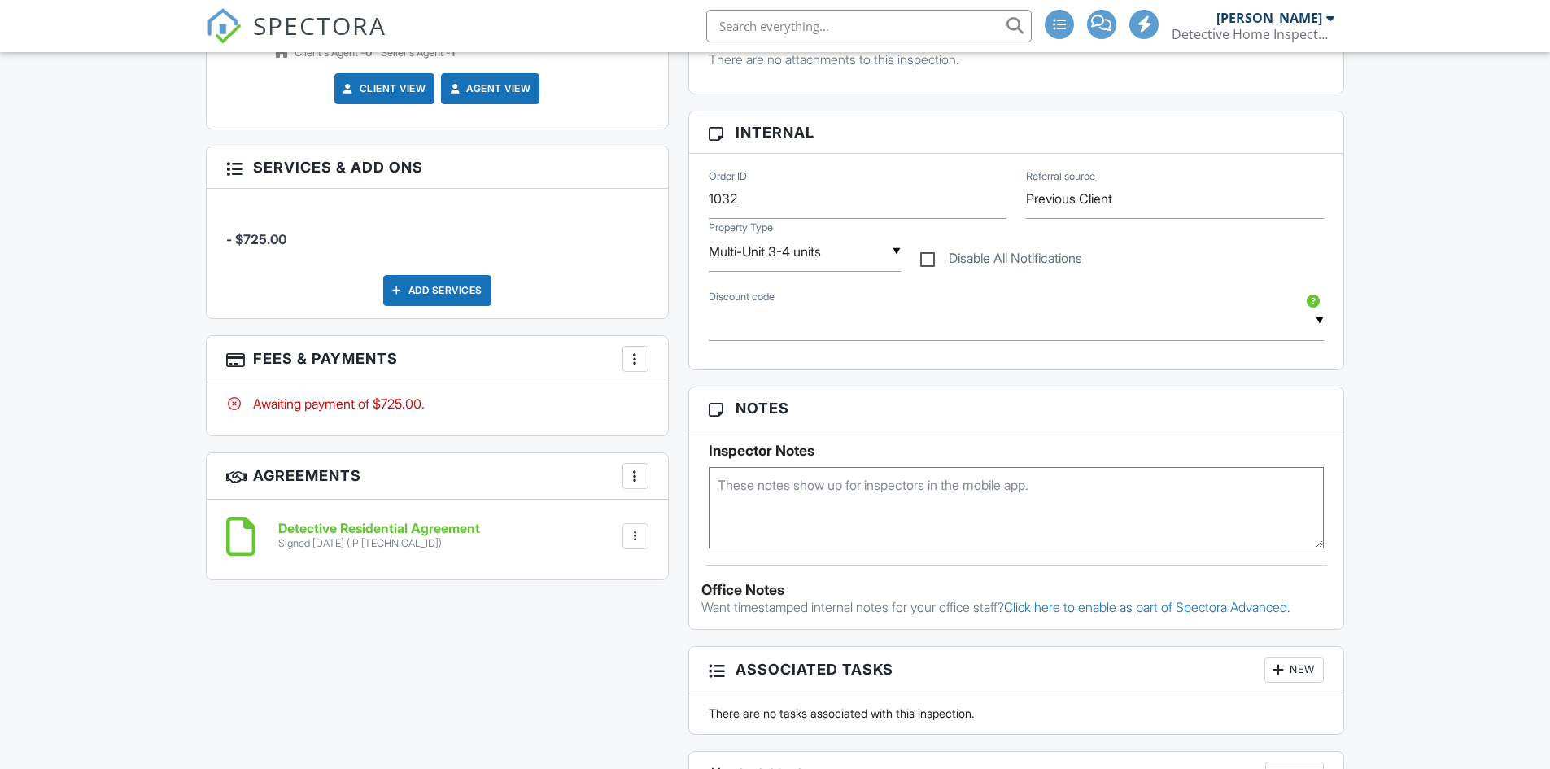
click at [636, 360] on div at bounding box center [635, 359] width 16 height 16
click at [679, 404] on li "Edit Fees & Payments" at bounding box center [717, 408] width 170 height 41
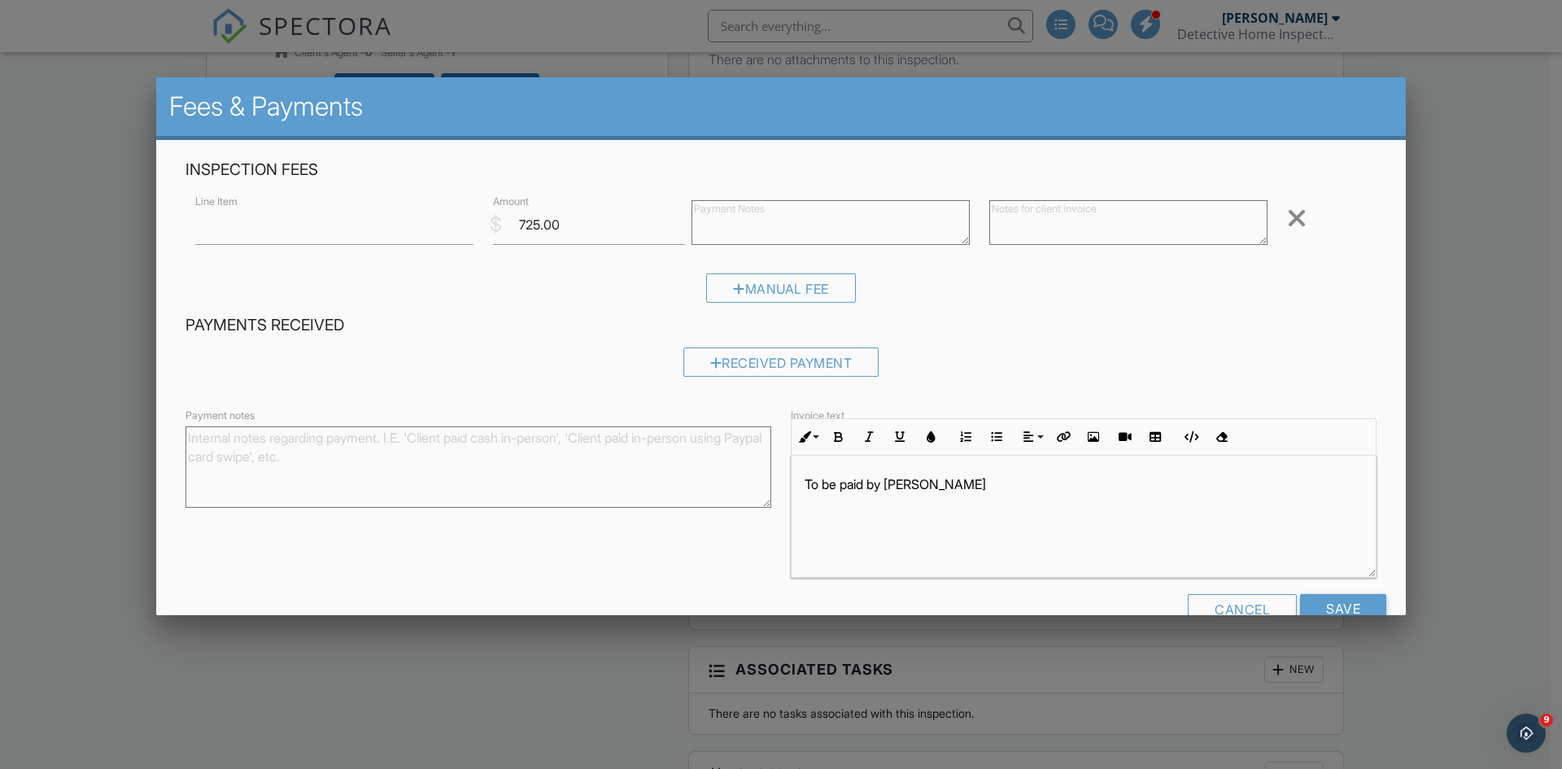
click at [754, 222] on textarea at bounding box center [831, 222] width 278 height 45
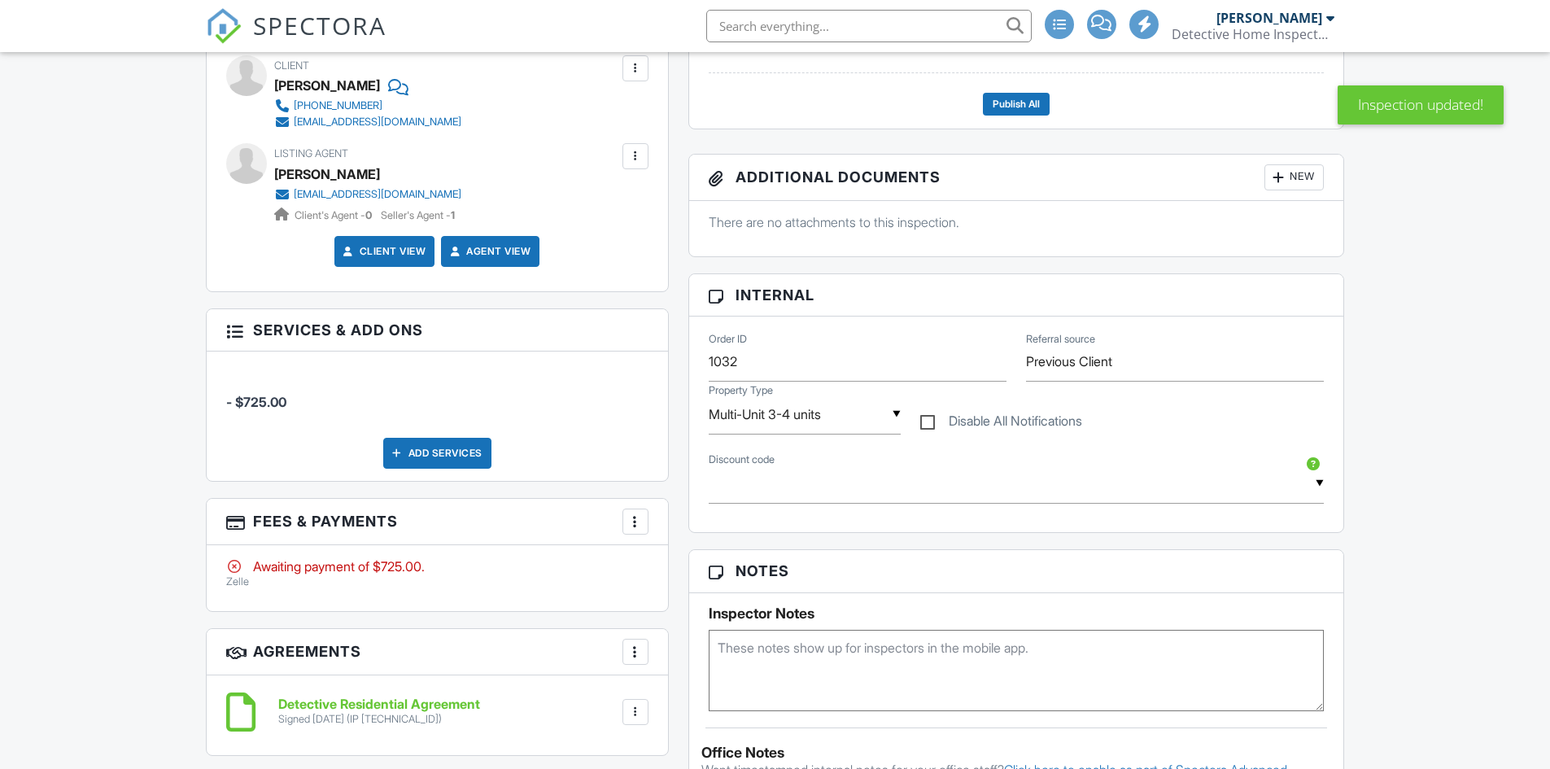
click at [637, 524] on div at bounding box center [635, 521] width 16 height 16
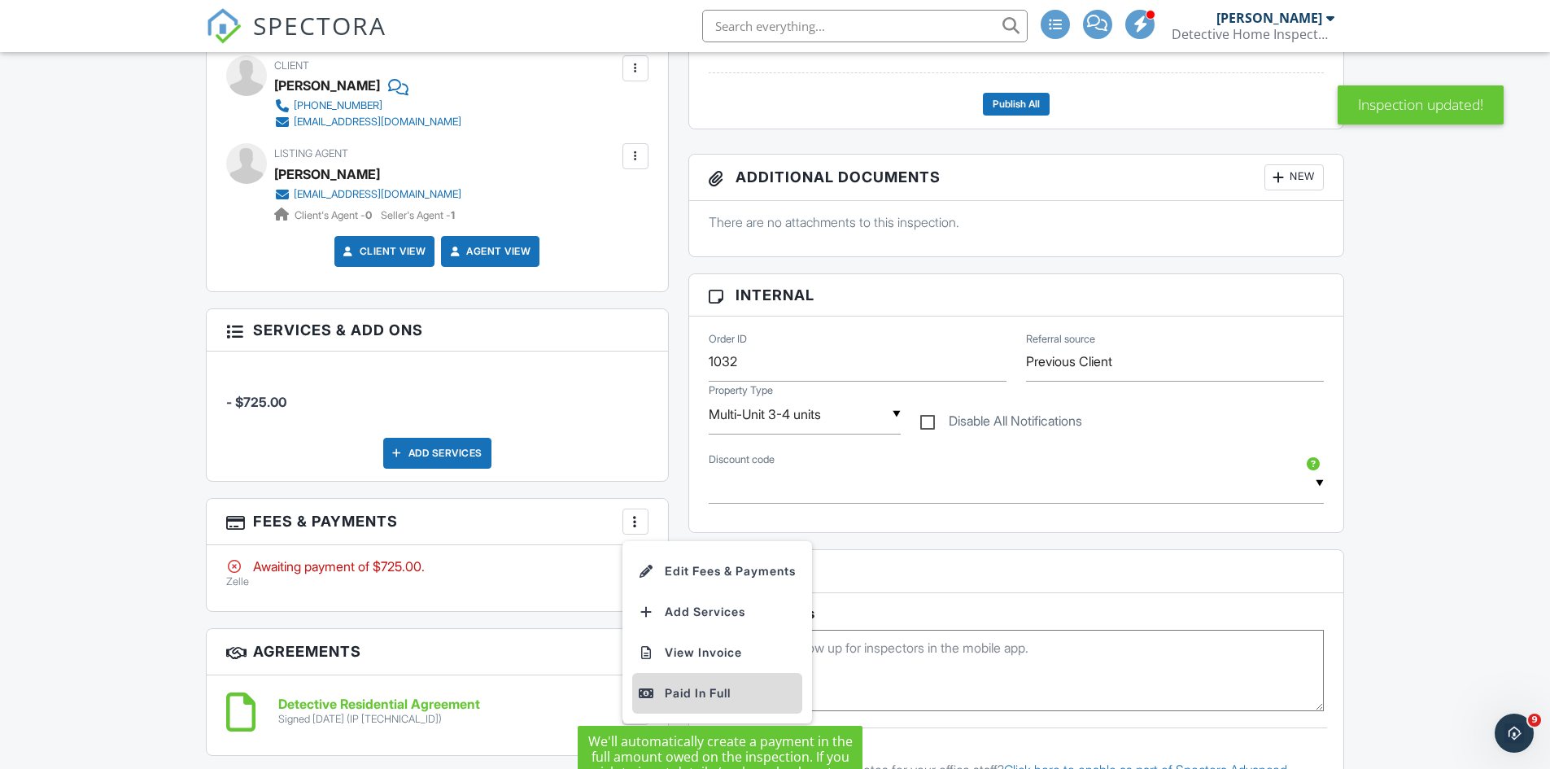
click at [702, 692] on div "Paid In Full" at bounding box center [717, 693] width 157 height 20
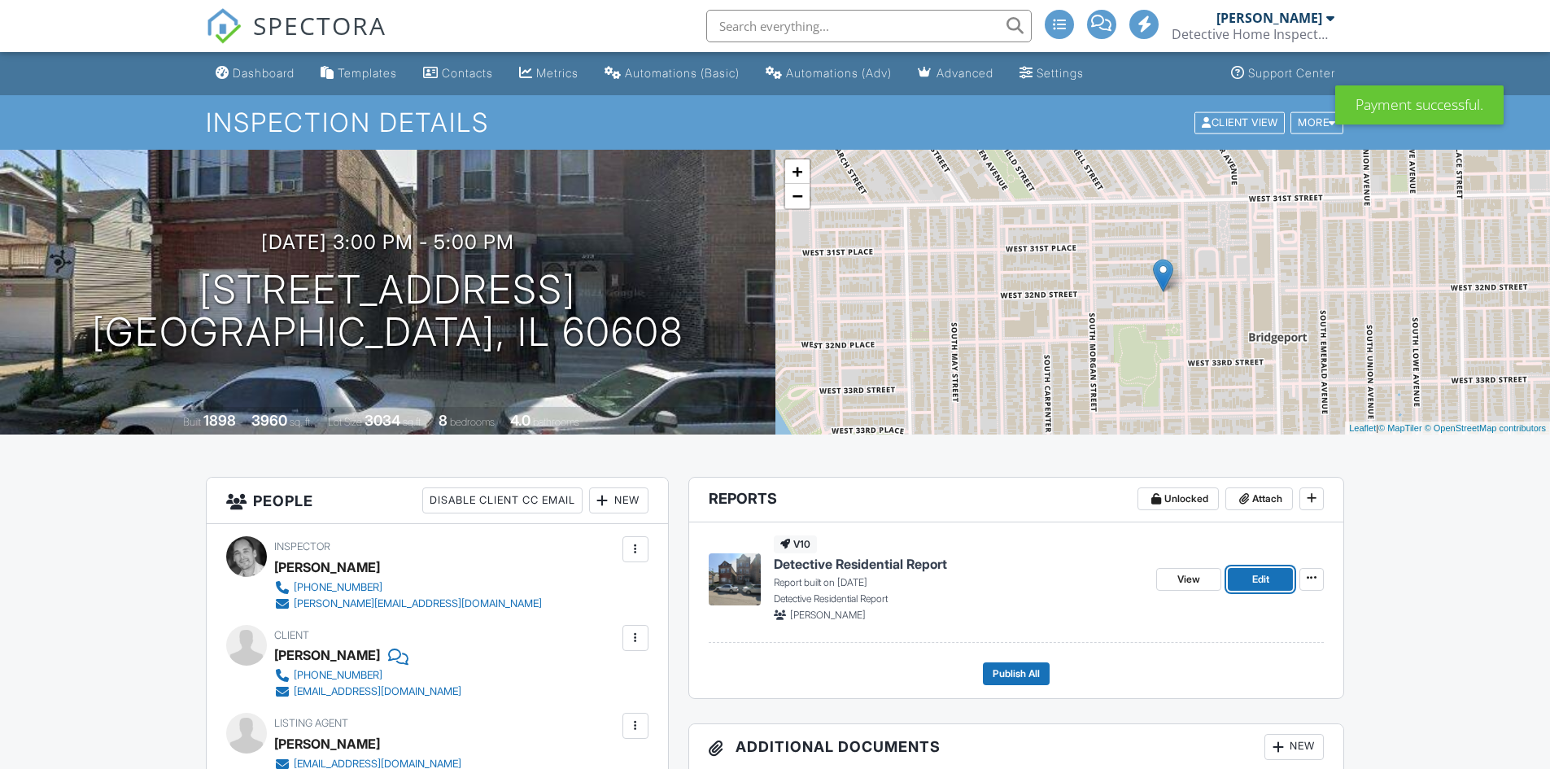
click at [1264, 578] on span "Edit" at bounding box center [1260, 579] width 17 height 16
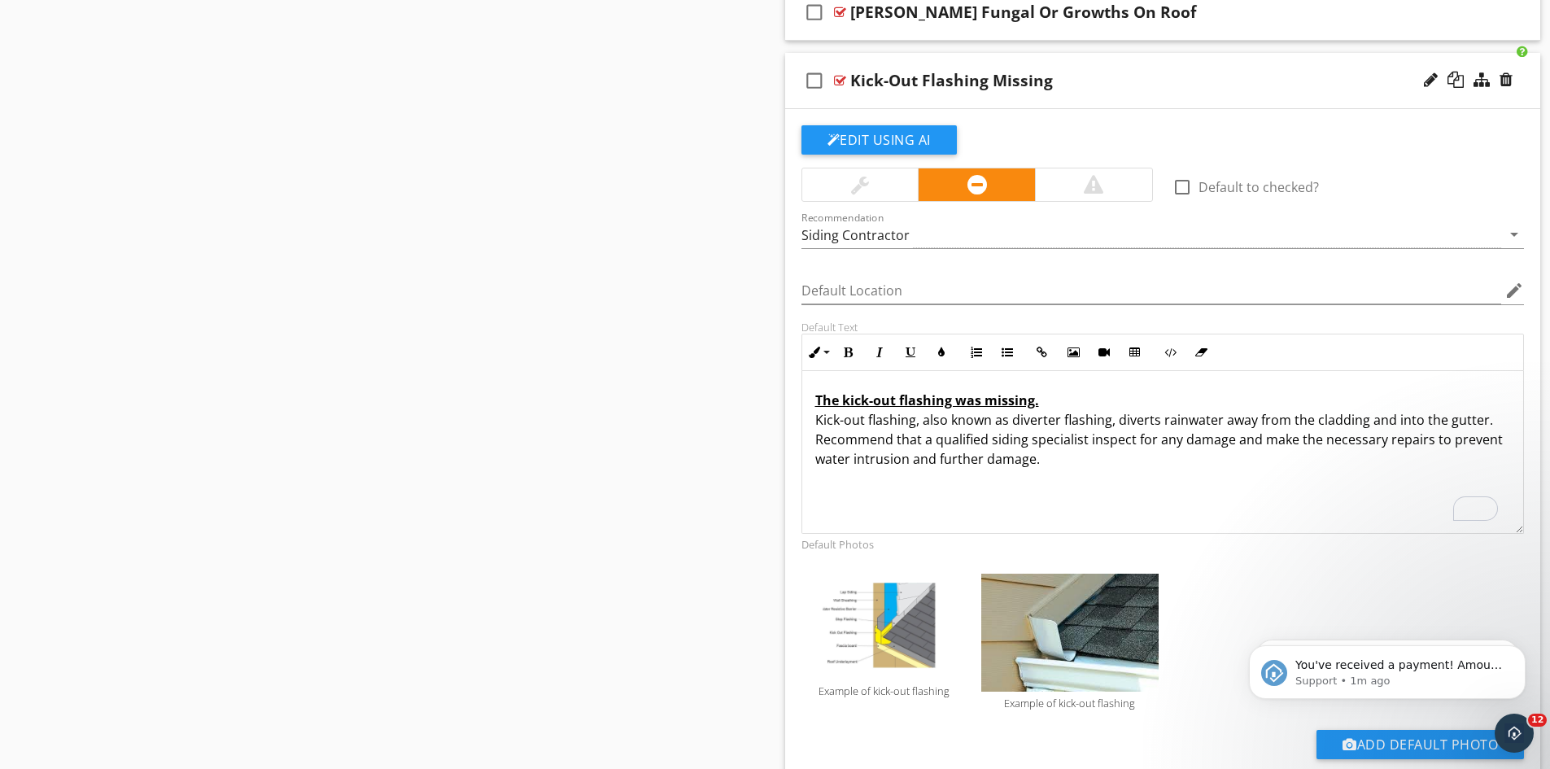
scroll to position [1, 0]
click at [1521, 652] on icon "Dismiss notification" at bounding box center [1521, 649] width 9 height 9
click at [1435, 663] on span "Like you, we're a small business that relies on reviews to grow. If you have a …" at bounding box center [1398, 705] width 207 height 94
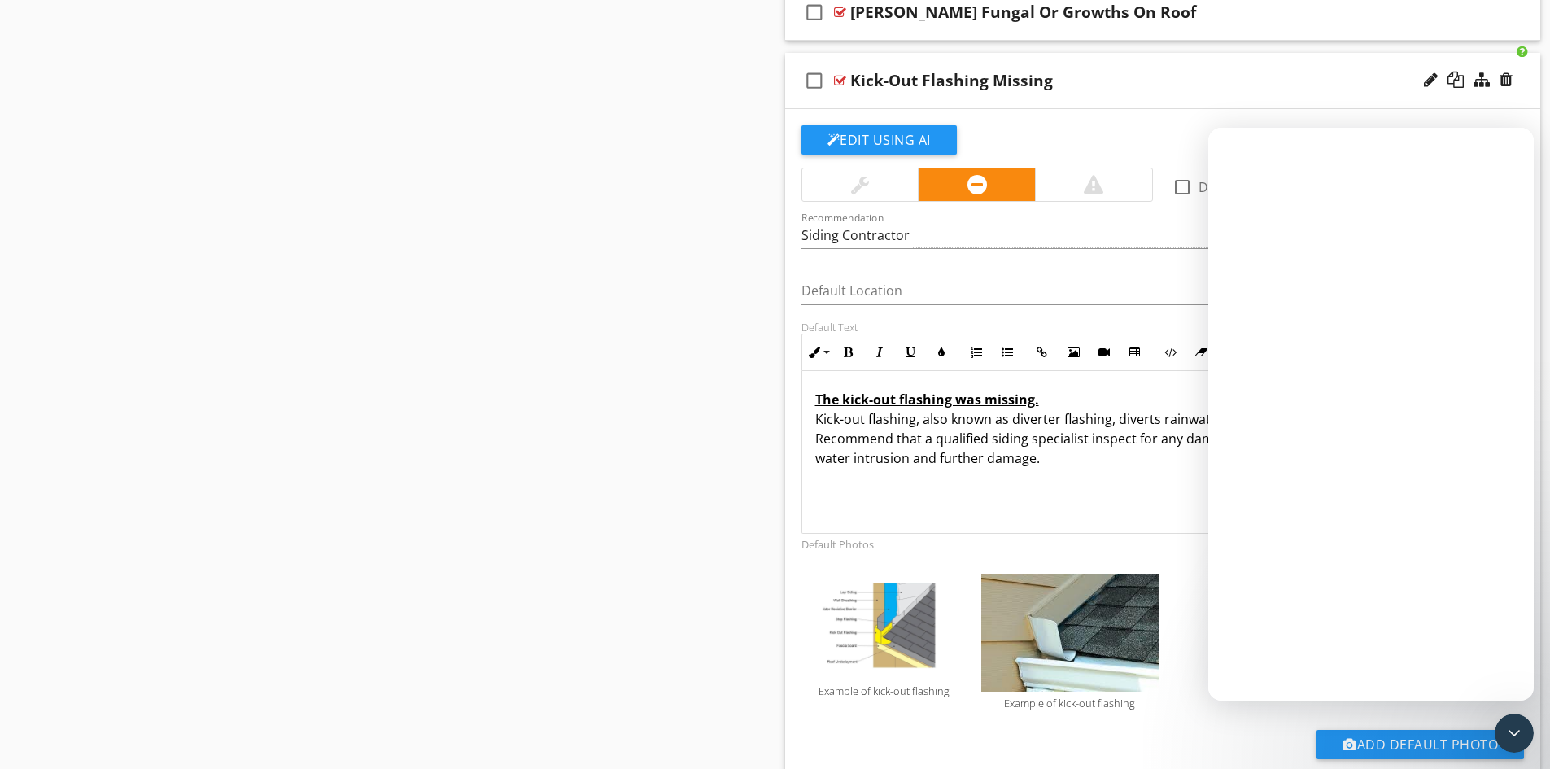
scroll to position [0, 0]
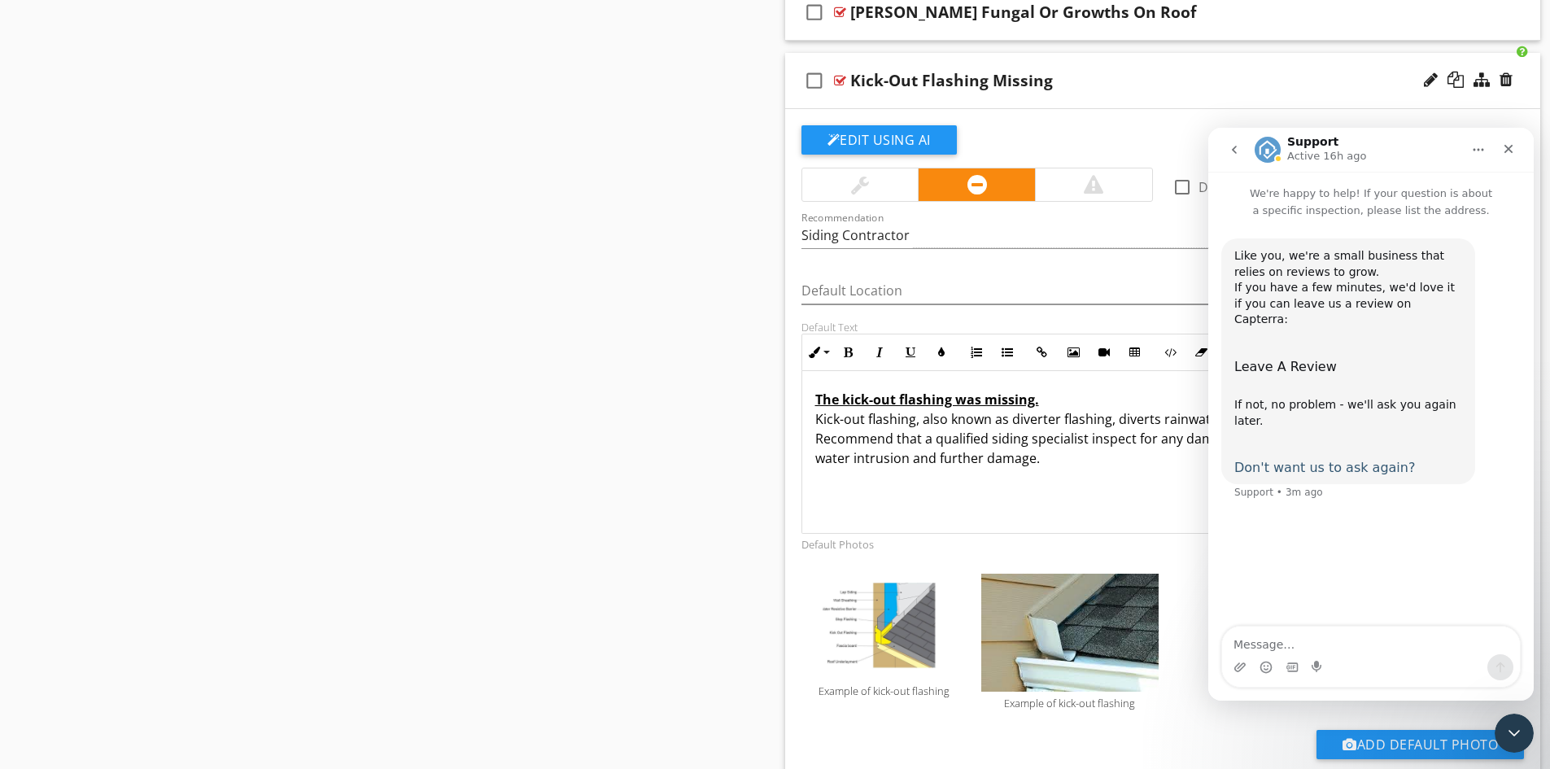
click at [1313, 460] on span "Don't want us to ask again?" at bounding box center [1324, 467] width 181 height 15
click at [1507, 150] on icon "Close" at bounding box center [1508, 149] width 9 height 9
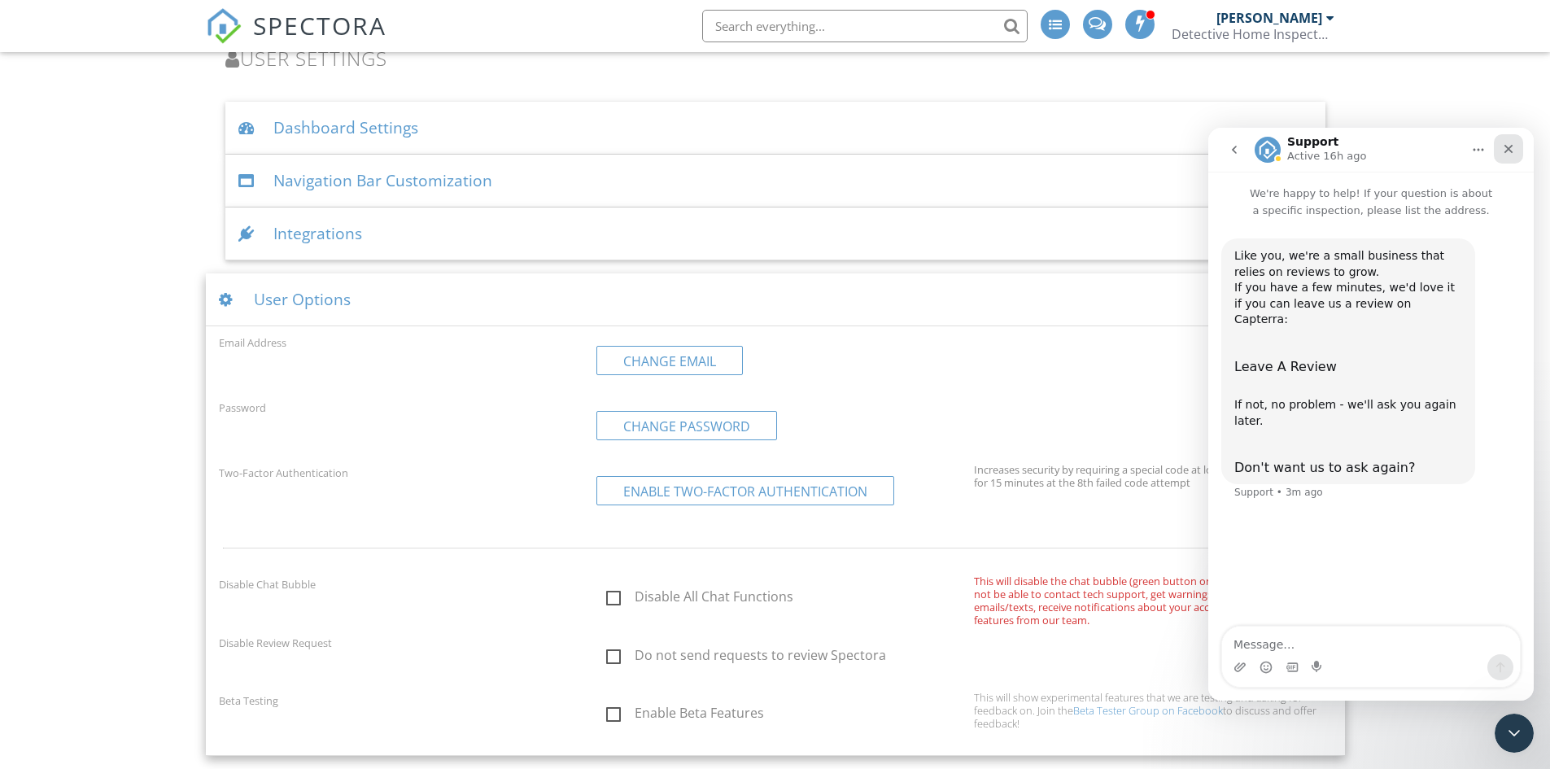
click at [1513, 147] on icon "Close" at bounding box center [1508, 148] width 13 height 13
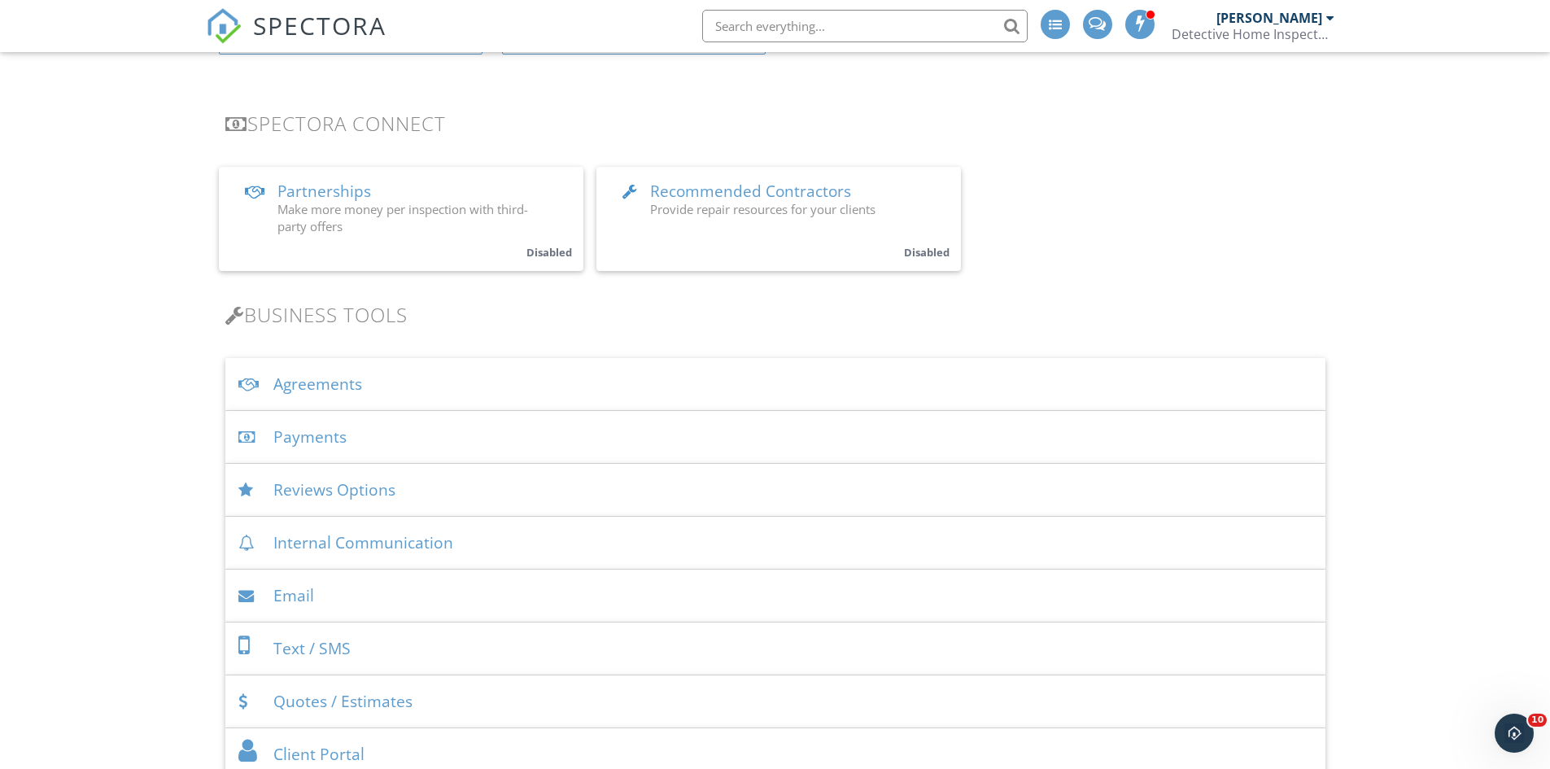
scroll to position [277, 0]
